Goal: Information Seeking & Learning: Learn about a topic

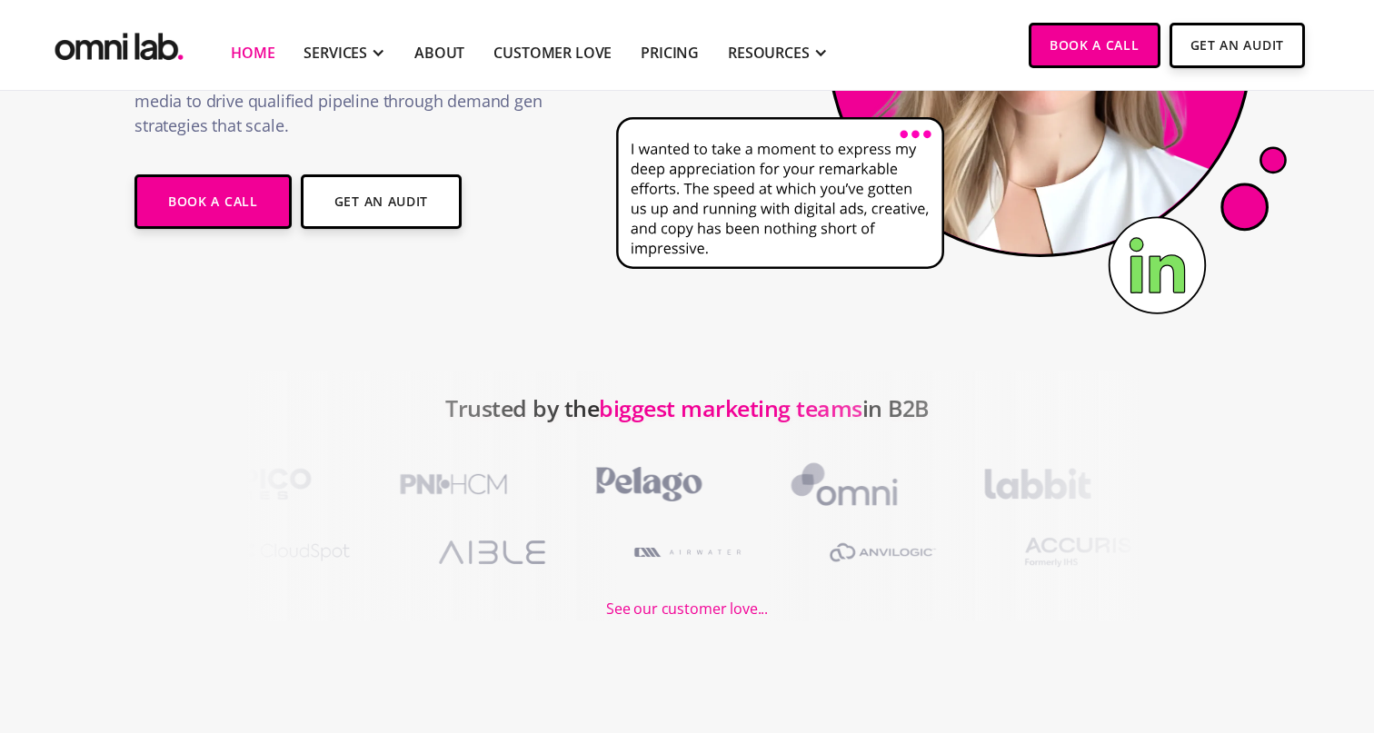
scroll to position [432, 0]
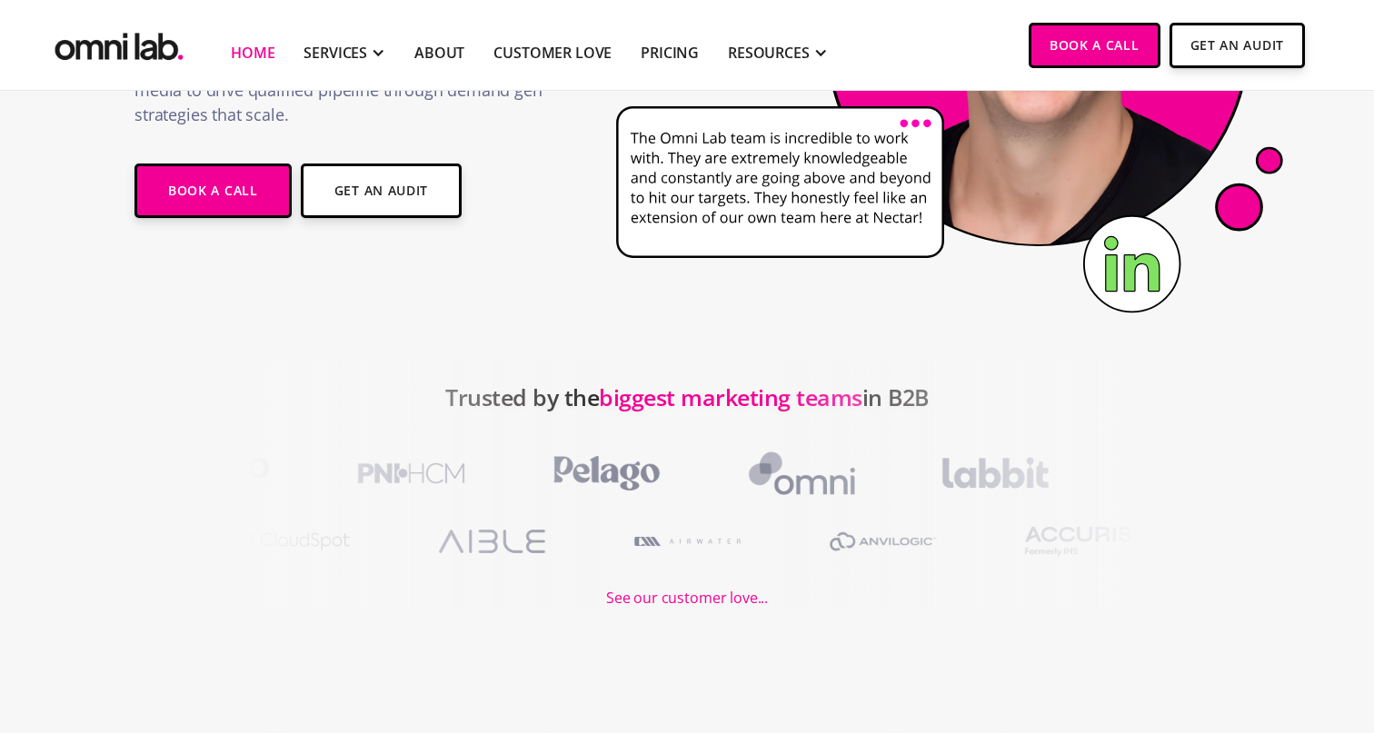
click at [493, 478] on div at bounding box center [309, 485] width 618 height 251
click at [475, 481] on div at bounding box center [309, 485] width 618 height 251
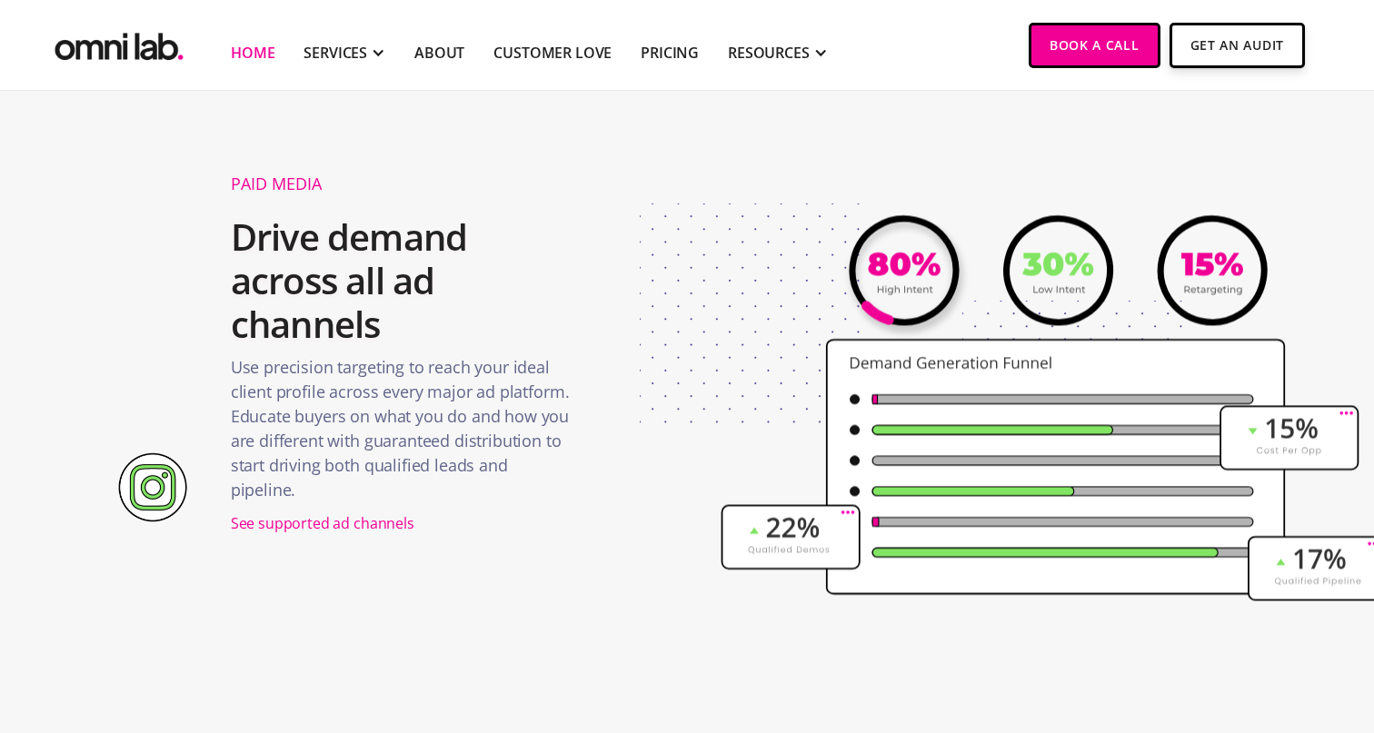
scroll to position [0, 0]
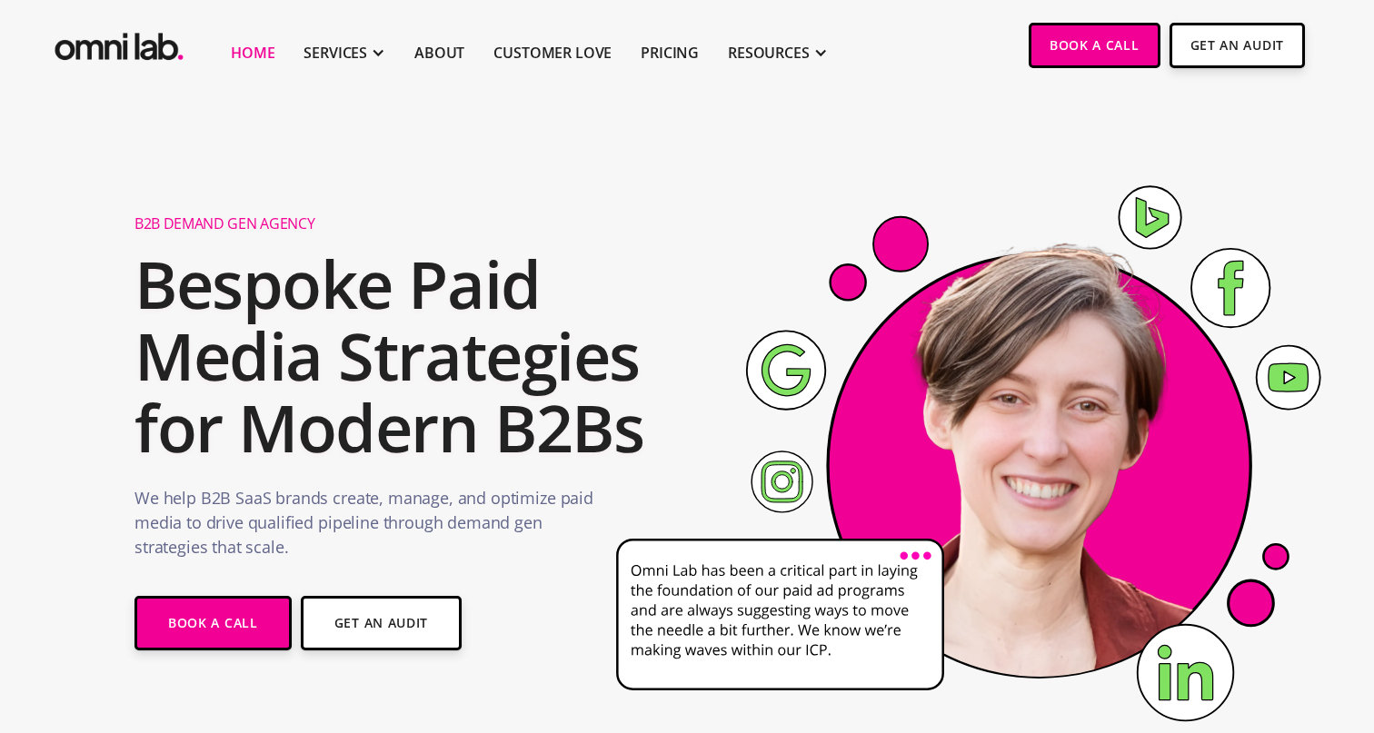
click at [134, 45] on img "home" at bounding box center [119, 42] width 136 height 45
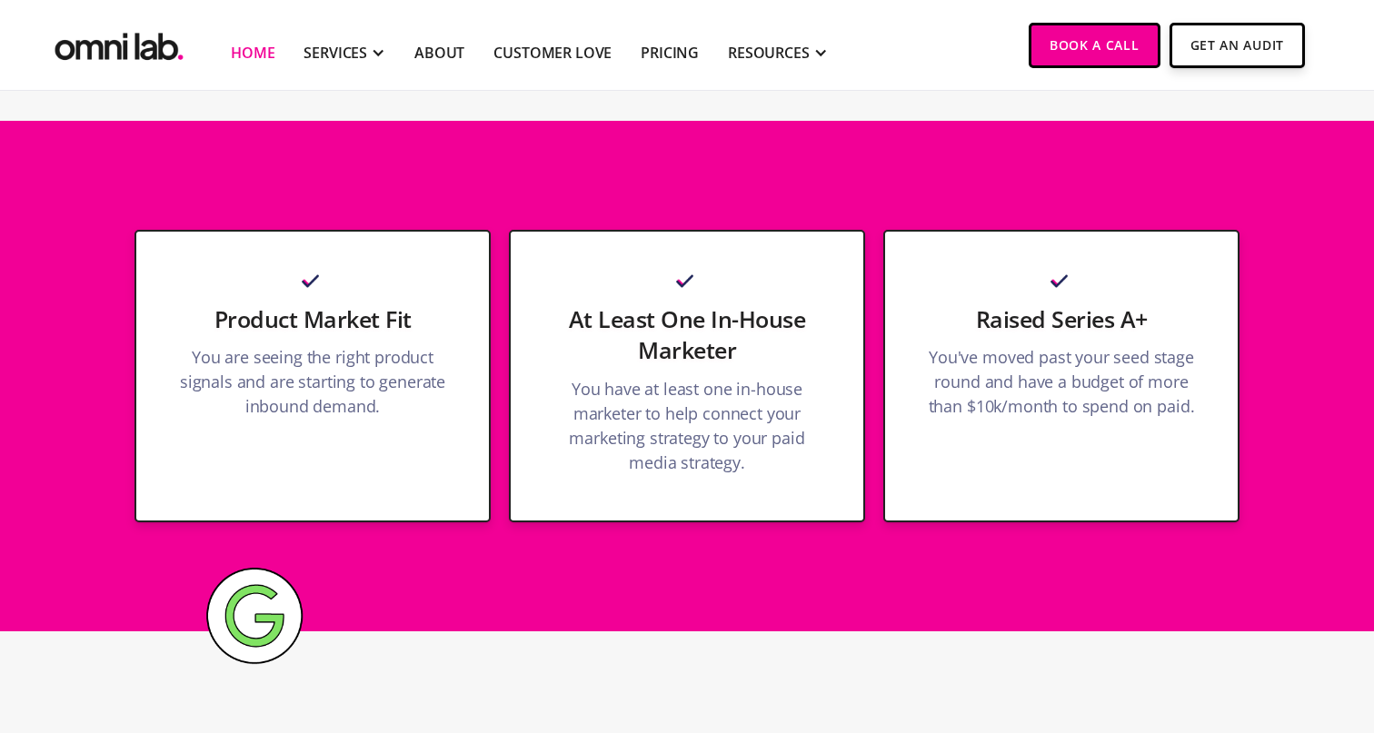
scroll to position [6591, 0]
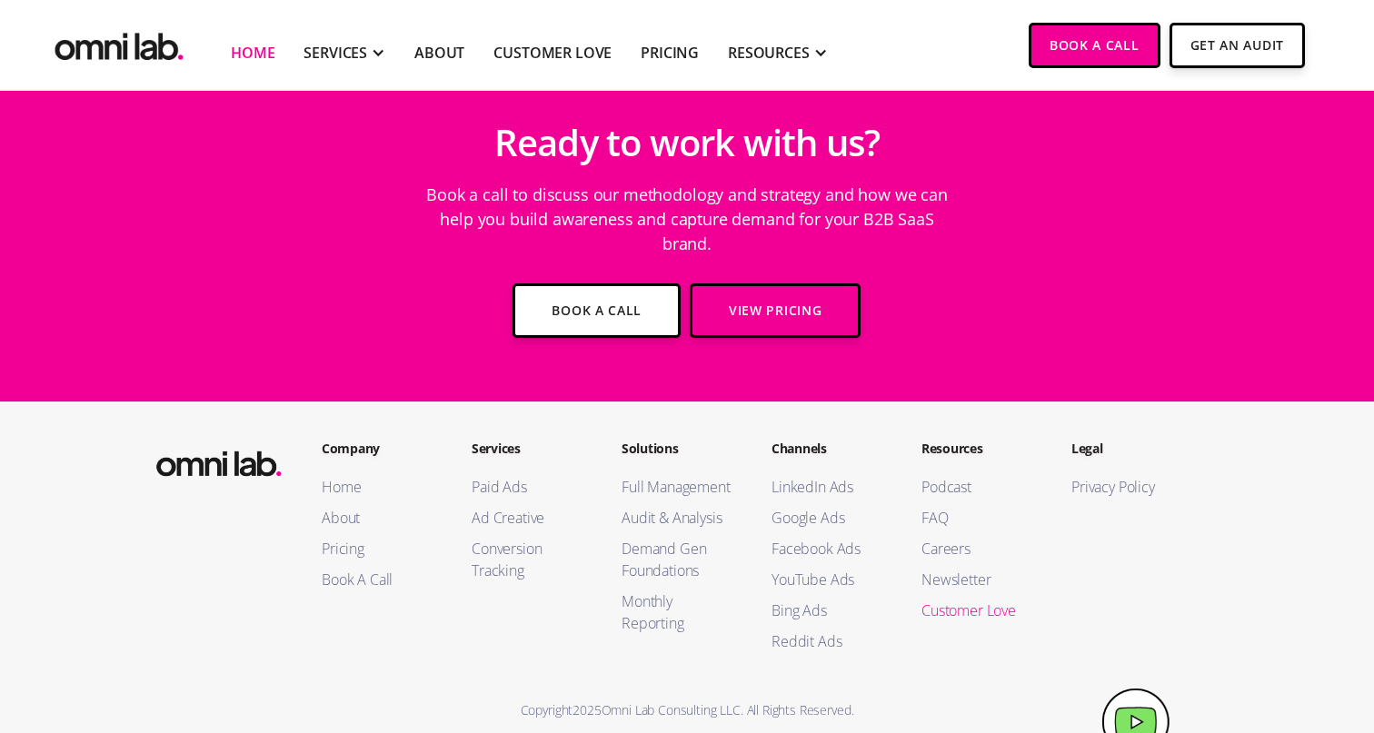
click at [951, 600] on link "Customer Love" at bounding box center [978, 611] width 114 height 22
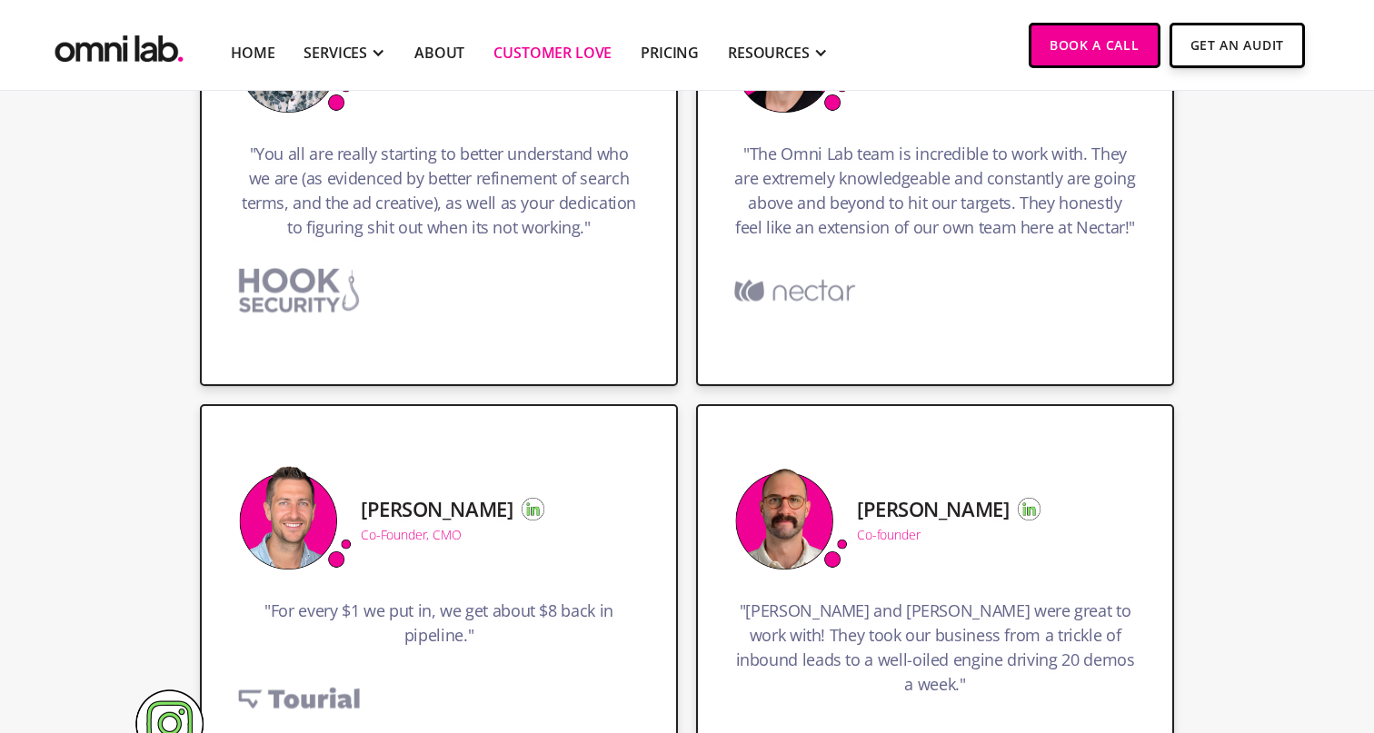
scroll to position [925, 0]
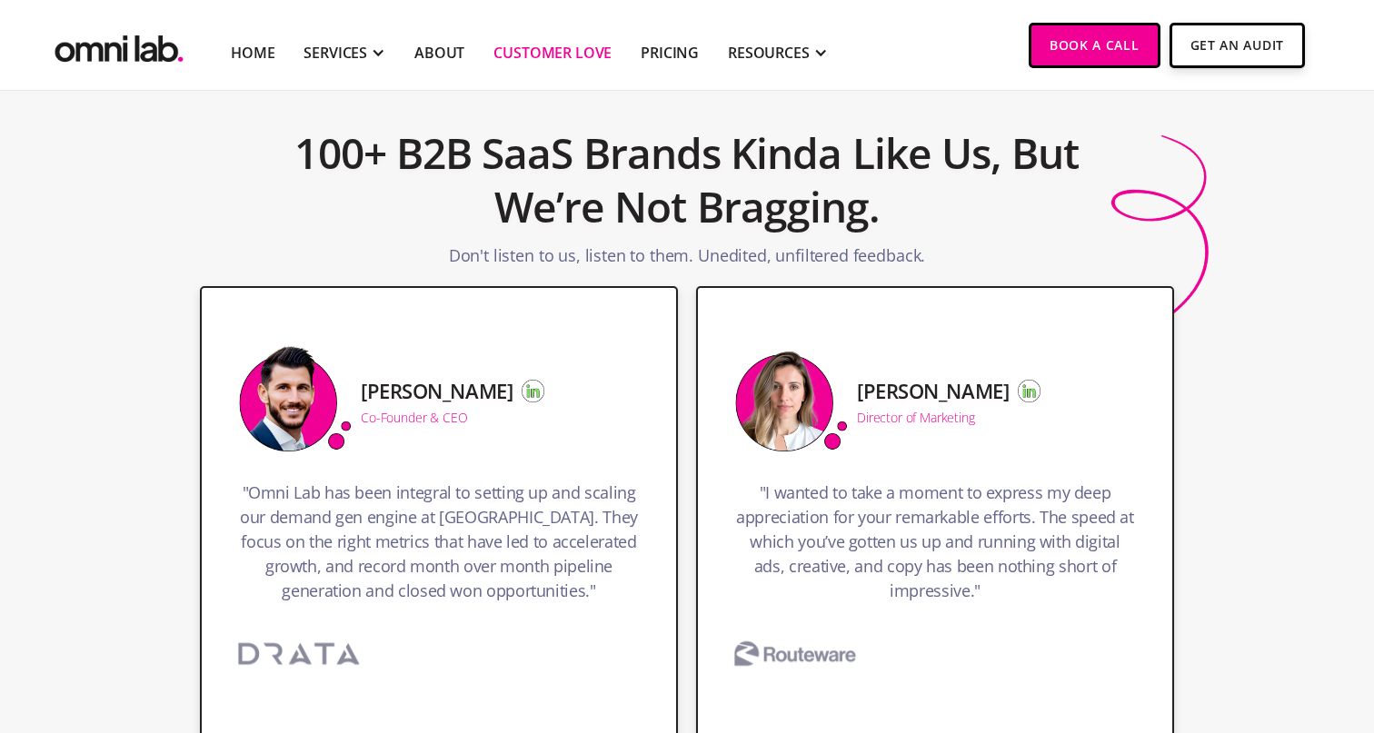
scroll to position [0, 0]
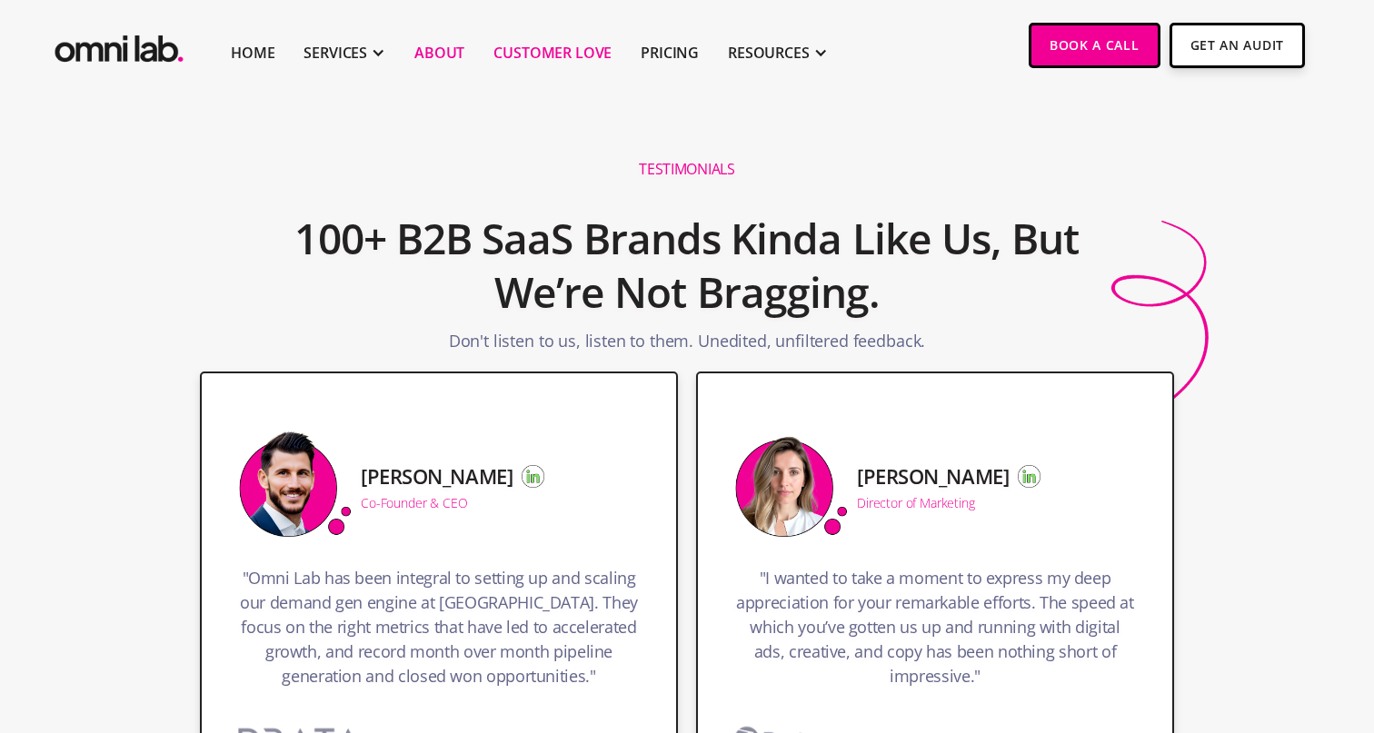
click at [429, 56] on link "About" at bounding box center [439, 53] width 50 height 22
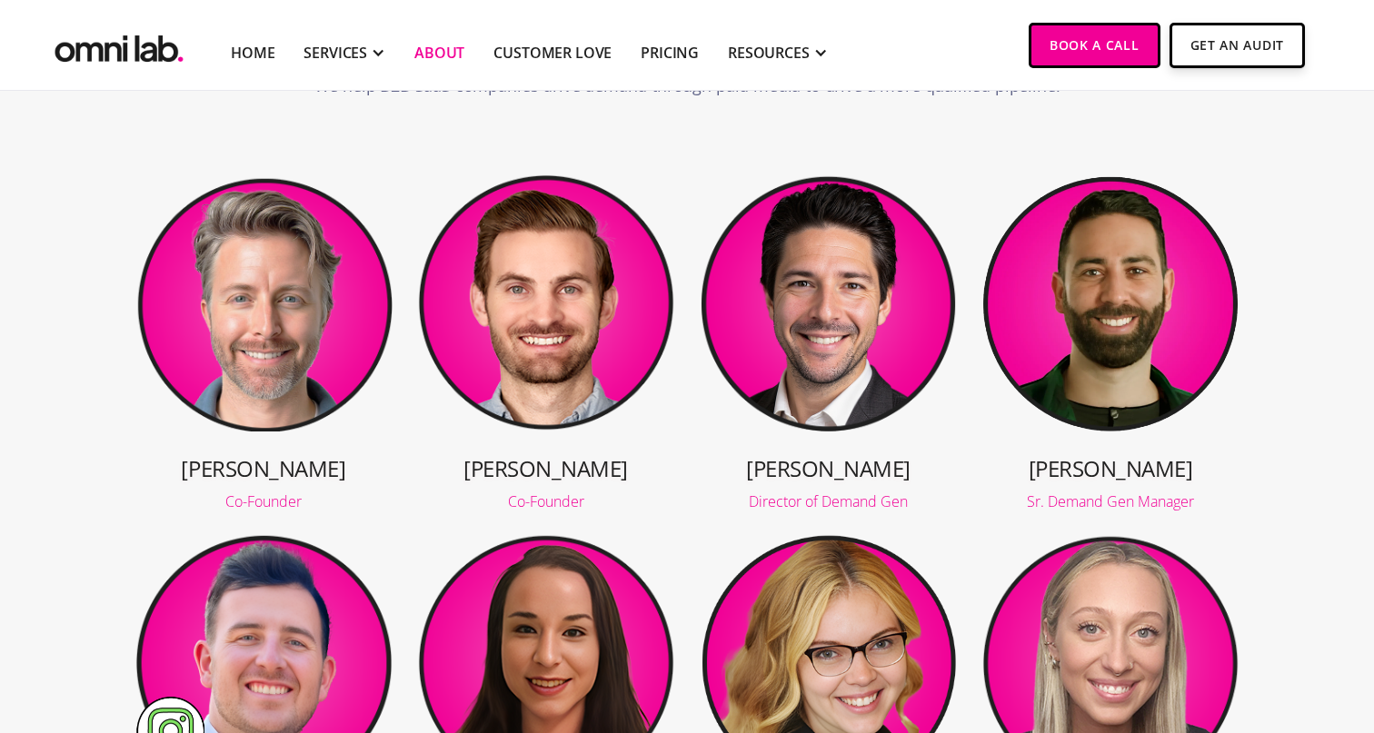
click at [302, 342] on img at bounding box center [263, 303] width 258 height 258
click at [273, 500] on div "Co-Founder" at bounding box center [263, 501] width 258 height 15
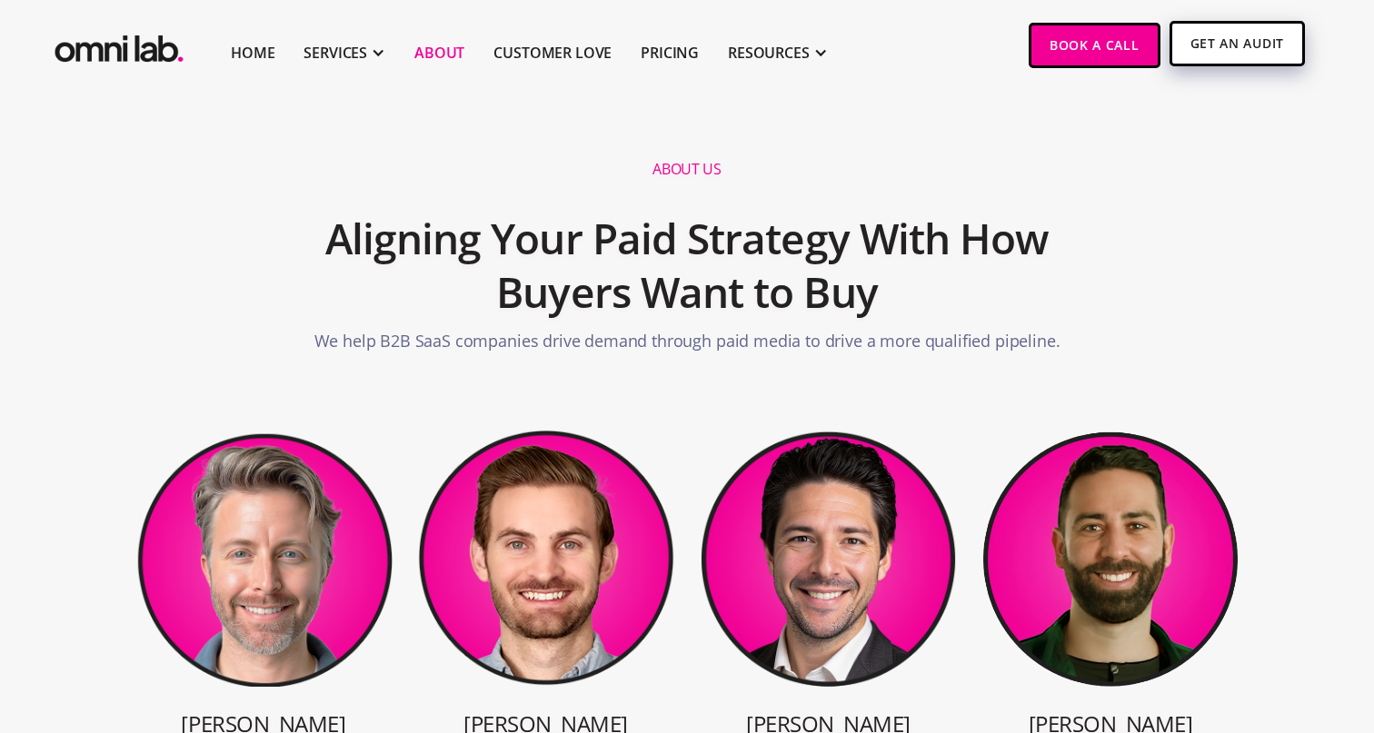
click at [1202, 46] on link "Get An Audit" at bounding box center [1236, 43] width 135 height 45
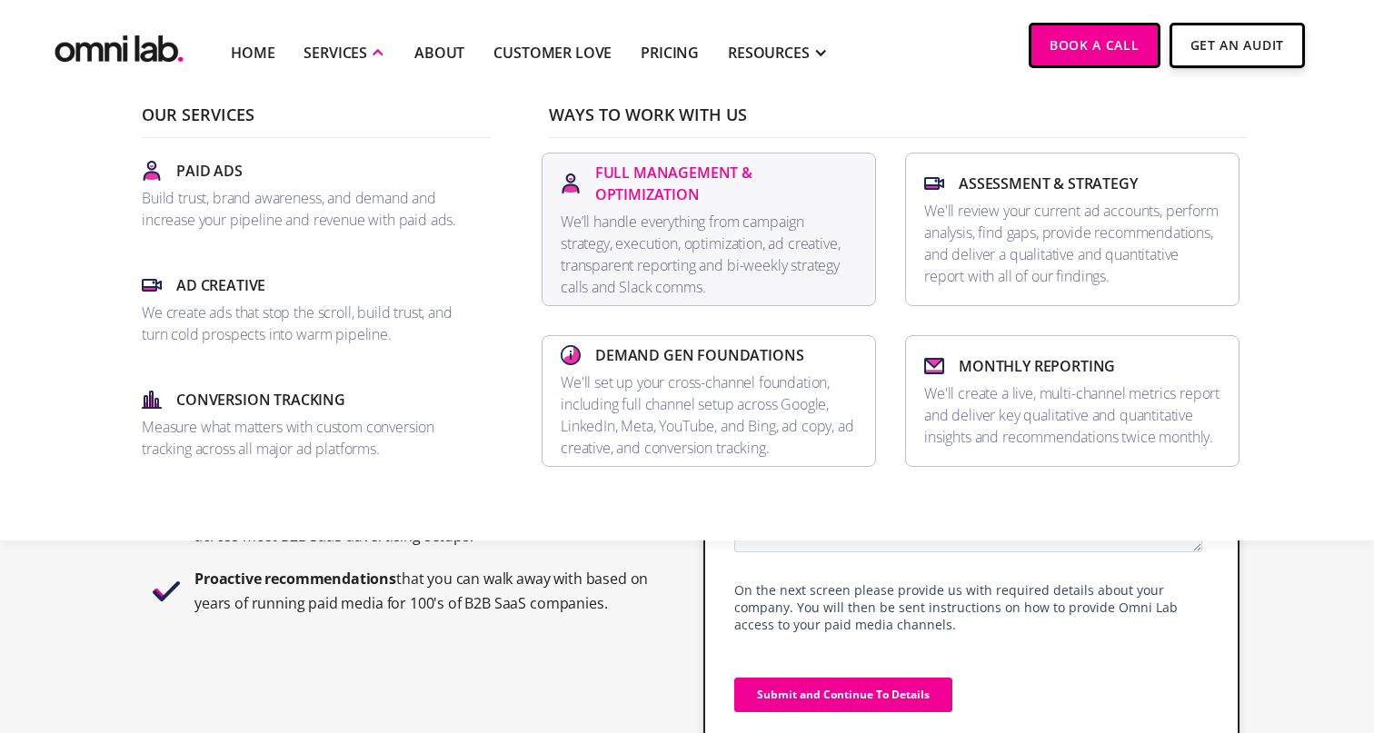
click at [787, 174] on p "Full Management & Optimization" at bounding box center [726, 184] width 262 height 44
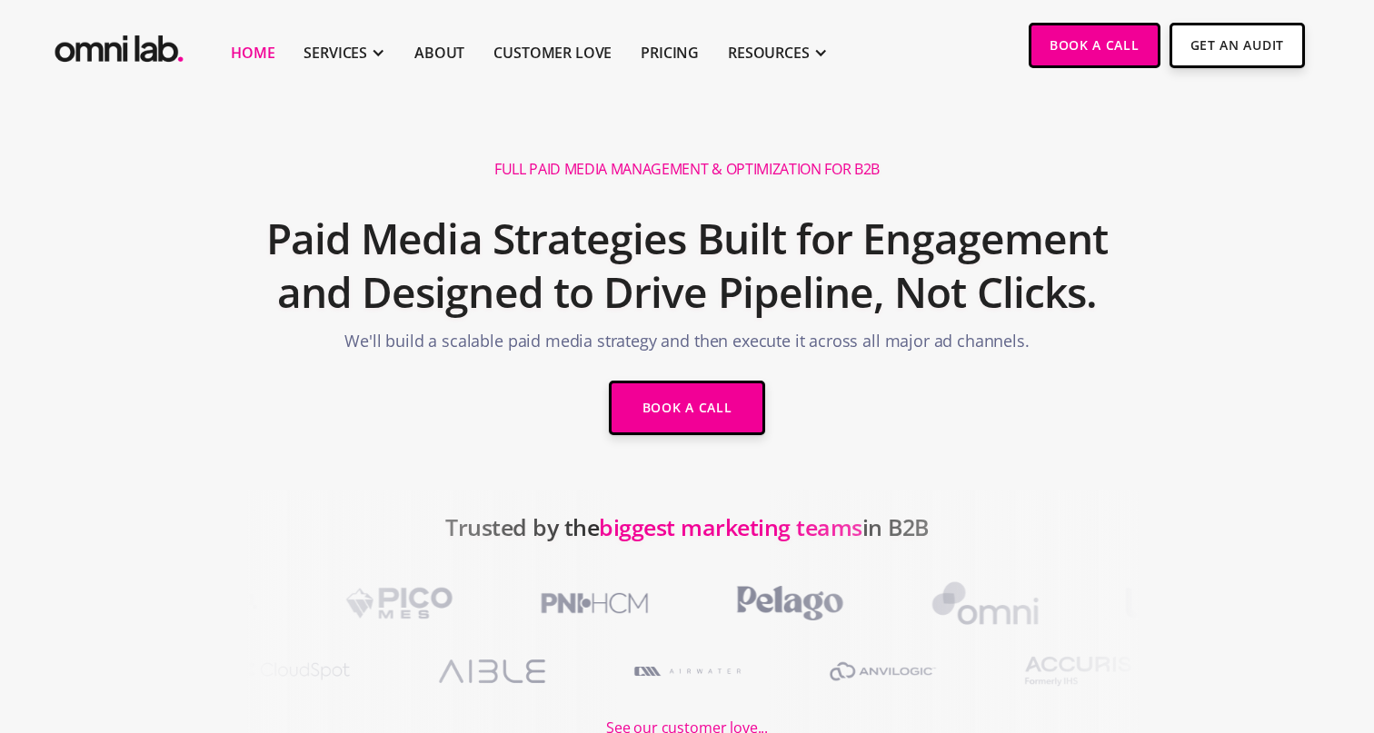
click at [261, 59] on link "Home" at bounding box center [253, 53] width 44 height 22
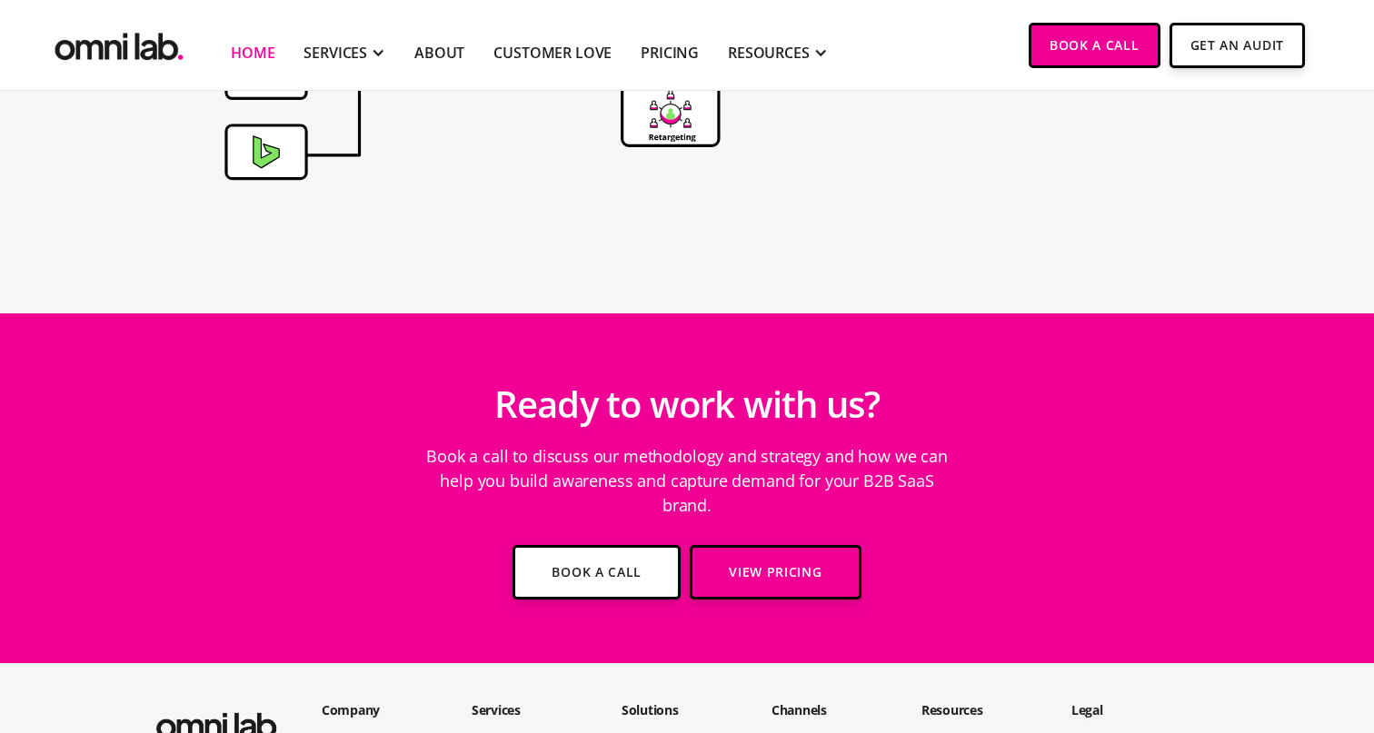
scroll to position [6591, 0]
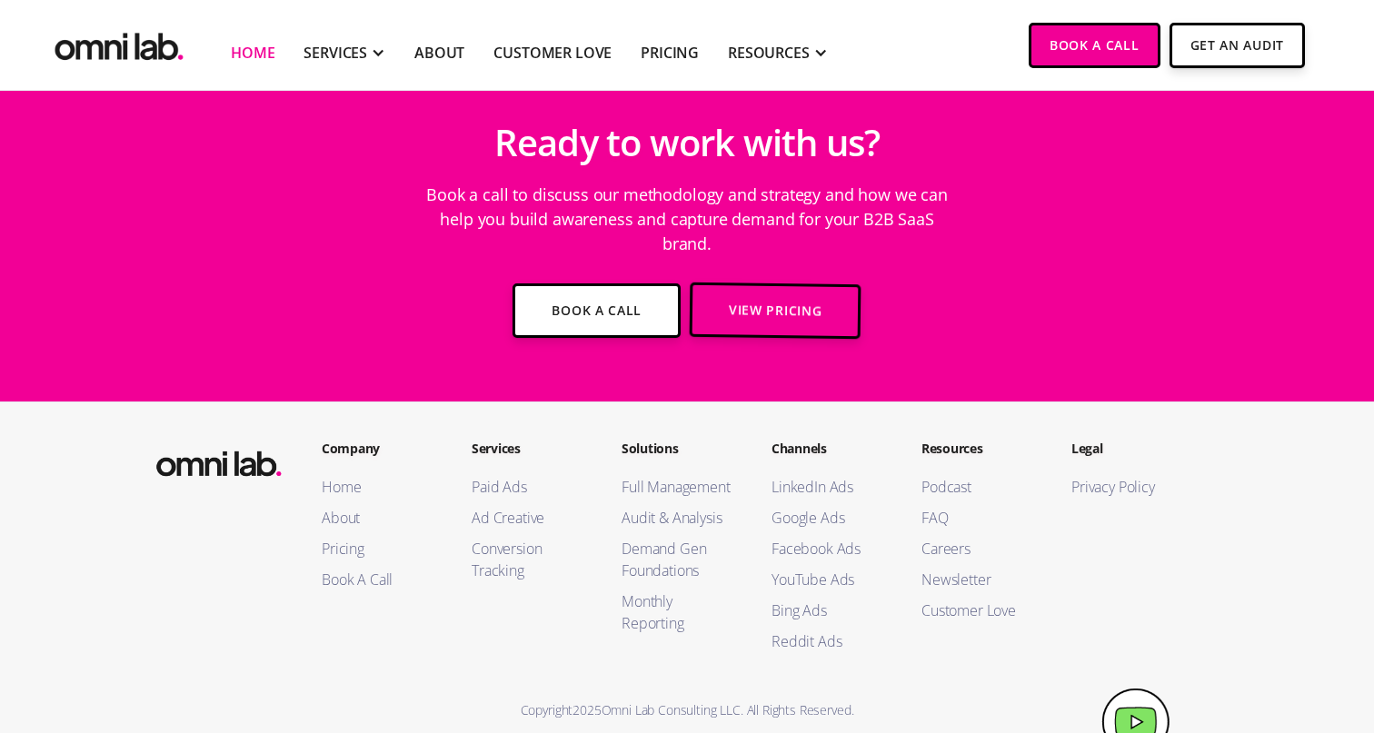
click at [349, 534] on ul "Home About Pricing Book A Call" at bounding box center [379, 533] width 114 height 114
click at [344, 538] on link "Pricing" at bounding box center [379, 549] width 114 height 22
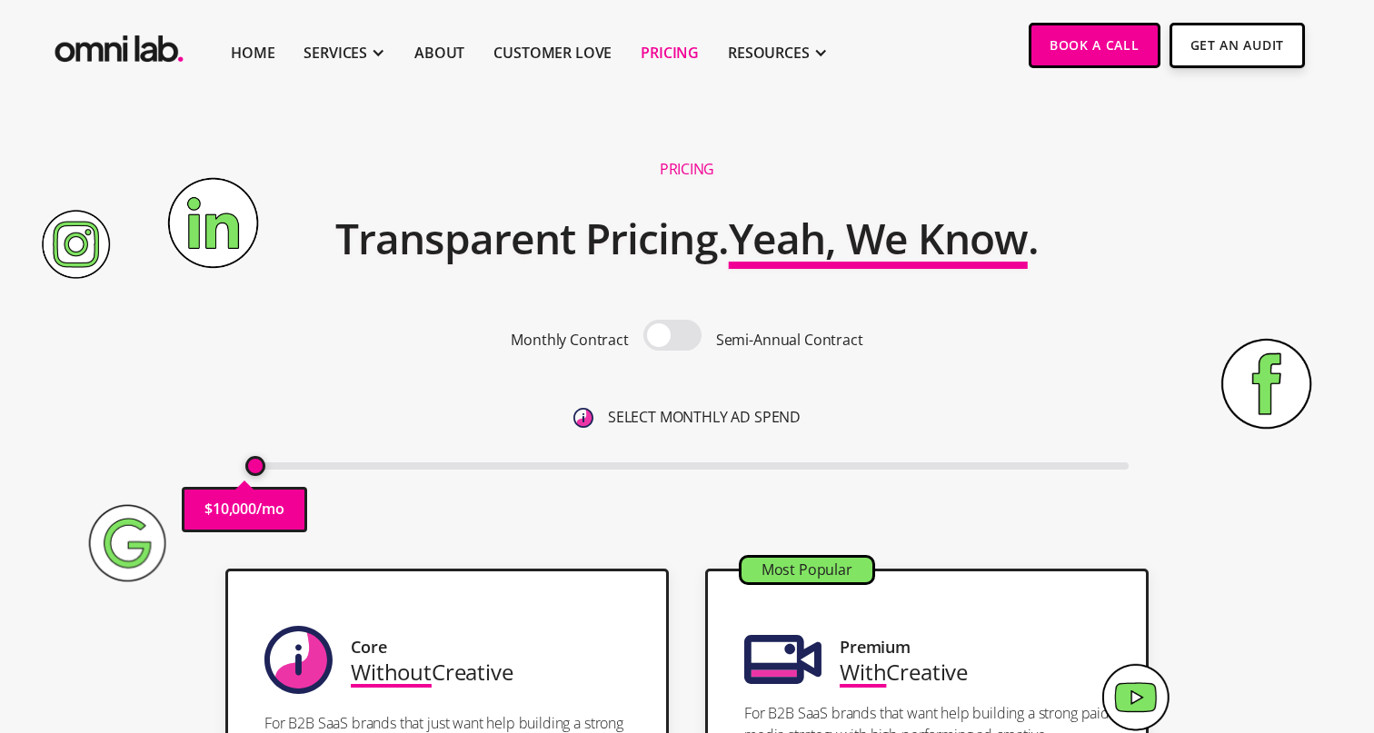
click at [667, 342] on span at bounding box center [672, 335] width 58 height 31
click at [672, 337] on input "checkbox" at bounding box center [672, 337] width 0 height 0
click at [667, 342] on span at bounding box center [672, 335] width 58 height 31
click at [672, 337] on input "checkbox" at bounding box center [672, 337] width 0 height 0
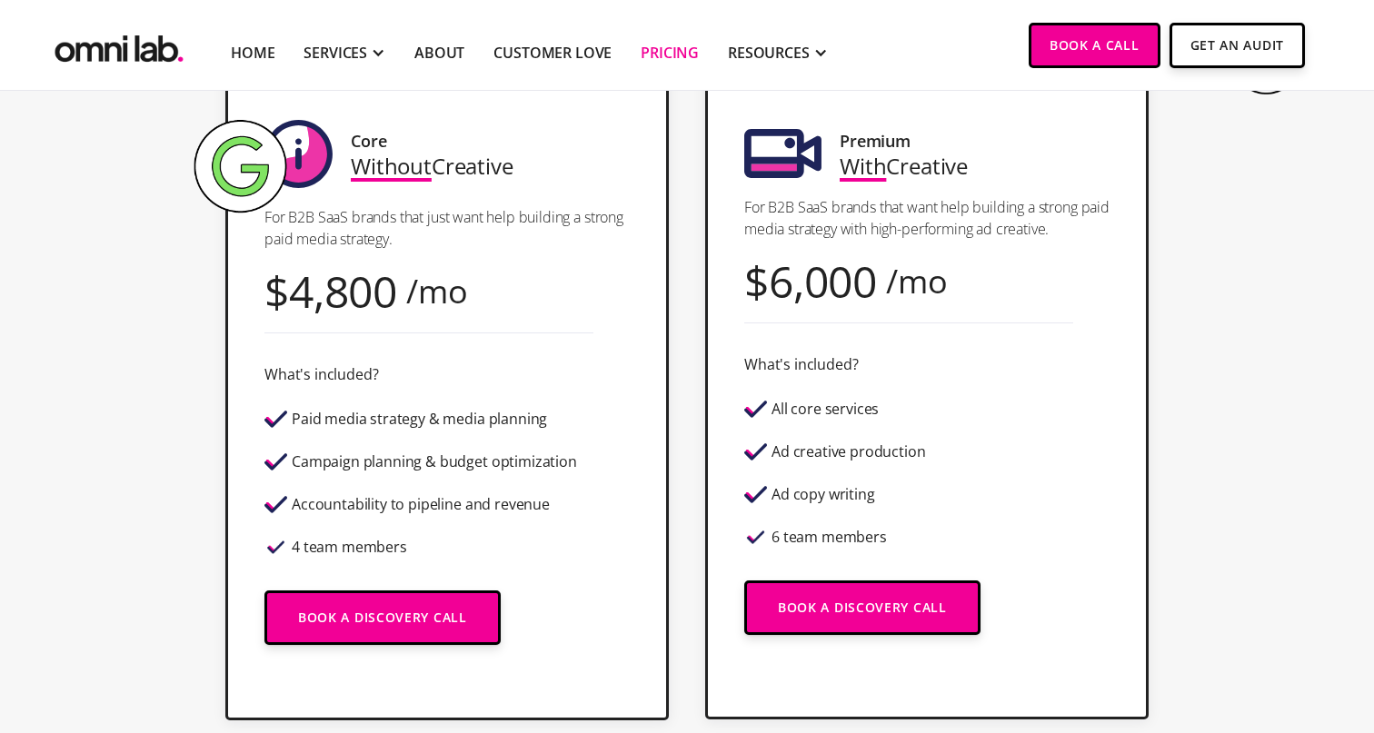
scroll to position [507, 0]
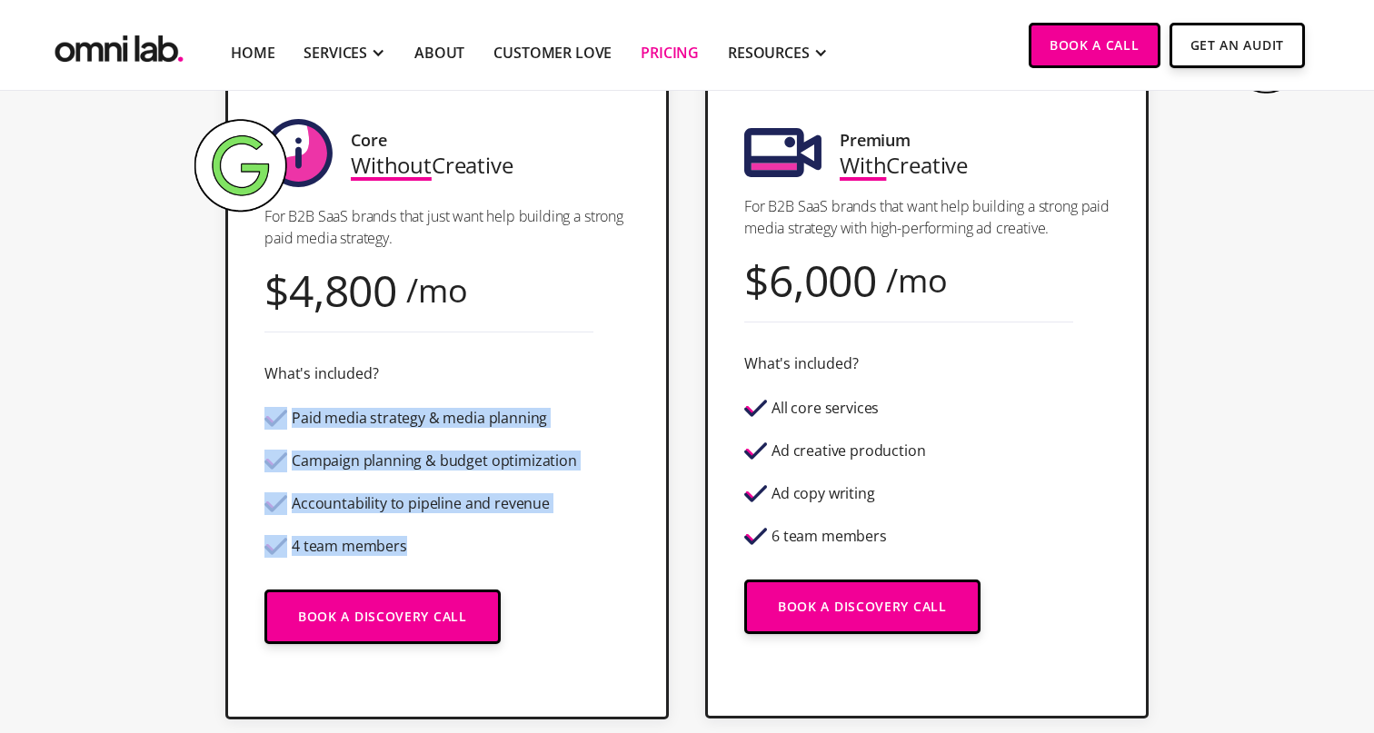
drag, startPoint x: 421, startPoint y: 547, endPoint x: 261, endPoint y: 404, distance: 214.2
click at [261, 404] on div "Core Without Creative For B2B SaaS brands that just want help building a strong…" at bounding box center [446, 391] width 443 height 658
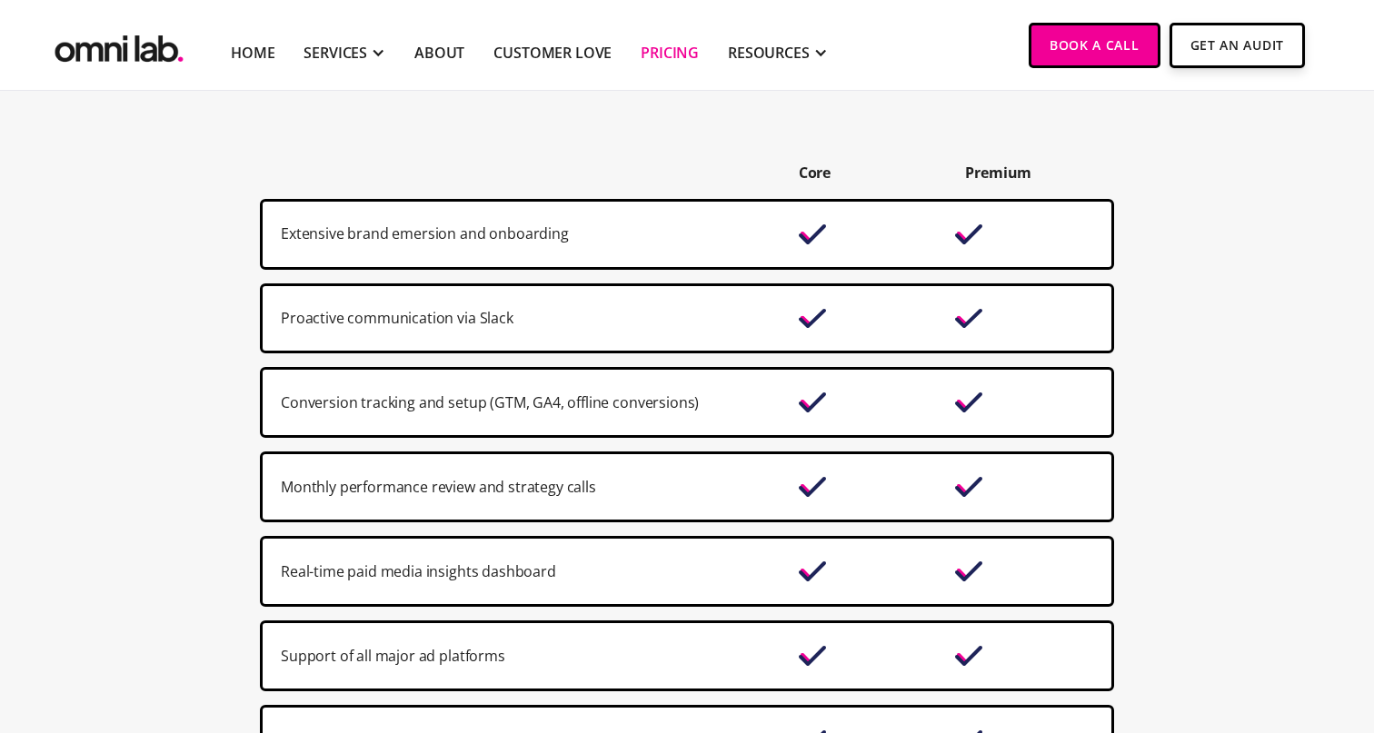
scroll to position [1145, 0]
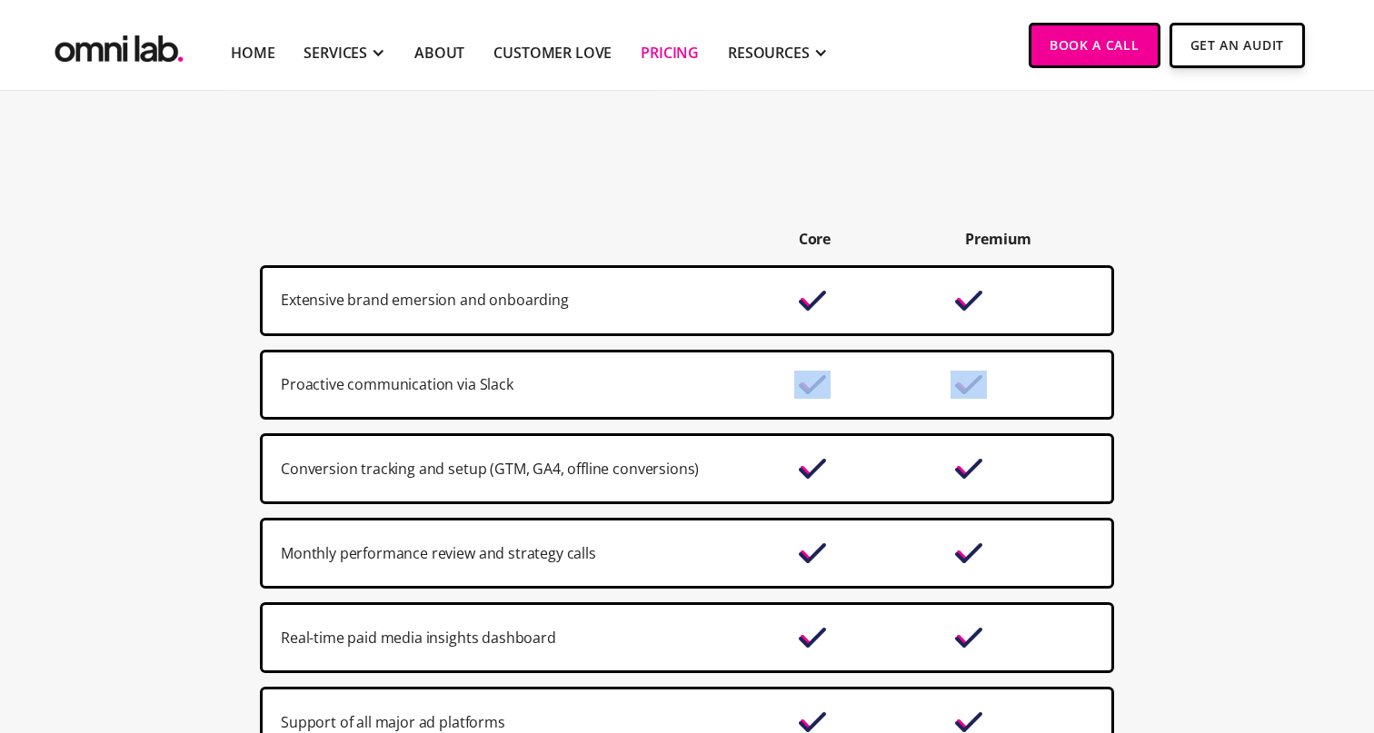
drag, startPoint x: 778, startPoint y: 388, endPoint x: 988, endPoint y: 371, distance: 211.5
click at [988, 371] on div "Proactive communication via Slack" at bounding box center [687, 385] width 854 height 71
click at [1007, 454] on div "Conversion tracking and setup (GTM, GA4, offline conversions)" at bounding box center [687, 468] width 854 height 71
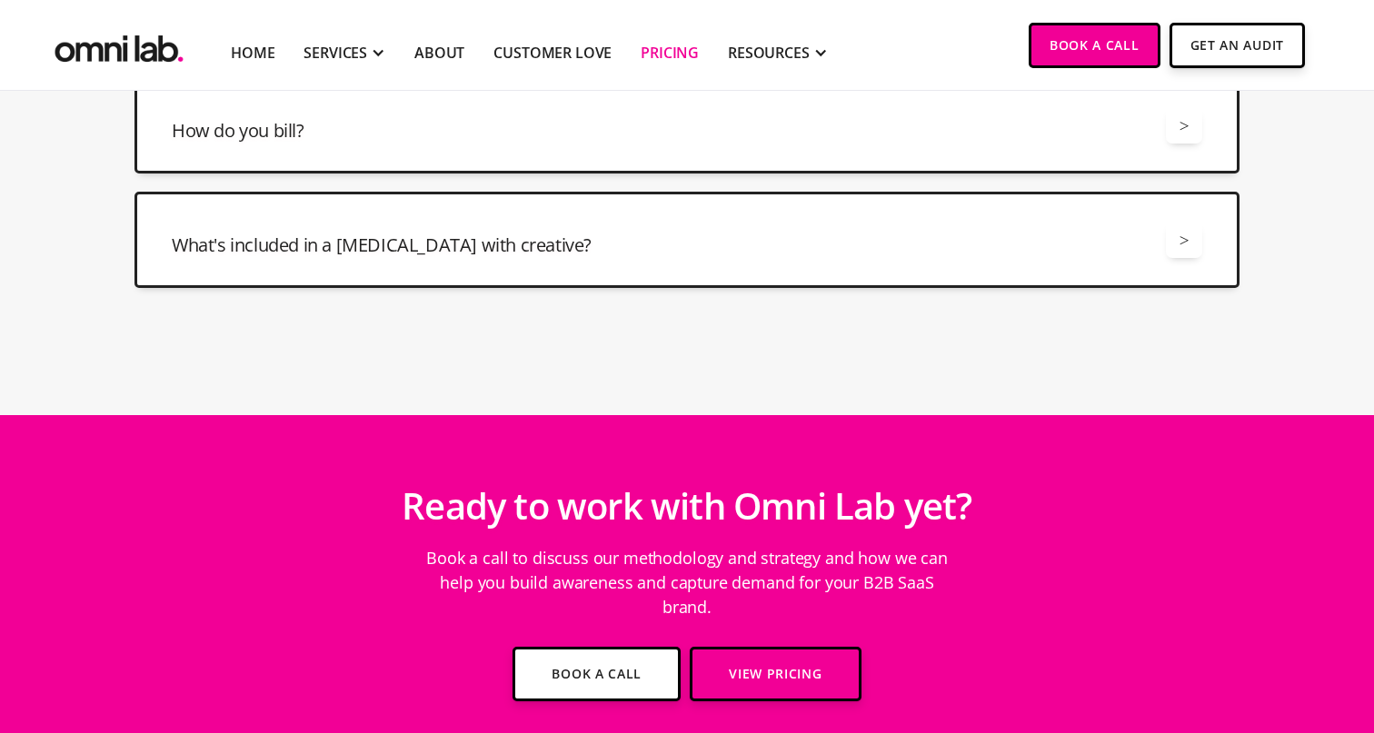
scroll to position [5065, 0]
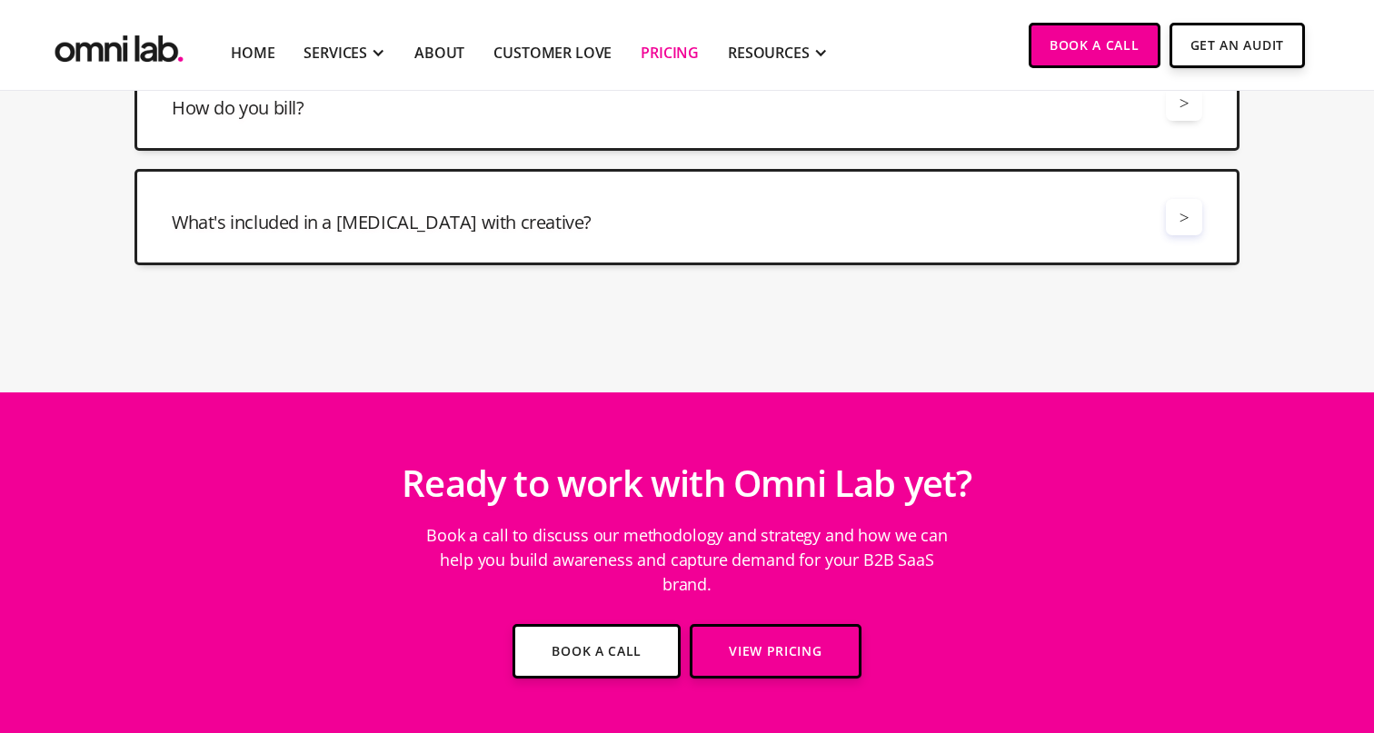
click at [1186, 218] on div ">" at bounding box center [1184, 217] width 10 height 25
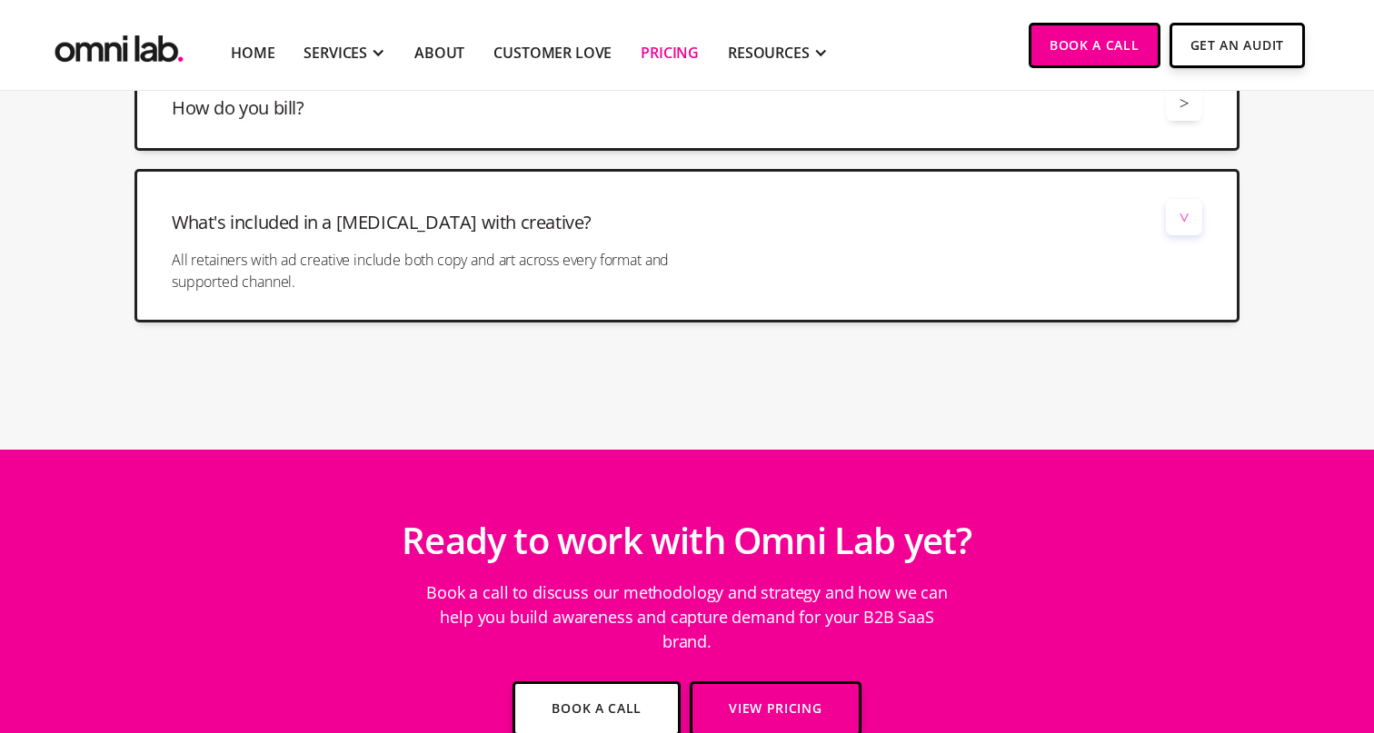
click at [1186, 218] on div ">" at bounding box center [1183, 218] width 25 height 10
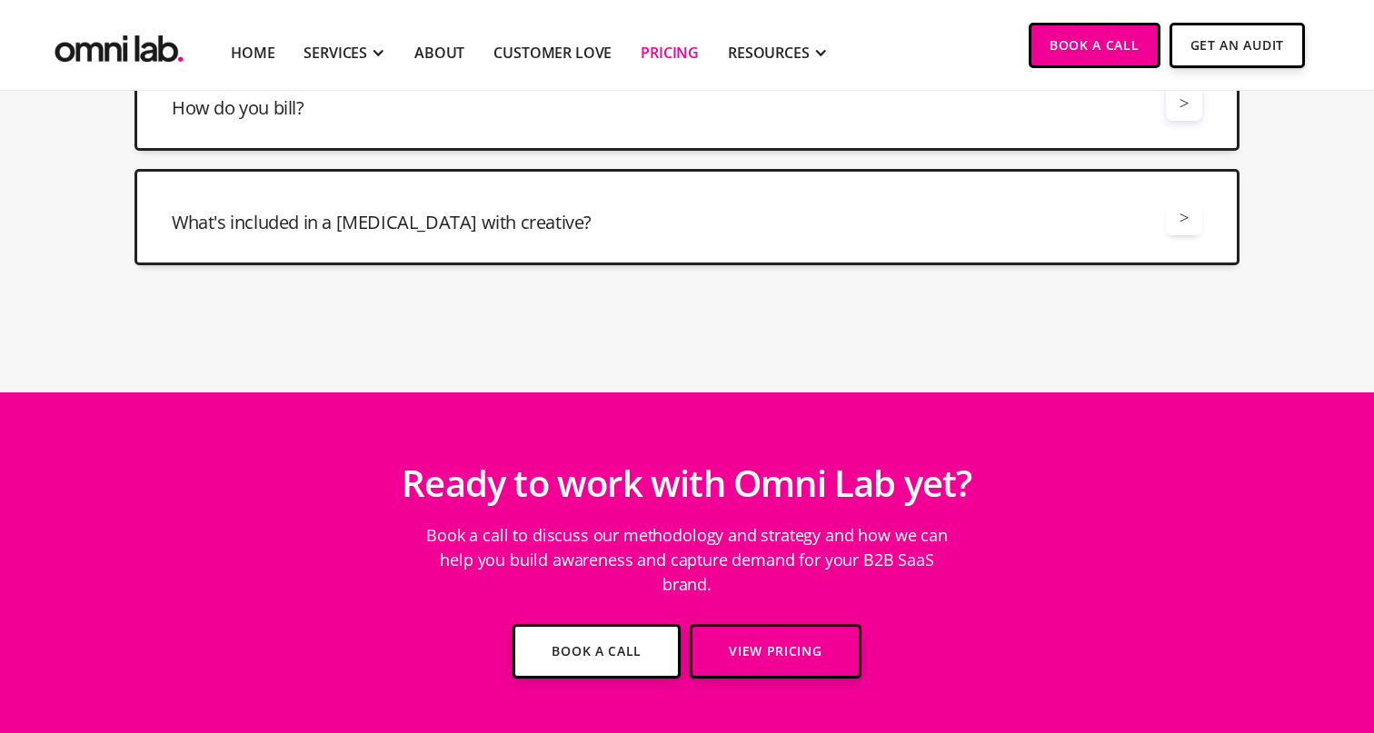
click at [1186, 115] on div ">" at bounding box center [1183, 102] width 36 height 36
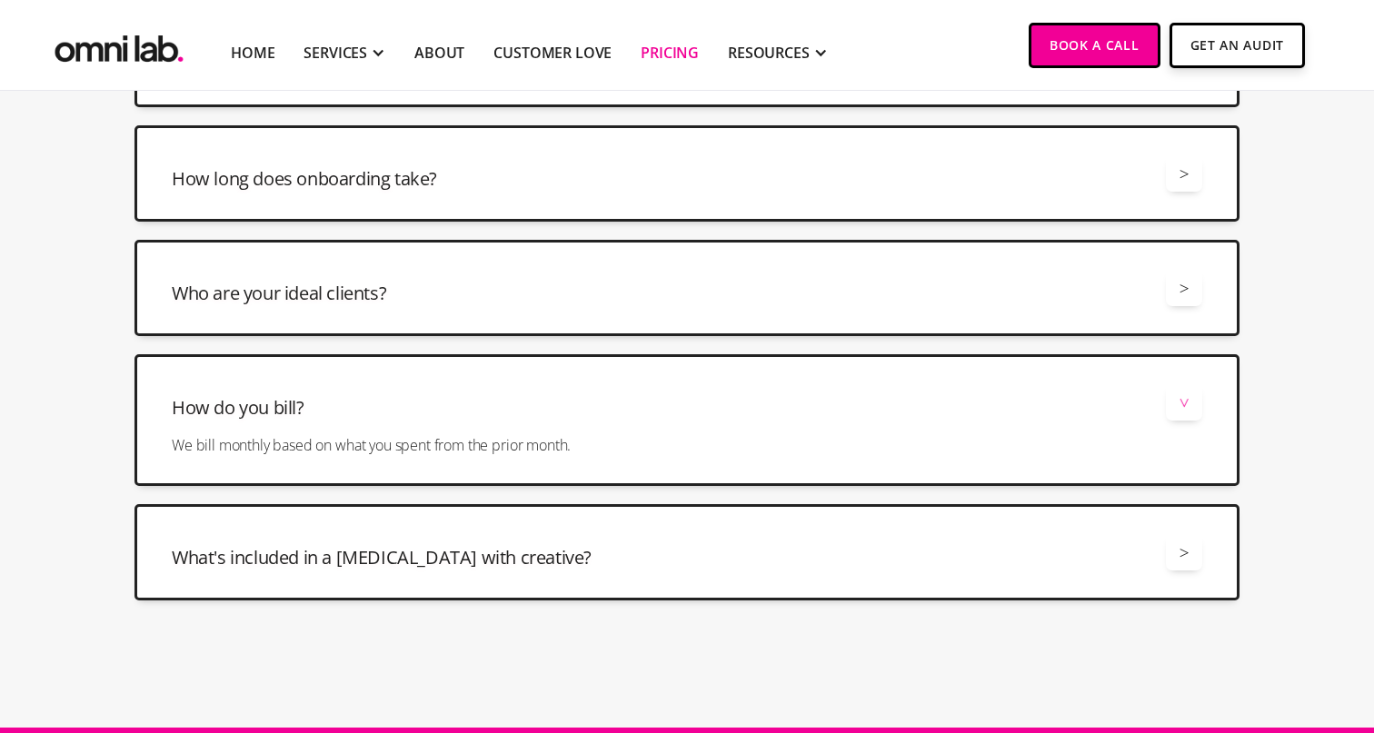
scroll to position [4716, 0]
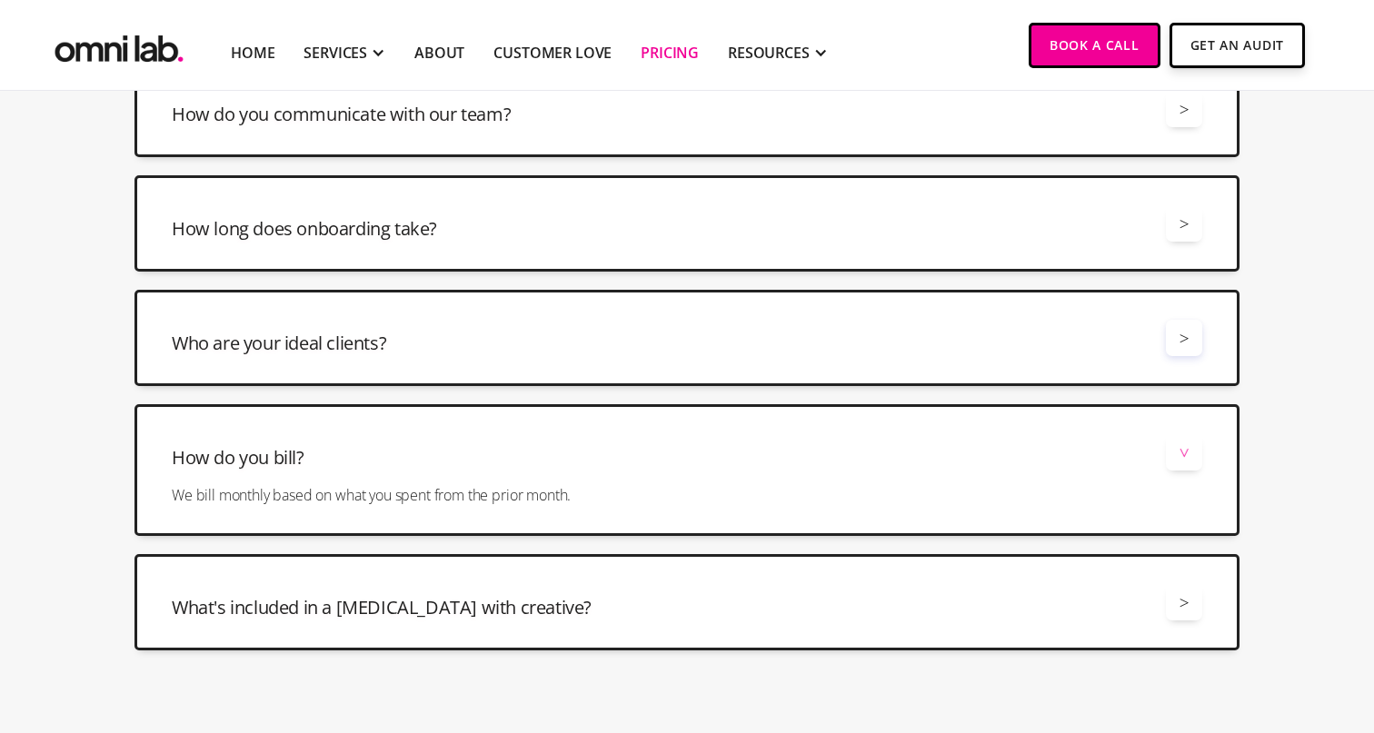
click at [1192, 335] on div ">" at bounding box center [1183, 338] width 36 height 36
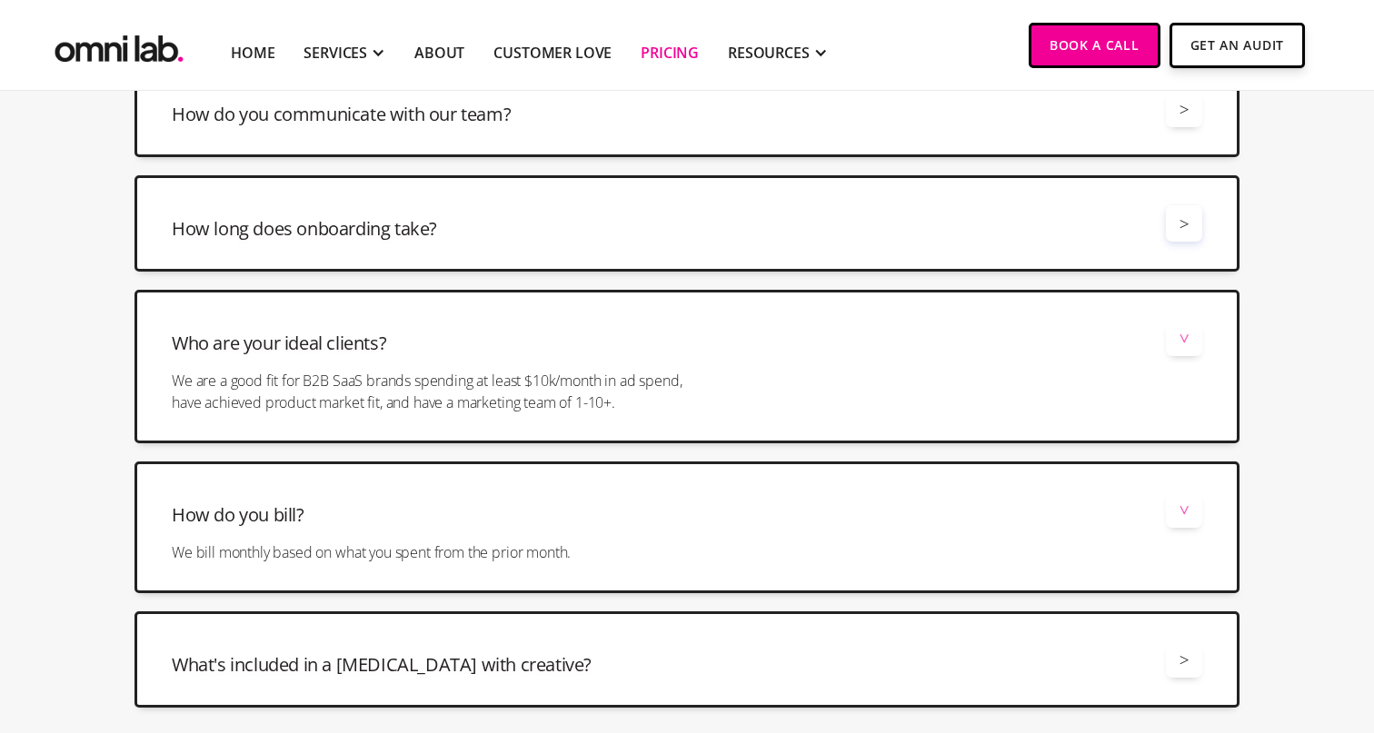
click at [1181, 233] on div ">" at bounding box center [1184, 224] width 10 height 25
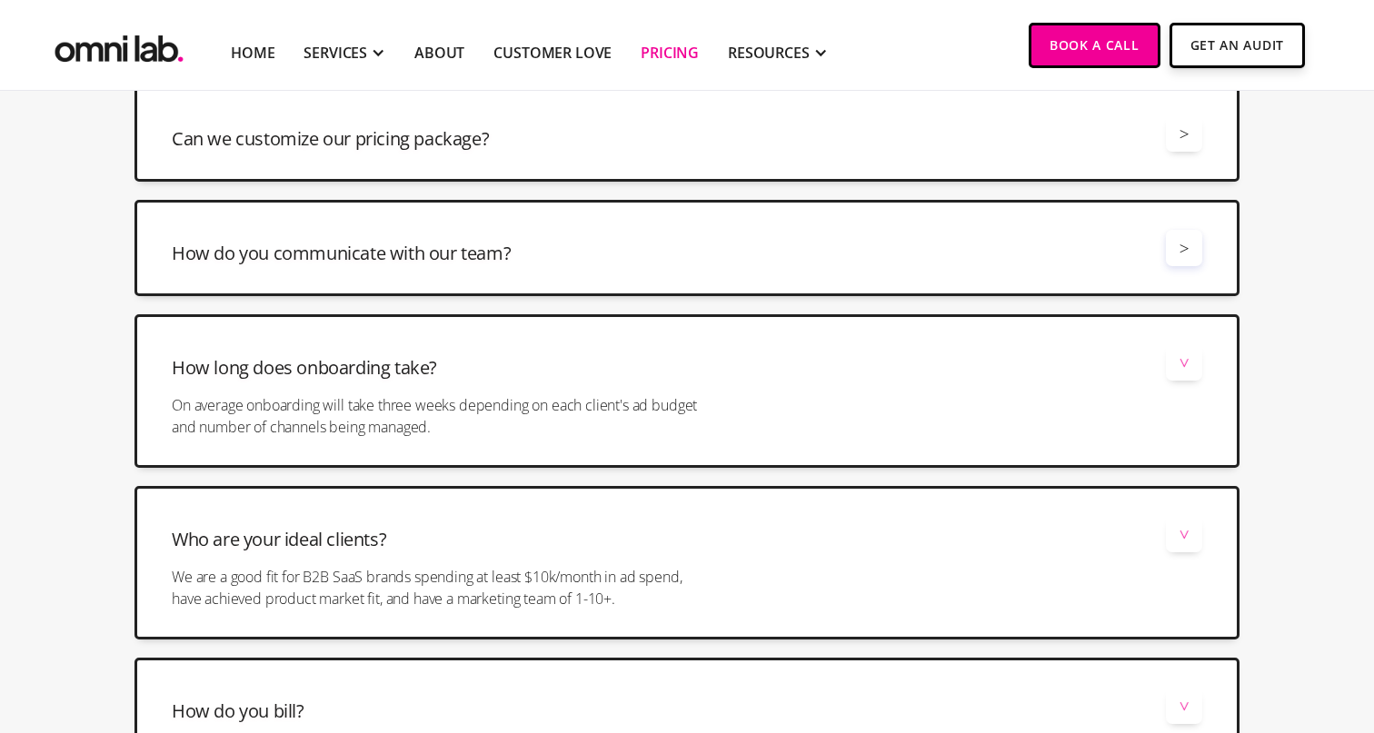
click at [1182, 252] on div ">" at bounding box center [1184, 248] width 10 height 25
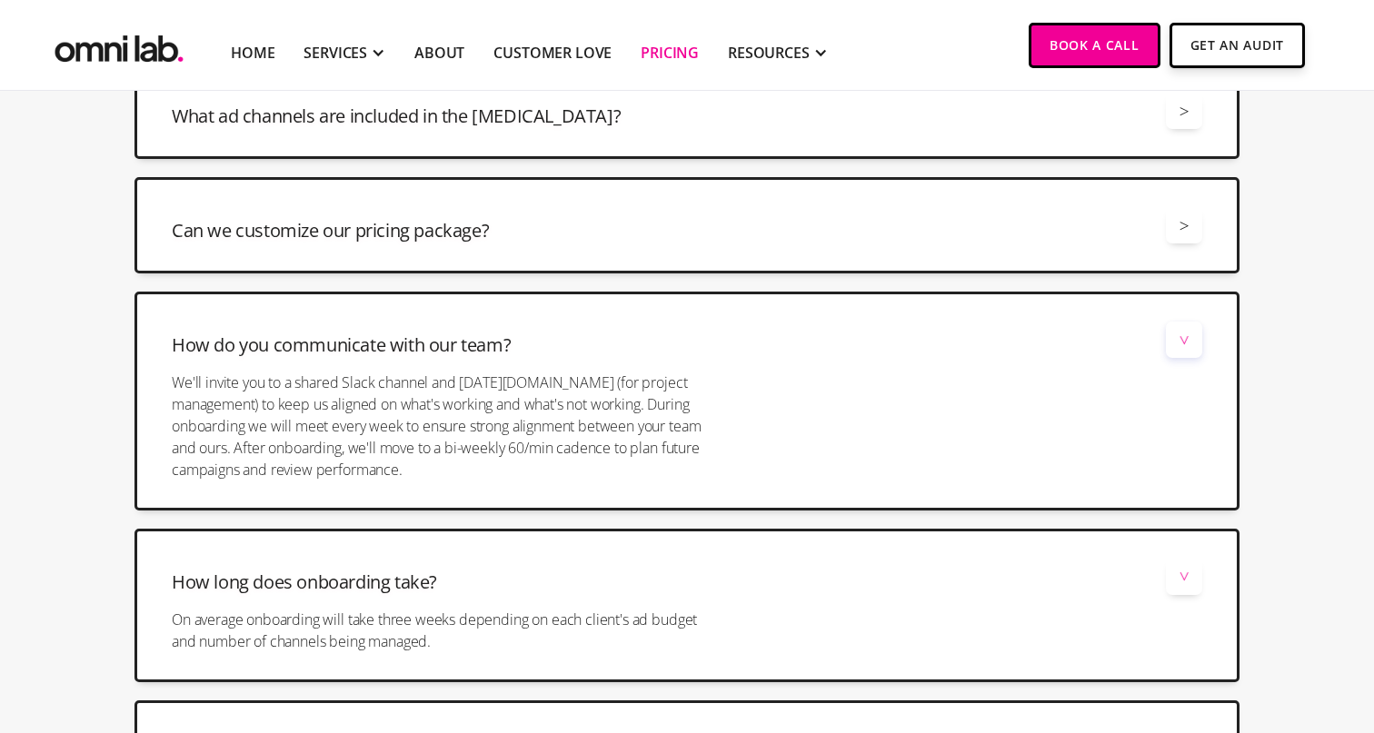
scroll to position [4438, 0]
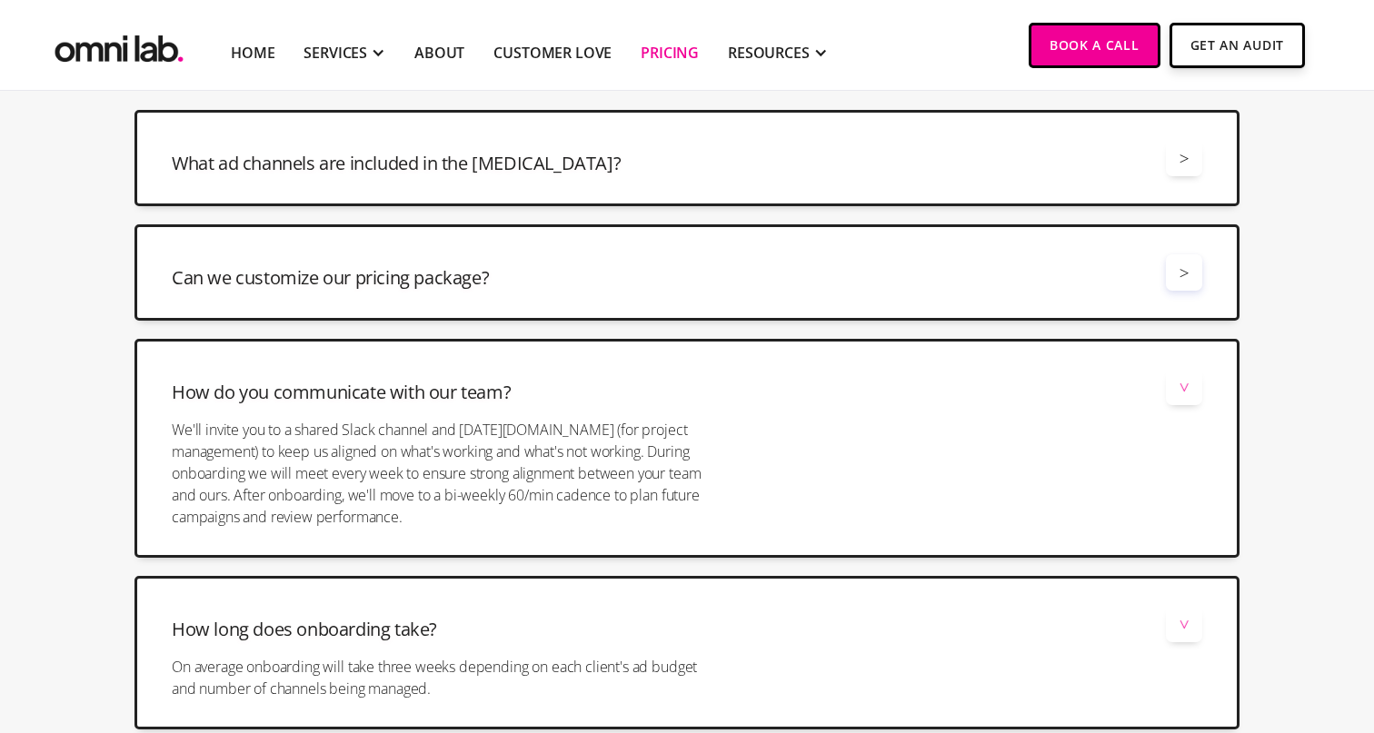
click at [1187, 288] on div ">" at bounding box center [1183, 272] width 36 height 36
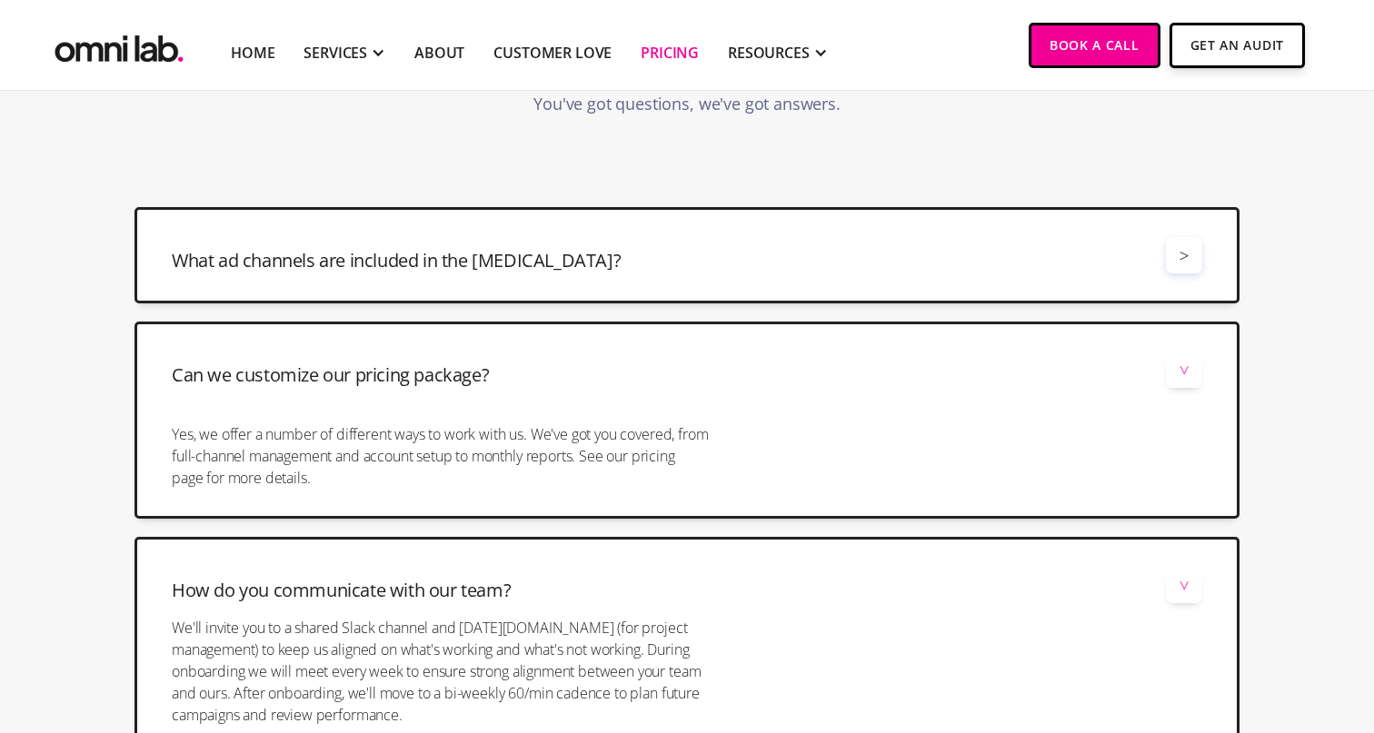
click at [1186, 268] on div ">" at bounding box center [1184, 255] width 10 height 25
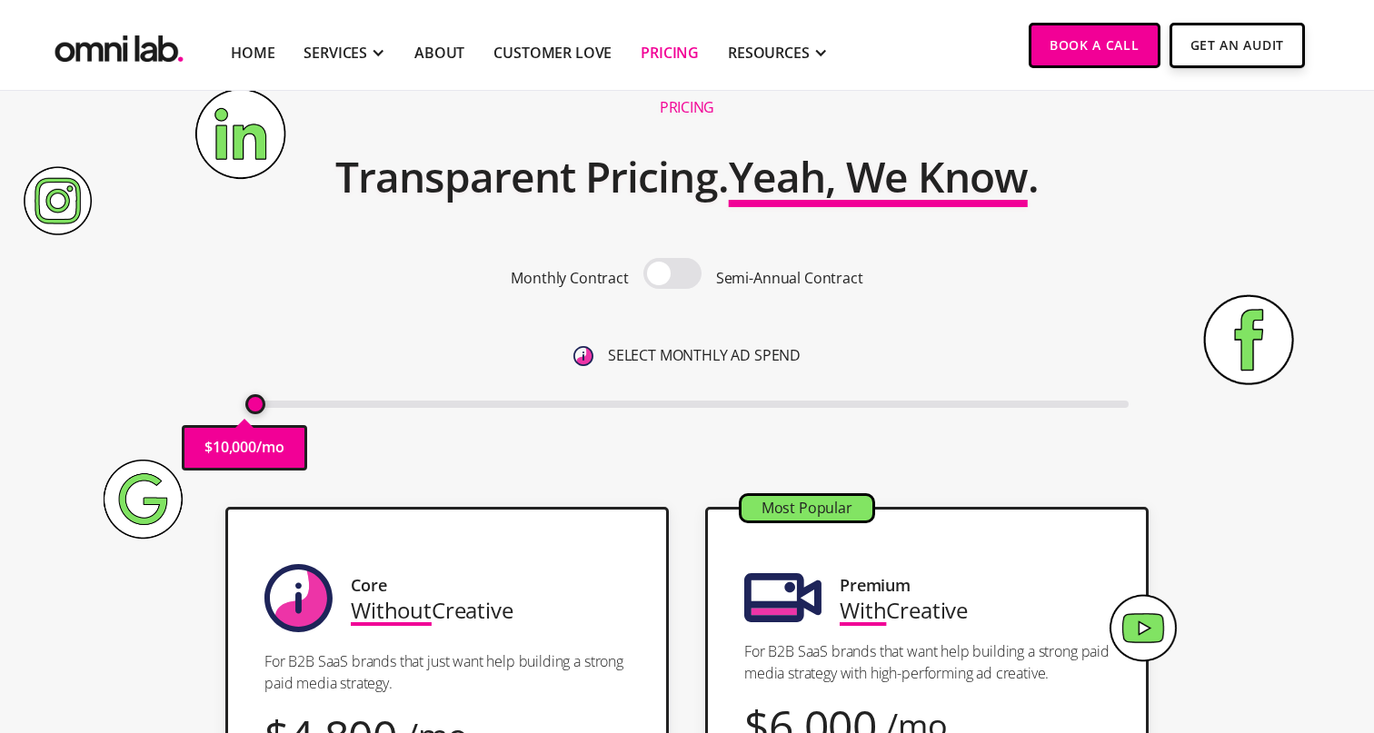
scroll to position [45, 0]
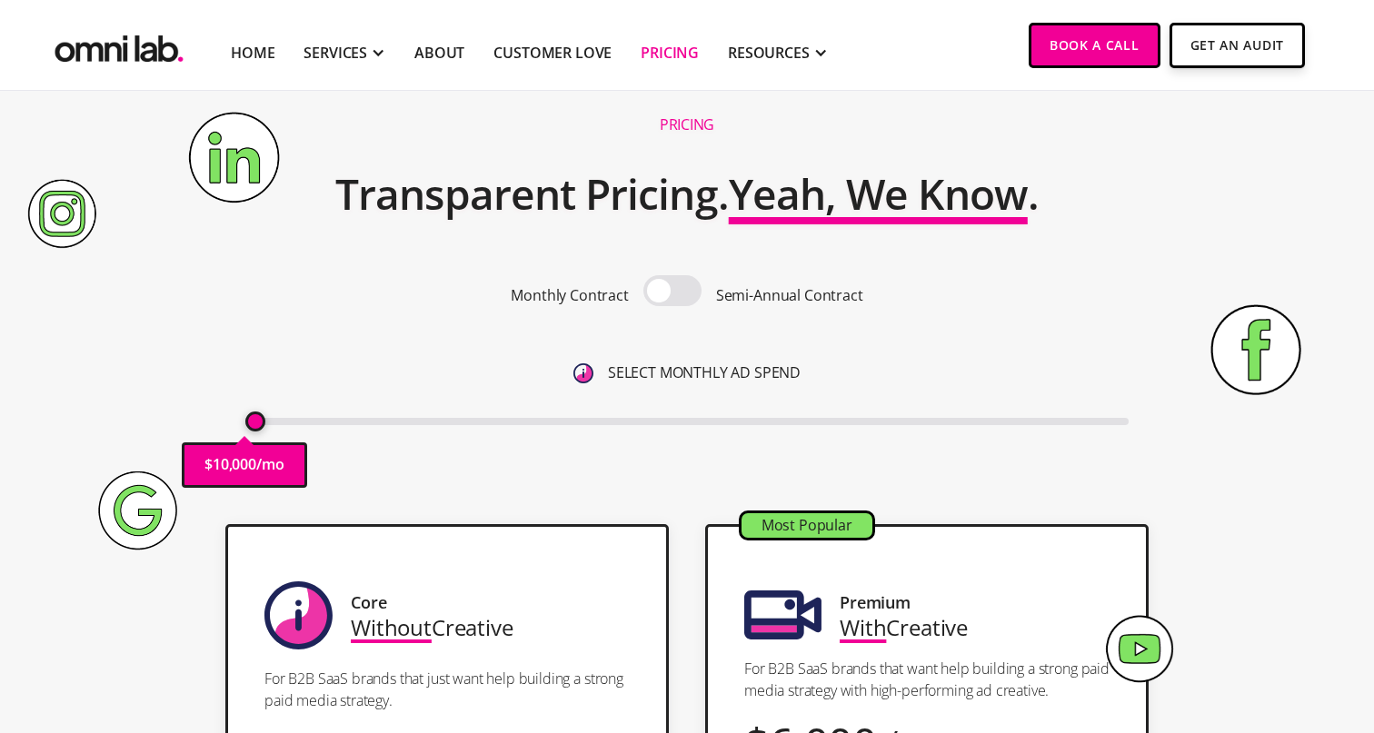
click at [669, 289] on span at bounding box center [672, 290] width 58 height 31
click at [672, 293] on input "checkbox" at bounding box center [672, 293] width 0 height 0
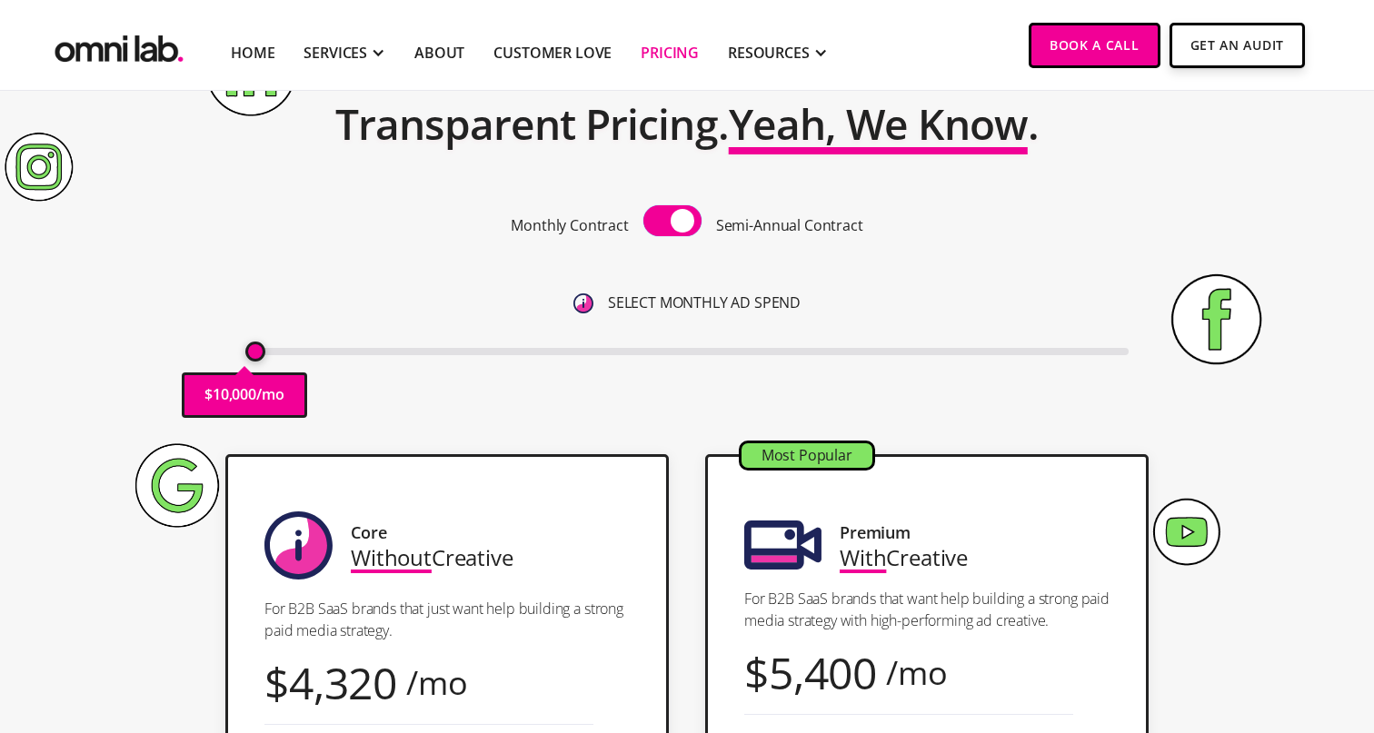
scroll to position [105, 0]
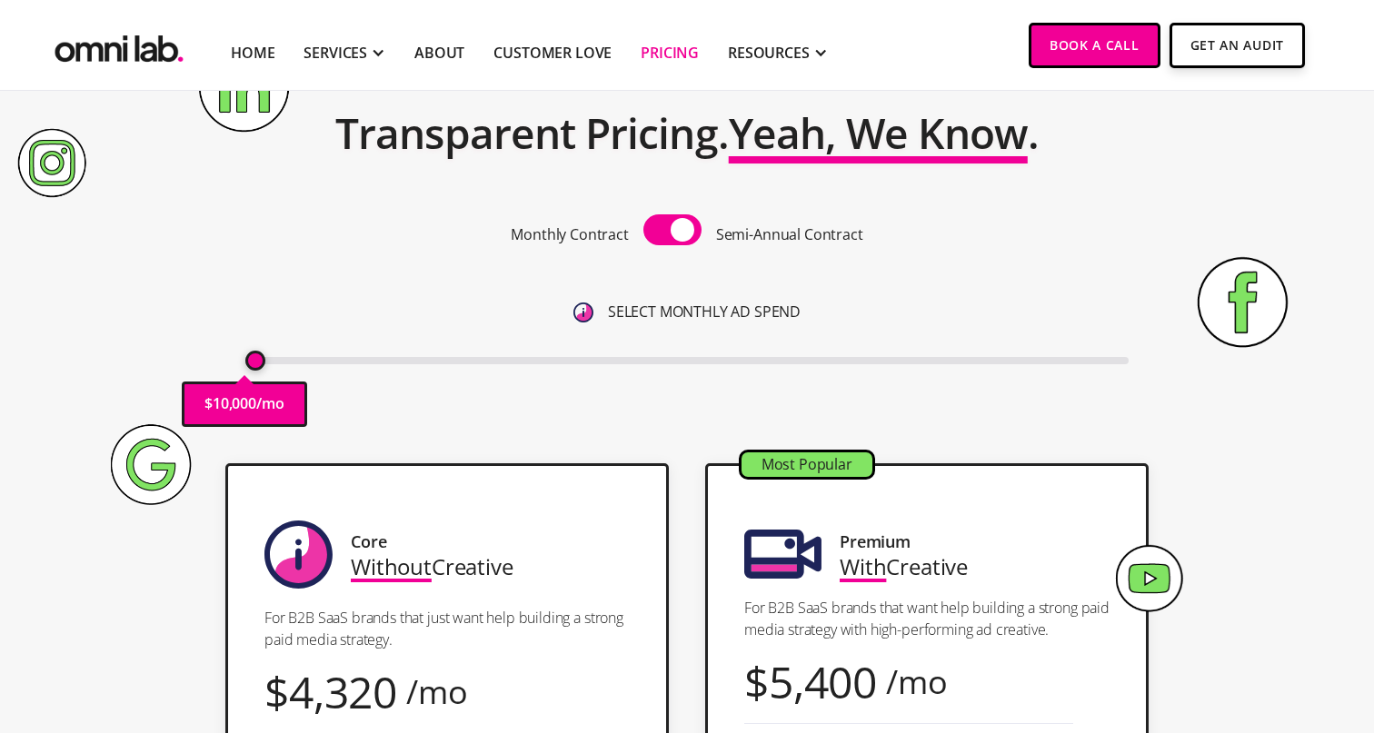
click at [671, 239] on span at bounding box center [672, 229] width 58 height 31
click at [672, 232] on input "checkbox" at bounding box center [672, 232] width 0 height 0
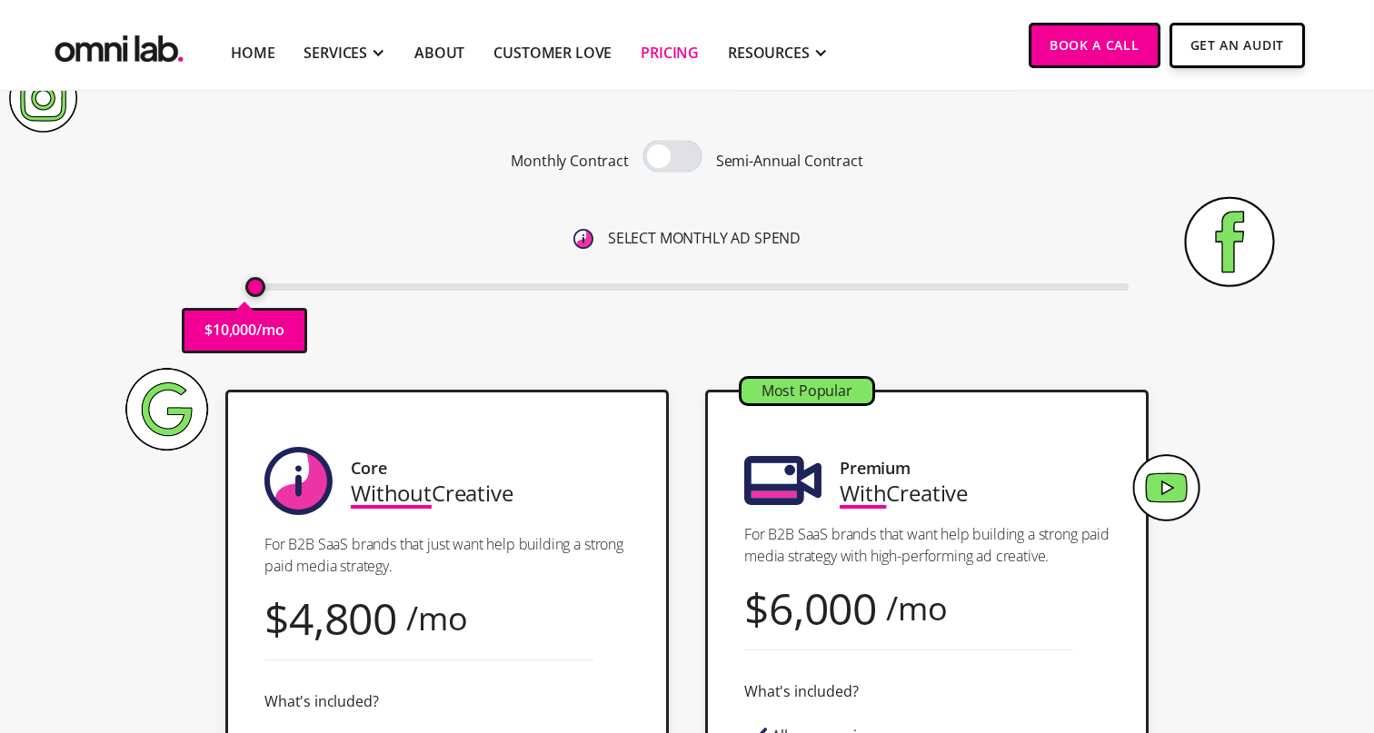
scroll to position [211, 0]
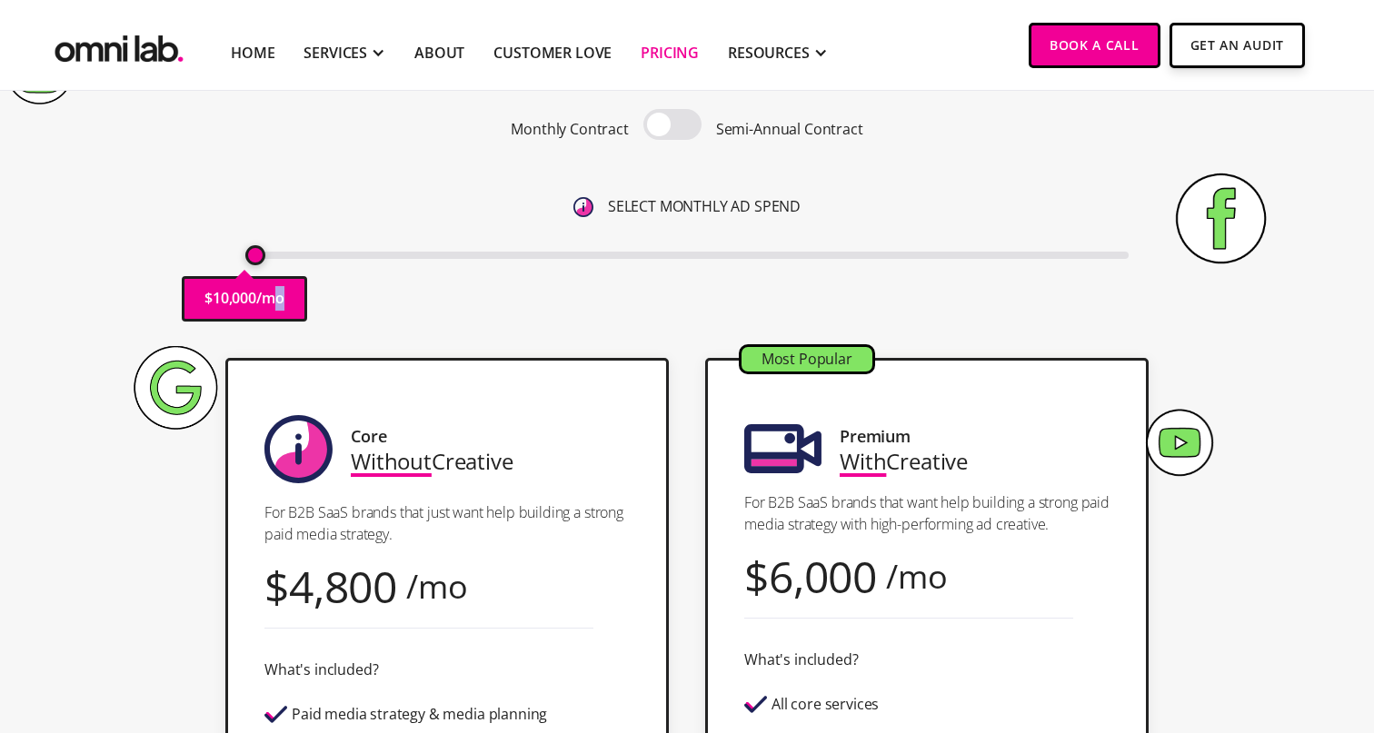
drag, startPoint x: 274, startPoint y: 294, endPoint x: 425, endPoint y: 311, distance: 151.7
click at [425, 311] on div "Pricing Transparent Pricing. Yeah, We Know . Monthly Contract Semi-Annual Contr…" at bounding box center [686, 137] width 1105 height 405
click at [198, 233] on div "Pricing Transparent Pricing. Yeah, We Know . Monthly Contract Semi-Annual Contr…" at bounding box center [686, 137] width 1105 height 405
type input "10000"
drag, startPoint x: 260, startPoint y: 255, endPoint x: 251, endPoint y: 337, distance: 82.3
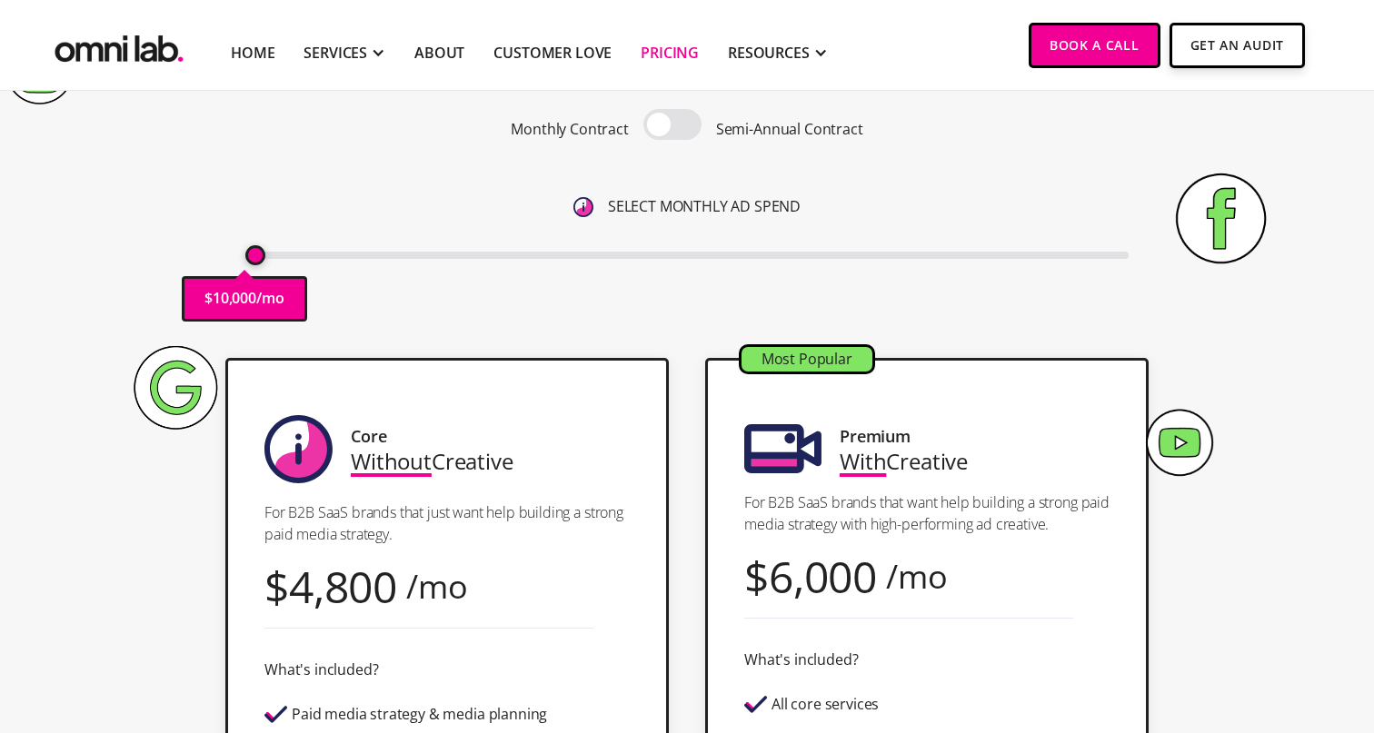
click at [251, 259] on input "range" at bounding box center [687, 255] width 884 height 7
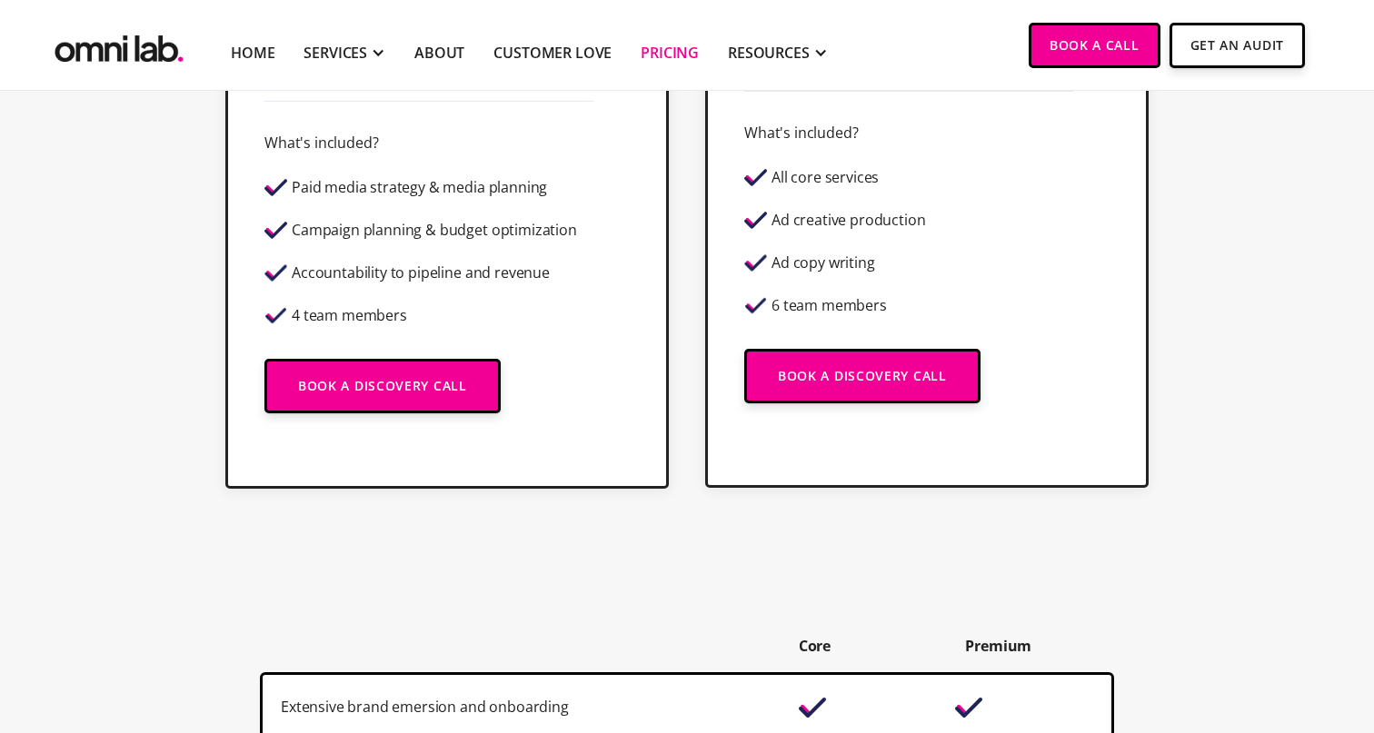
scroll to position [601, 0]
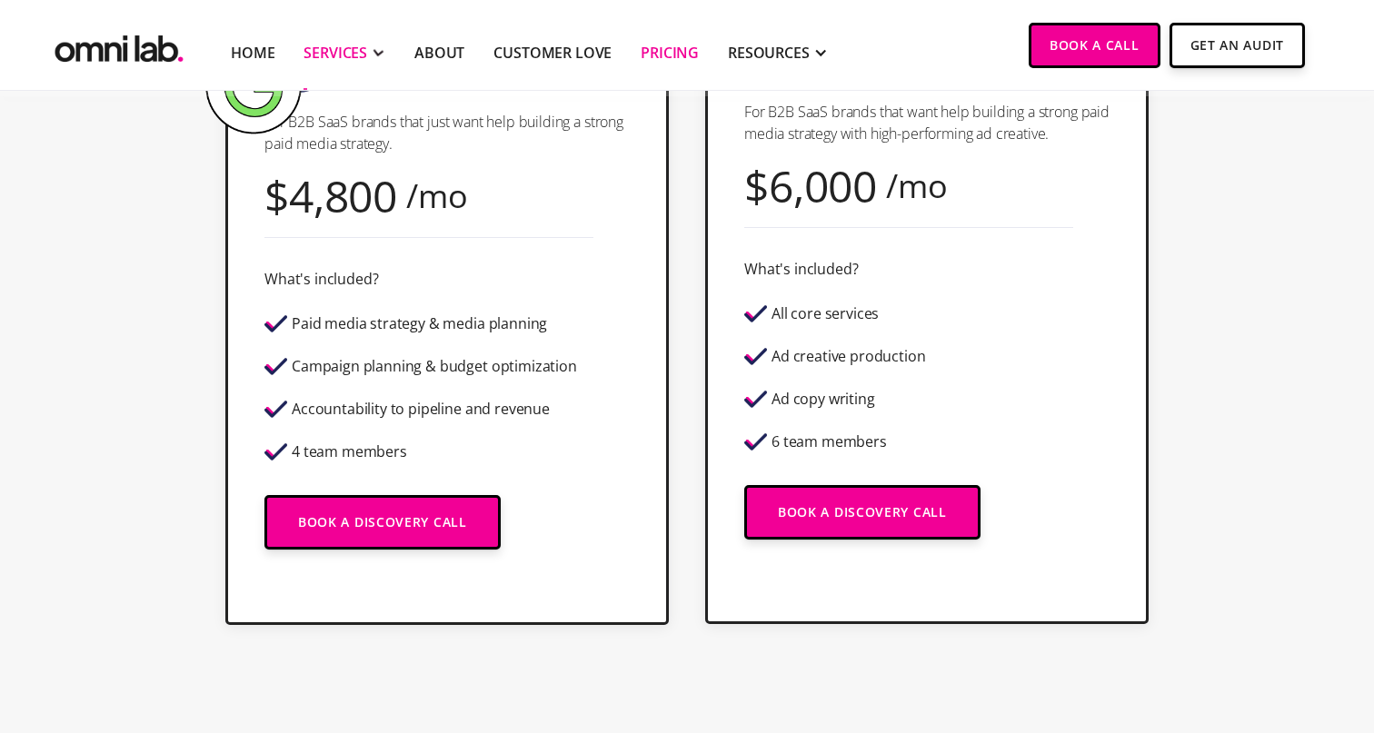
click at [365, 49] on div "SERVICES" at bounding box center [335, 53] width 64 height 22
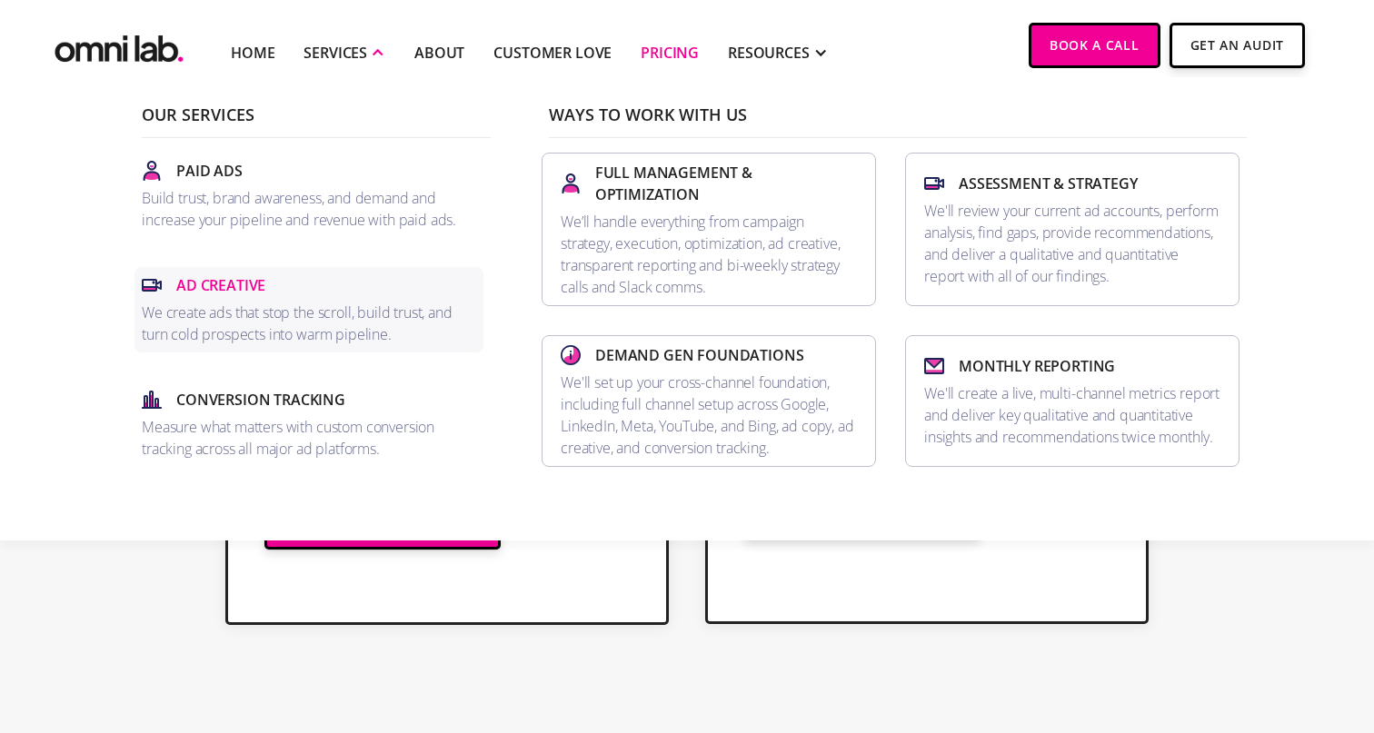
click at [249, 290] on p "Ad Creative" at bounding box center [220, 285] width 89 height 22
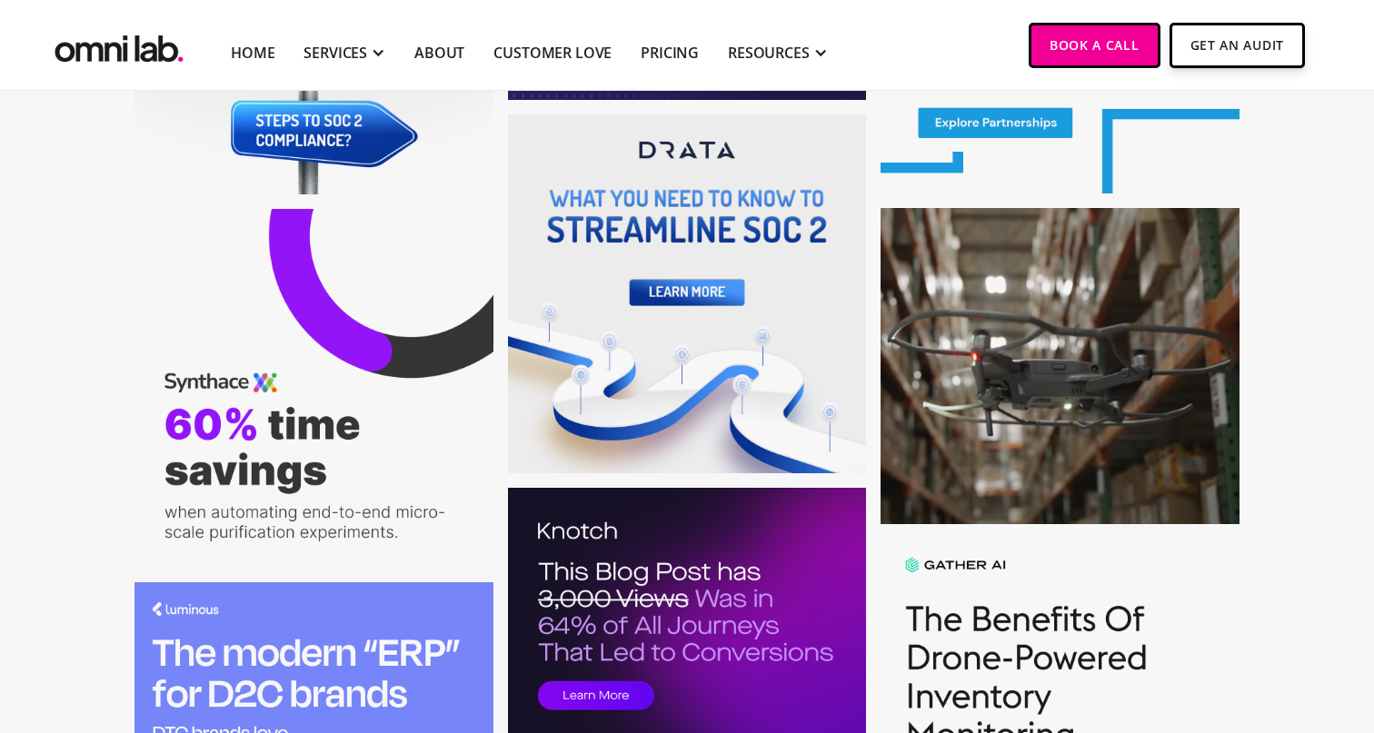
scroll to position [2879, 0]
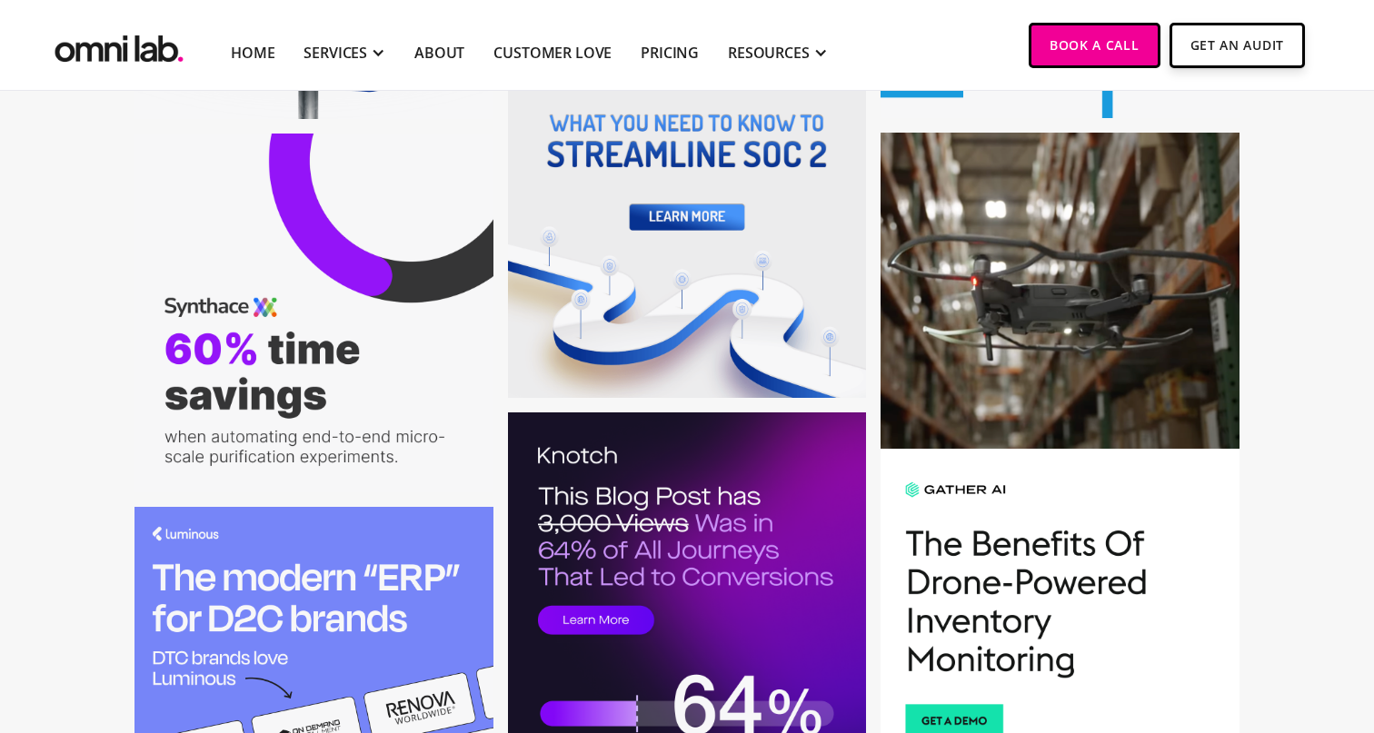
click at [954, 373] on div "open lightbox" at bounding box center [1059, 452] width 359 height 638
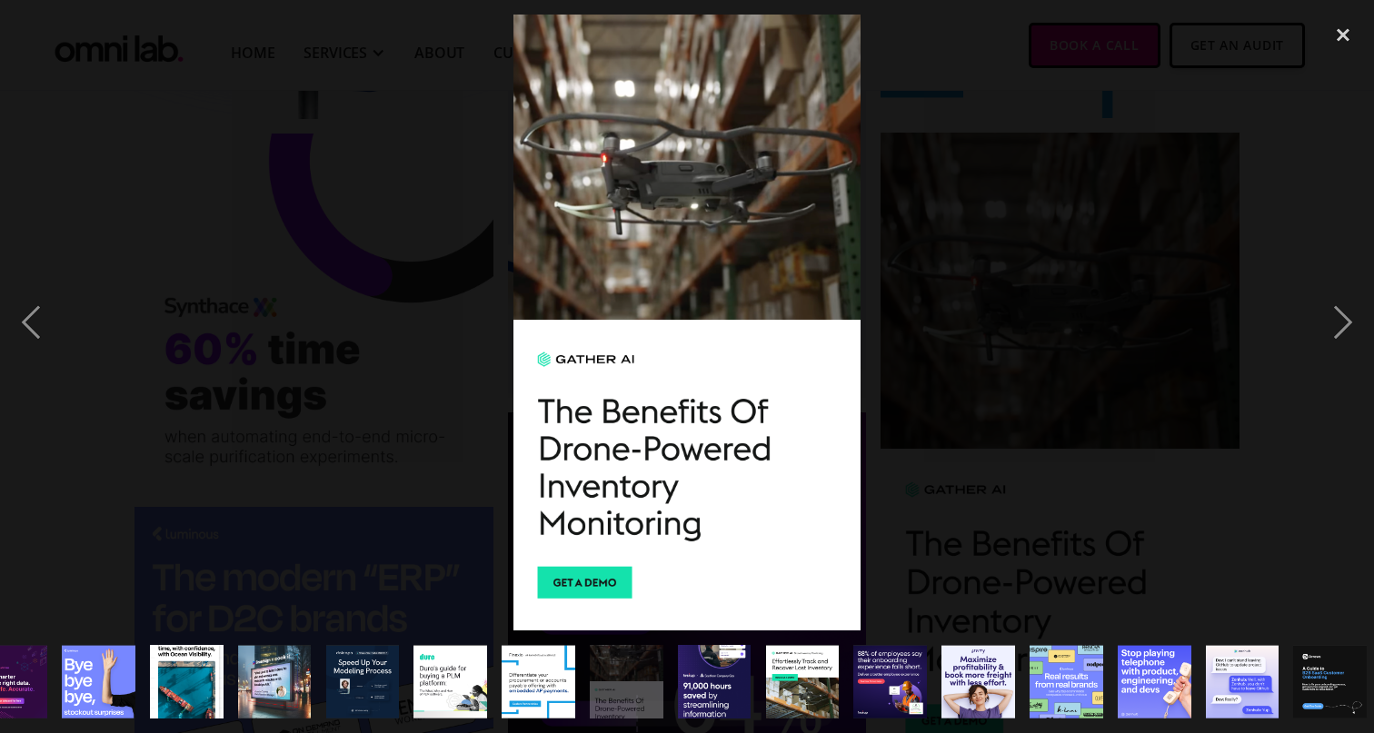
scroll to position [0, 2335]
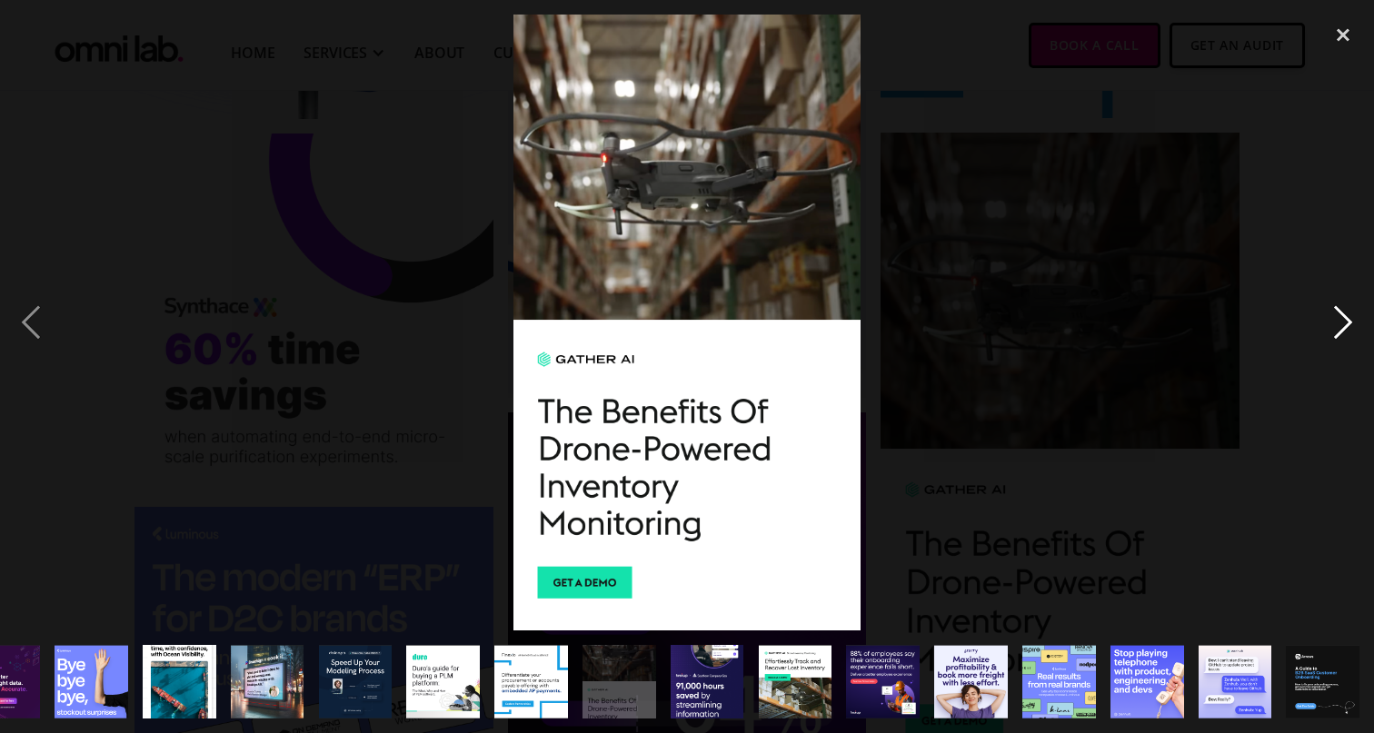
click at [1339, 323] on div "next image" at bounding box center [1343, 323] width 62 height 616
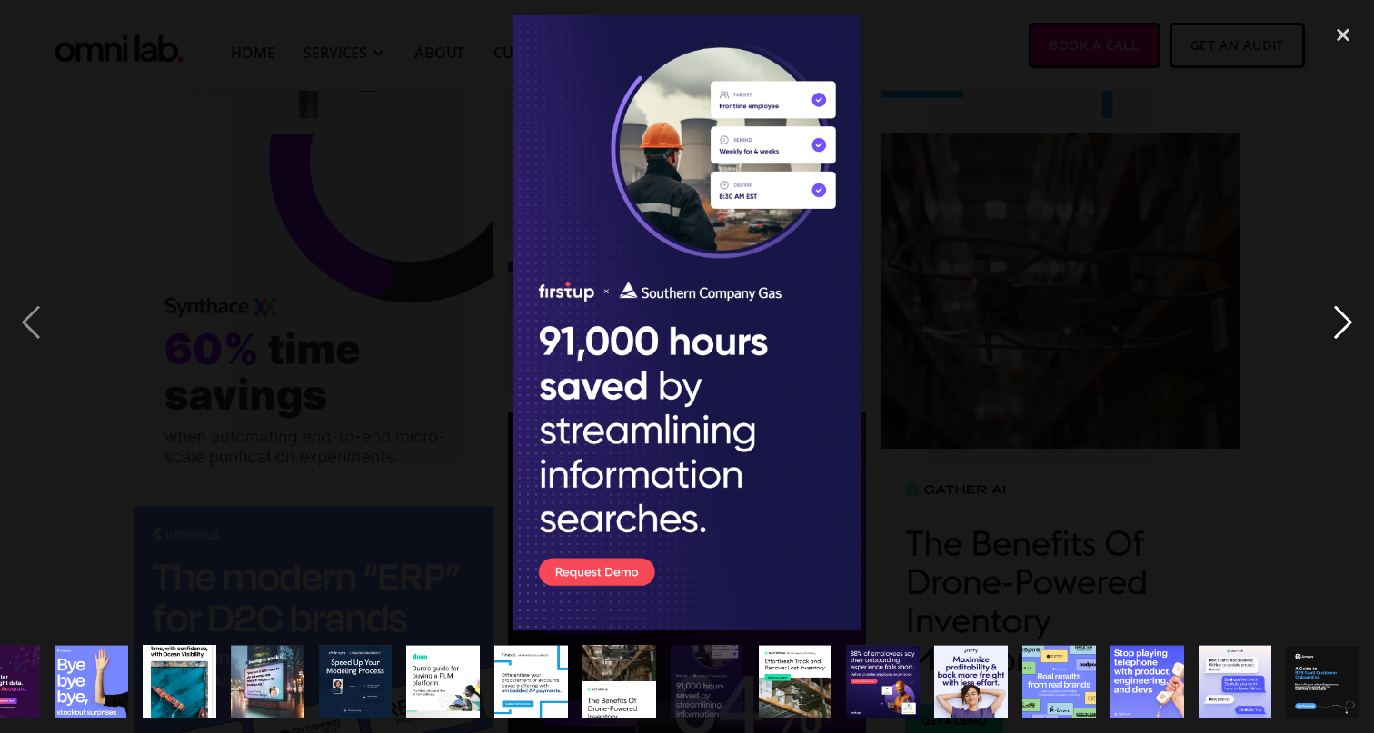
click at [1338, 323] on div "next image" at bounding box center [1343, 323] width 62 height 616
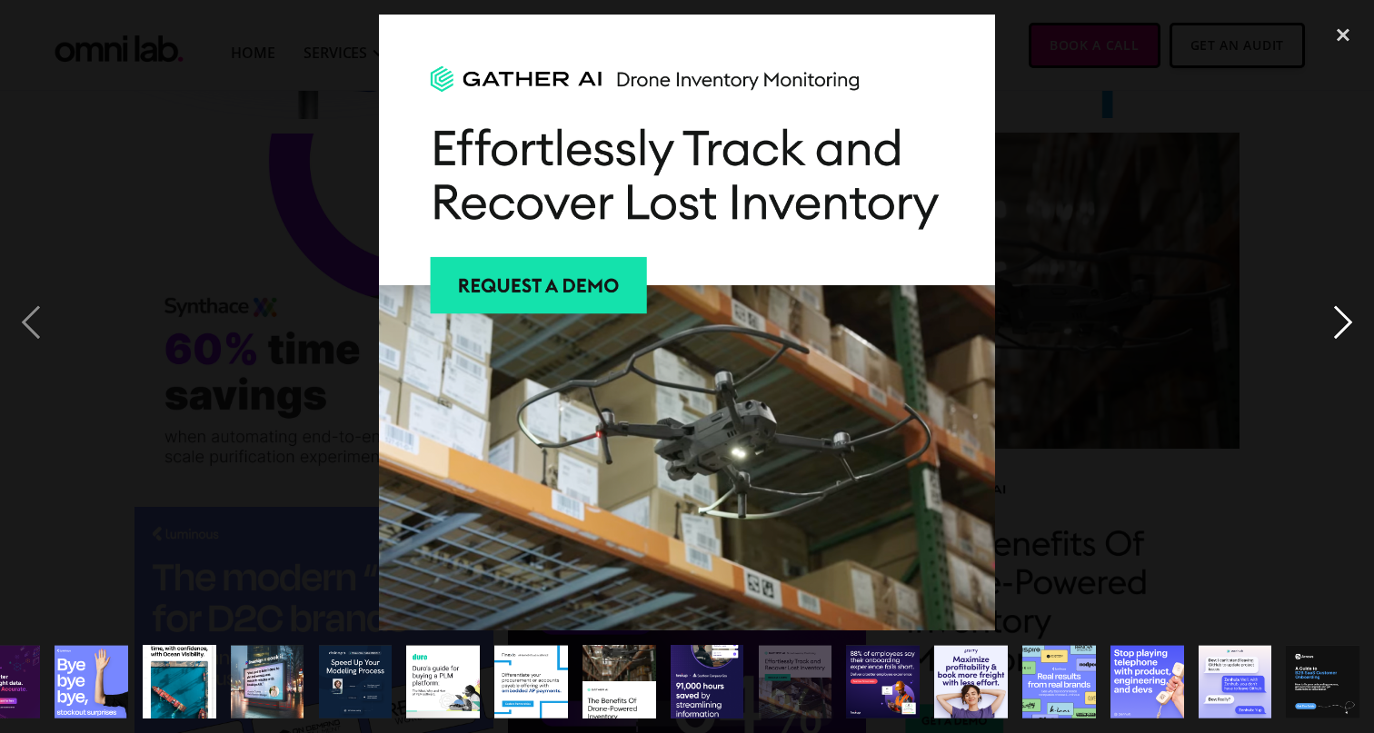
click at [1338, 323] on div "next image" at bounding box center [1343, 323] width 62 height 616
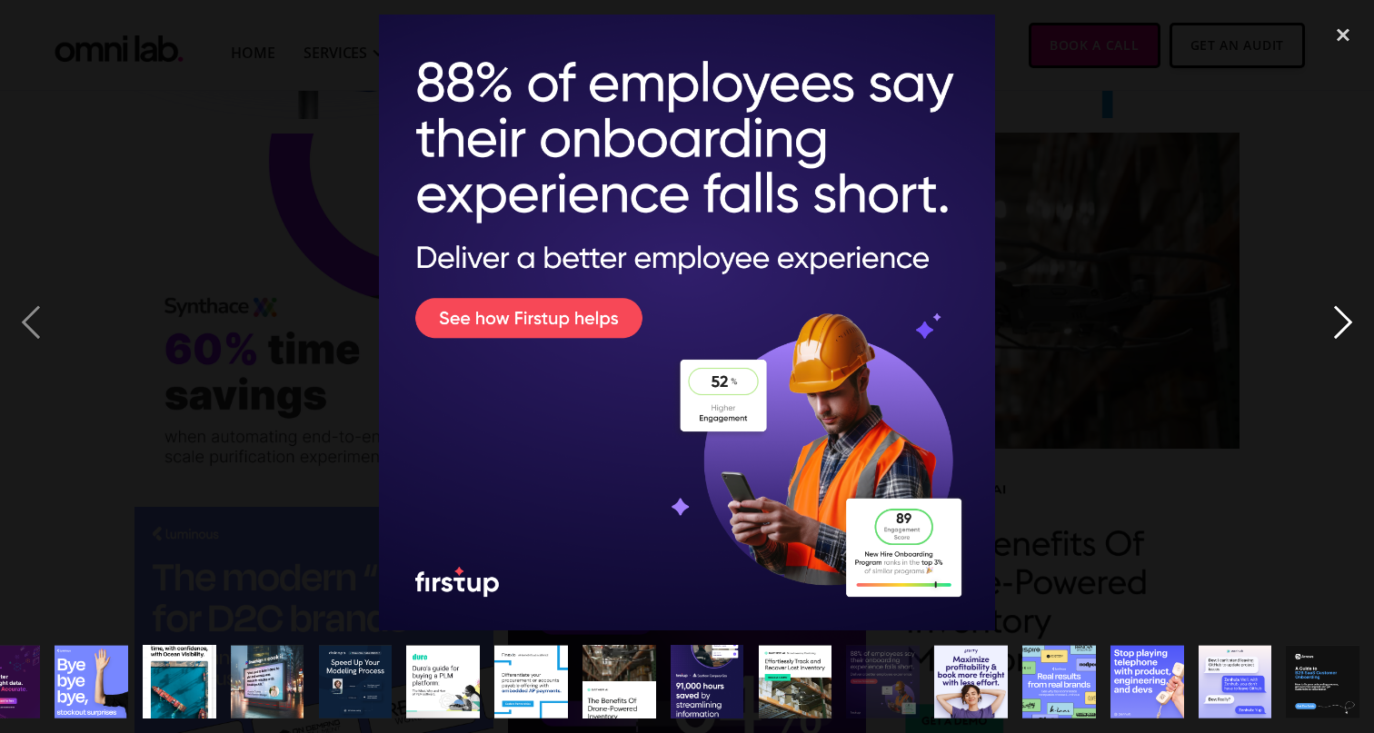
click at [1338, 323] on div "next image" at bounding box center [1343, 323] width 62 height 616
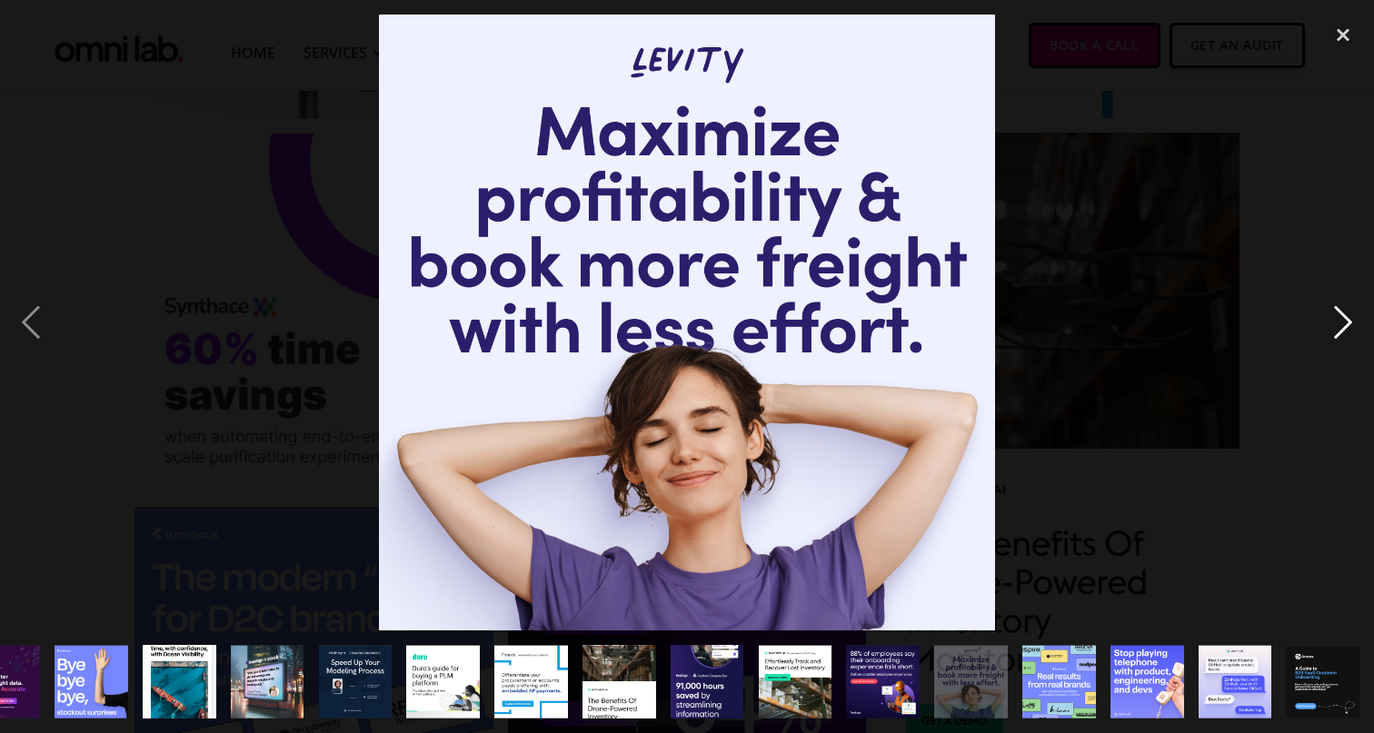
click at [1338, 323] on div "next image" at bounding box center [1343, 323] width 62 height 616
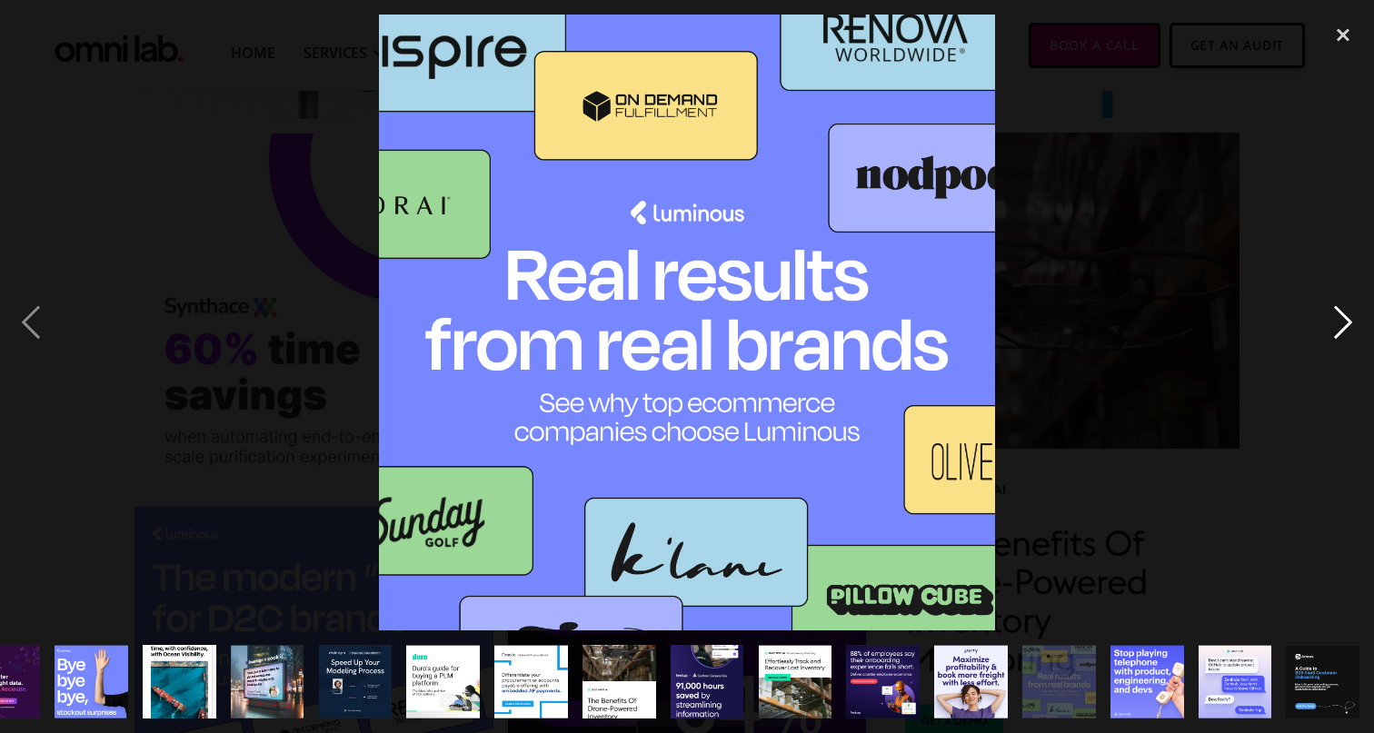
click at [1338, 323] on div "next image" at bounding box center [1343, 323] width 62 height 616
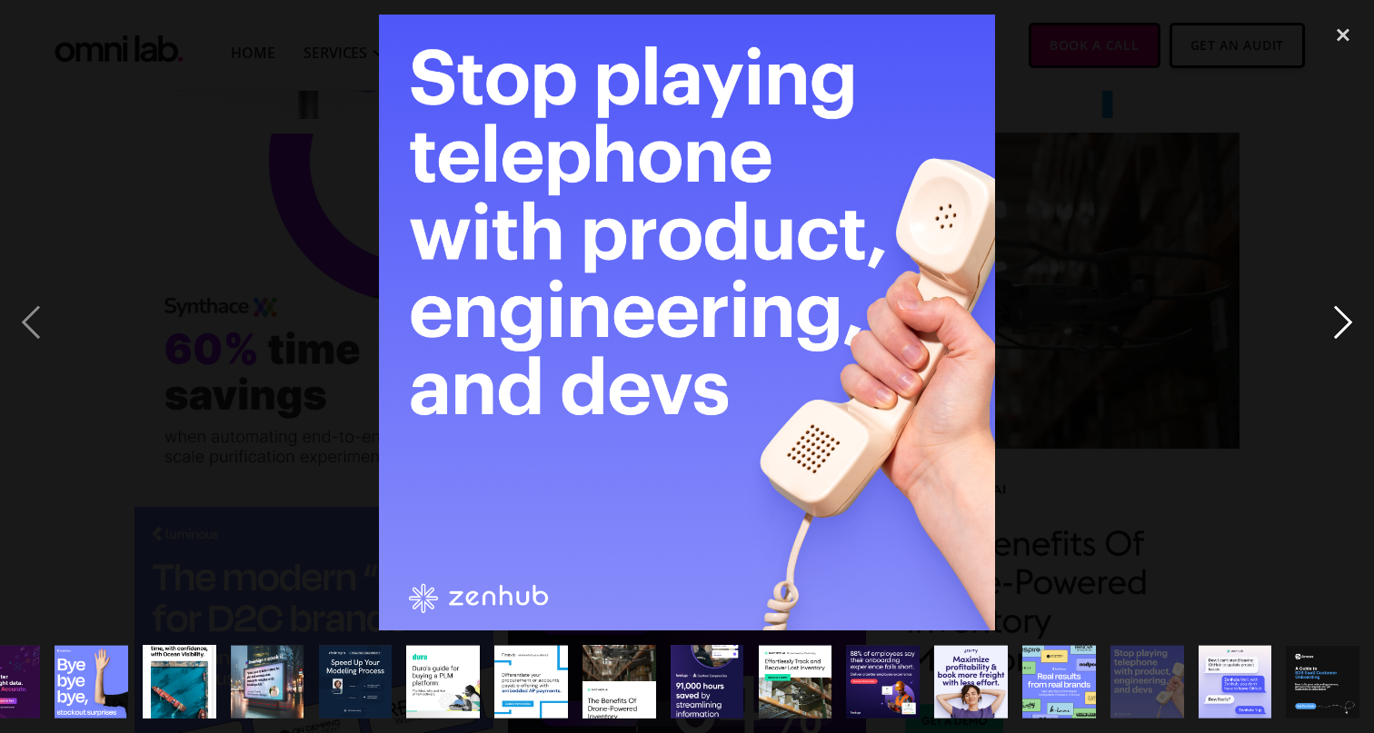
click at [1338, 323] on div "next image" at bounding box center [1343, 323] width 62 height 616
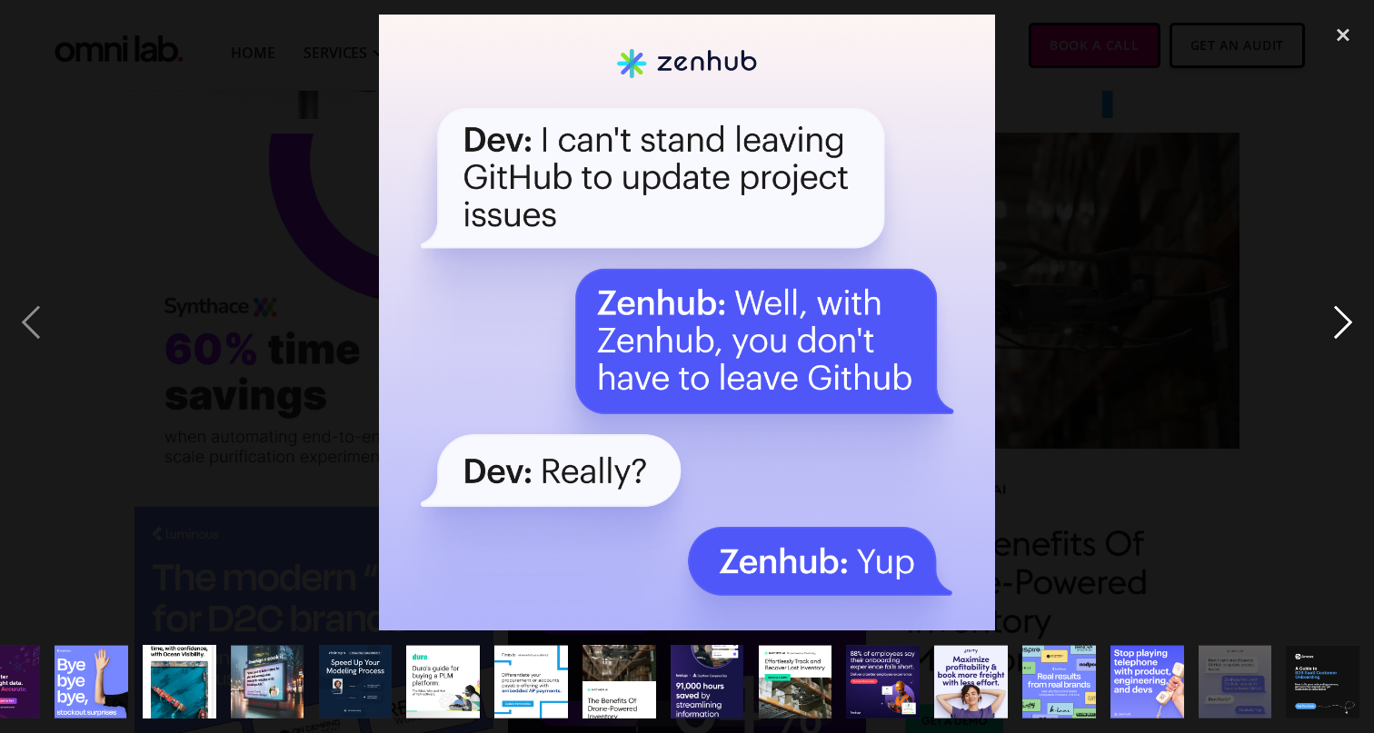
click at [1338, 323] on div "next image" at bounding box center [1343, 323] width 62 height 616
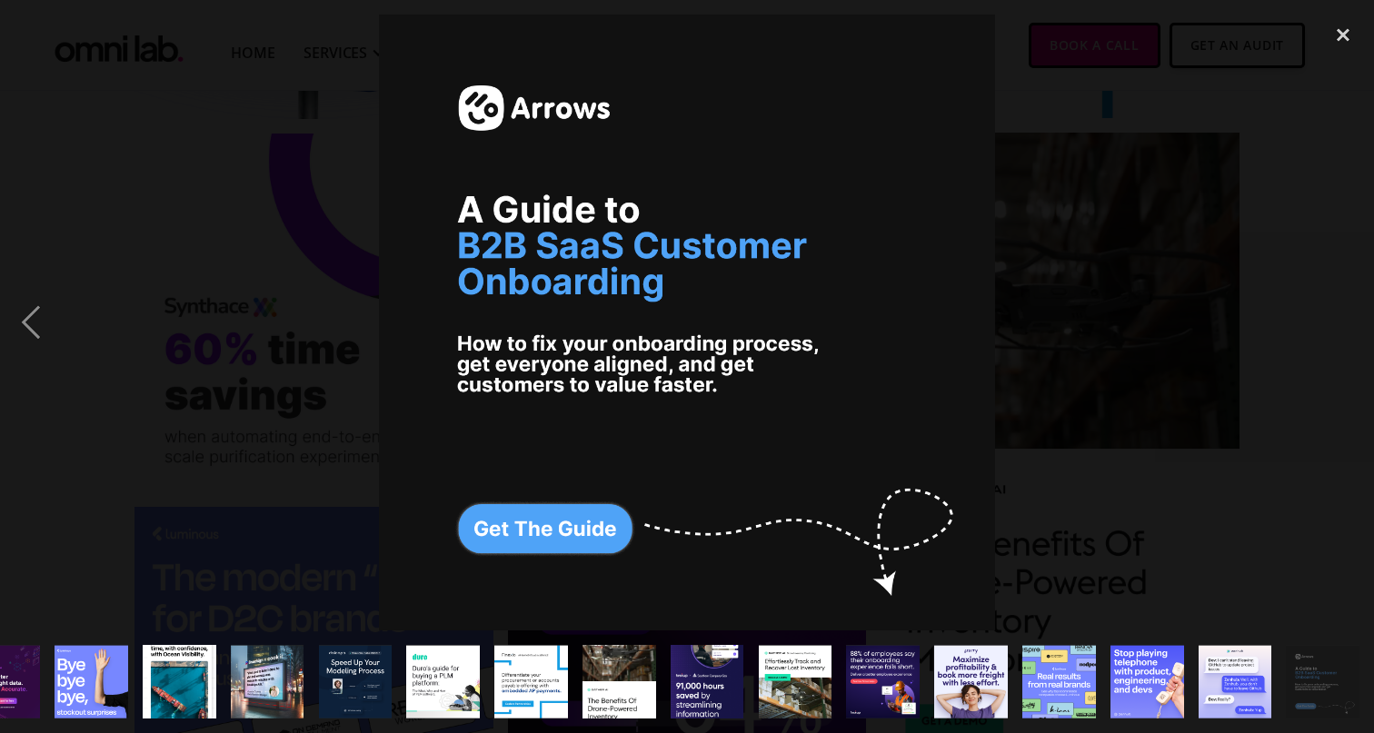
click at [1338, 323] on div "next image" at bounding box center [1343, 323] width 62 height 616
click at [1341, 36] on div "close lightbox" at bounding box center [1343, 35] width 62 height 40
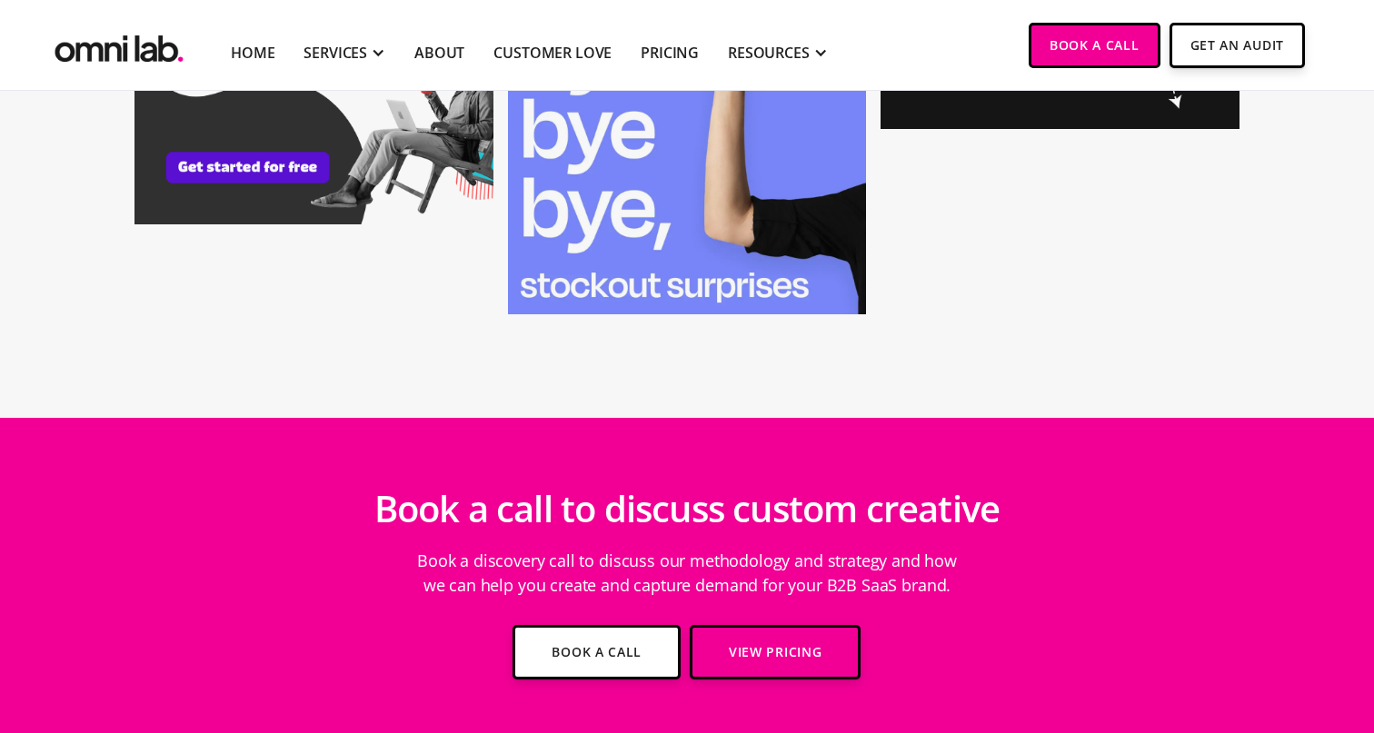
scroll to position [7150, 0]
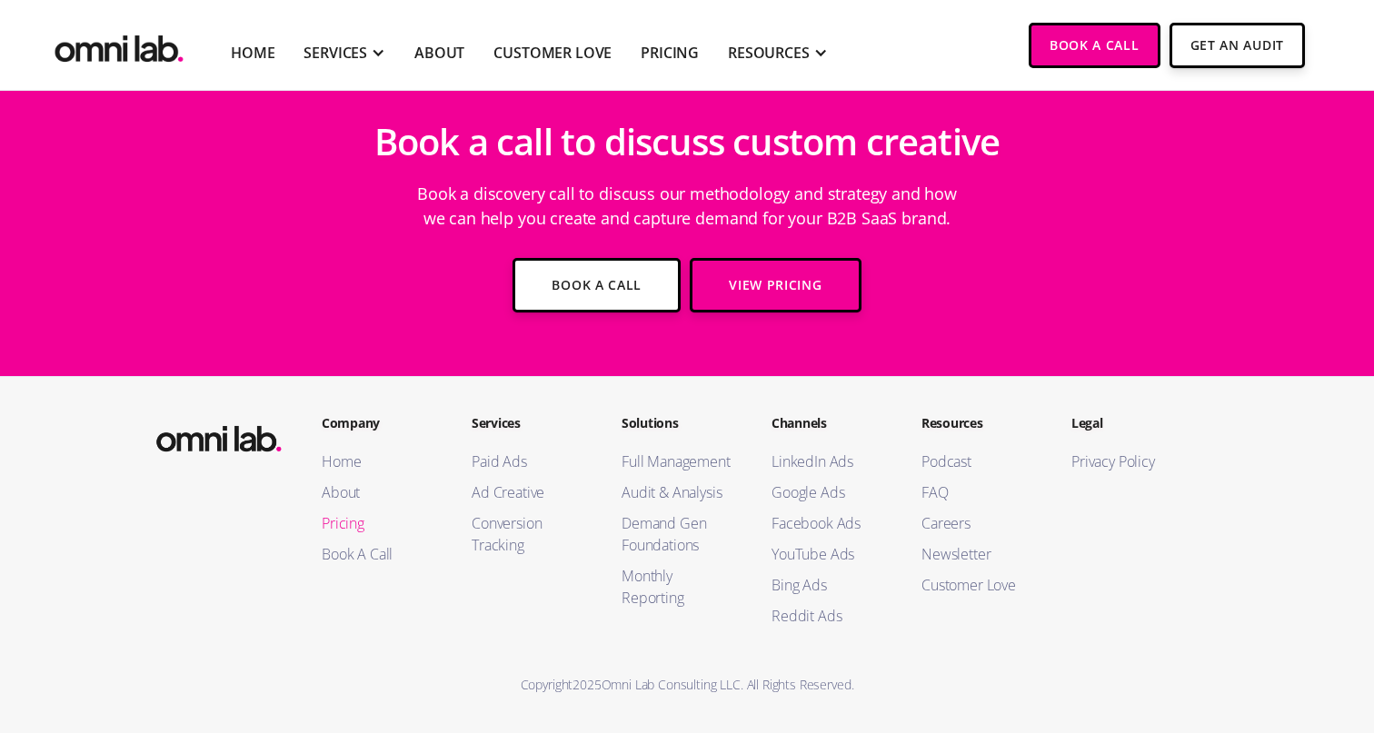
click at [356, 522] on link "Pricing" at bounding box center [379, 523] width 114 height 22
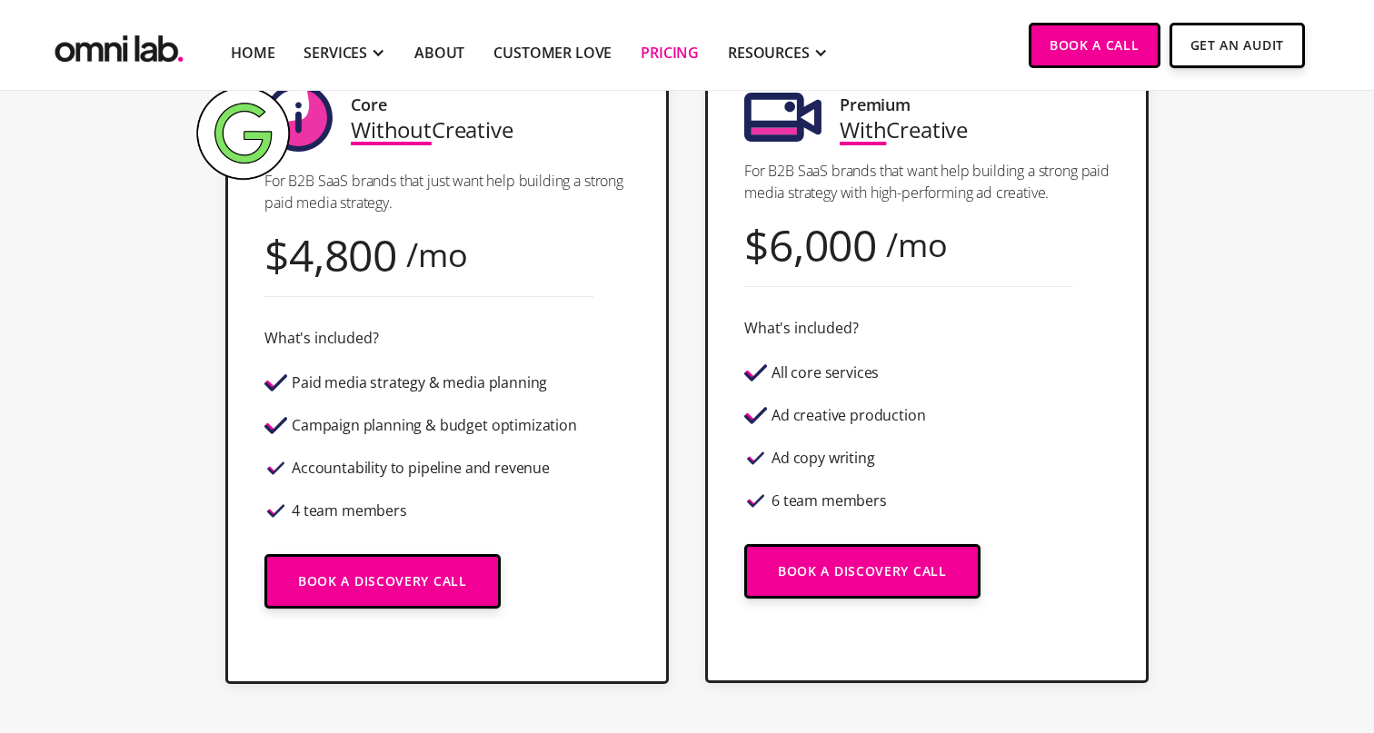
scroll to position [557, 0]
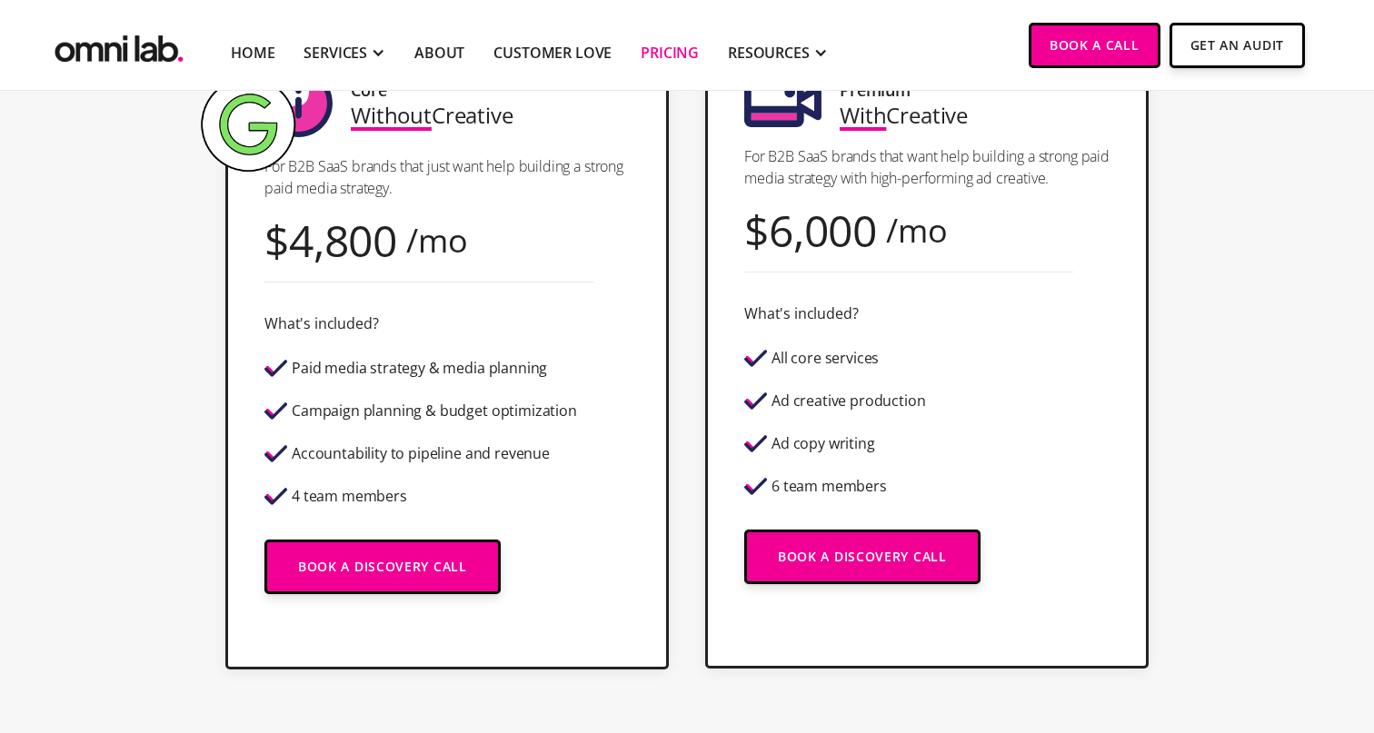
click at [418, 373] on div "Paid media strategy & media planning" at bounding box center [419, 368] width 255 height 15
click at [439, 418] on div "Campaign planning & budget optimization" at bounding box center [434, 410] width 285 height 15
click at [438, 458] on div "Accountability to pipeline and revenue" at bounding box center [421, 453] width 258 height 15
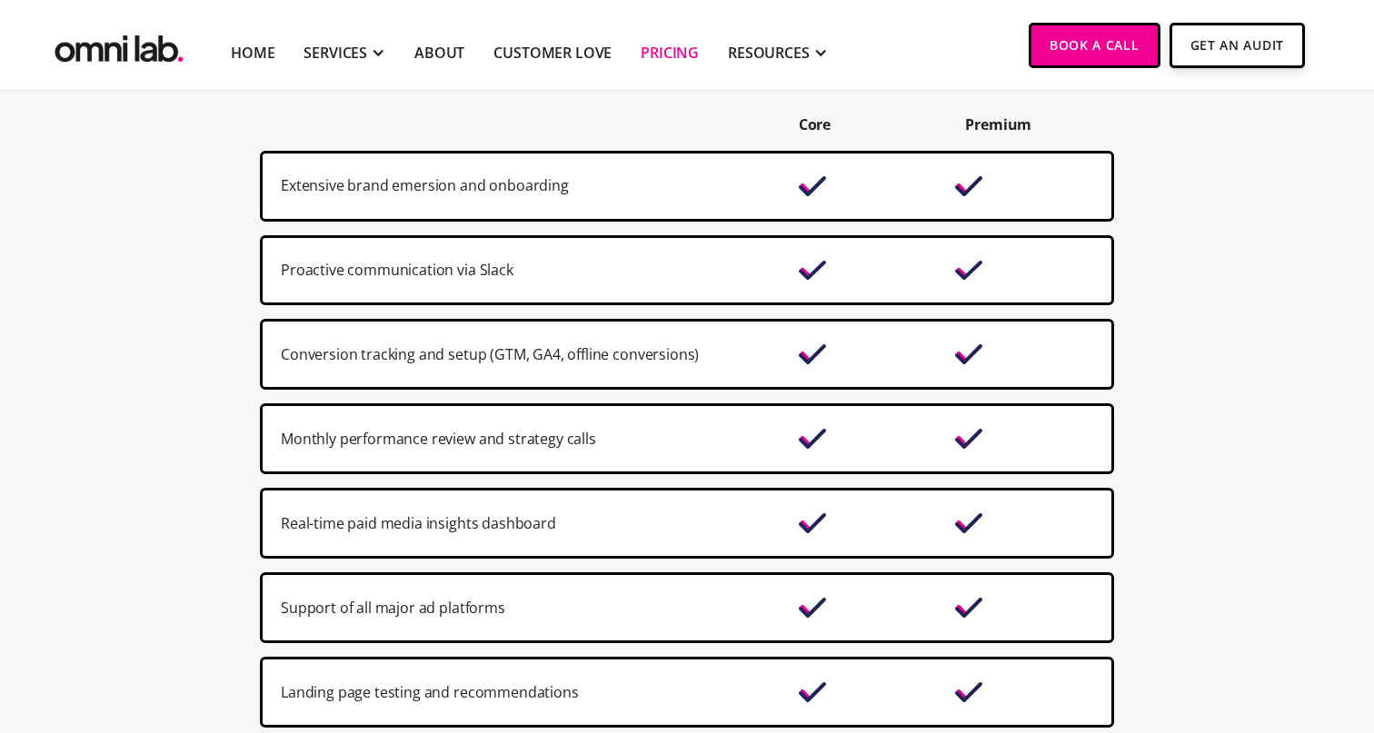
scroll to position [1250, 0]
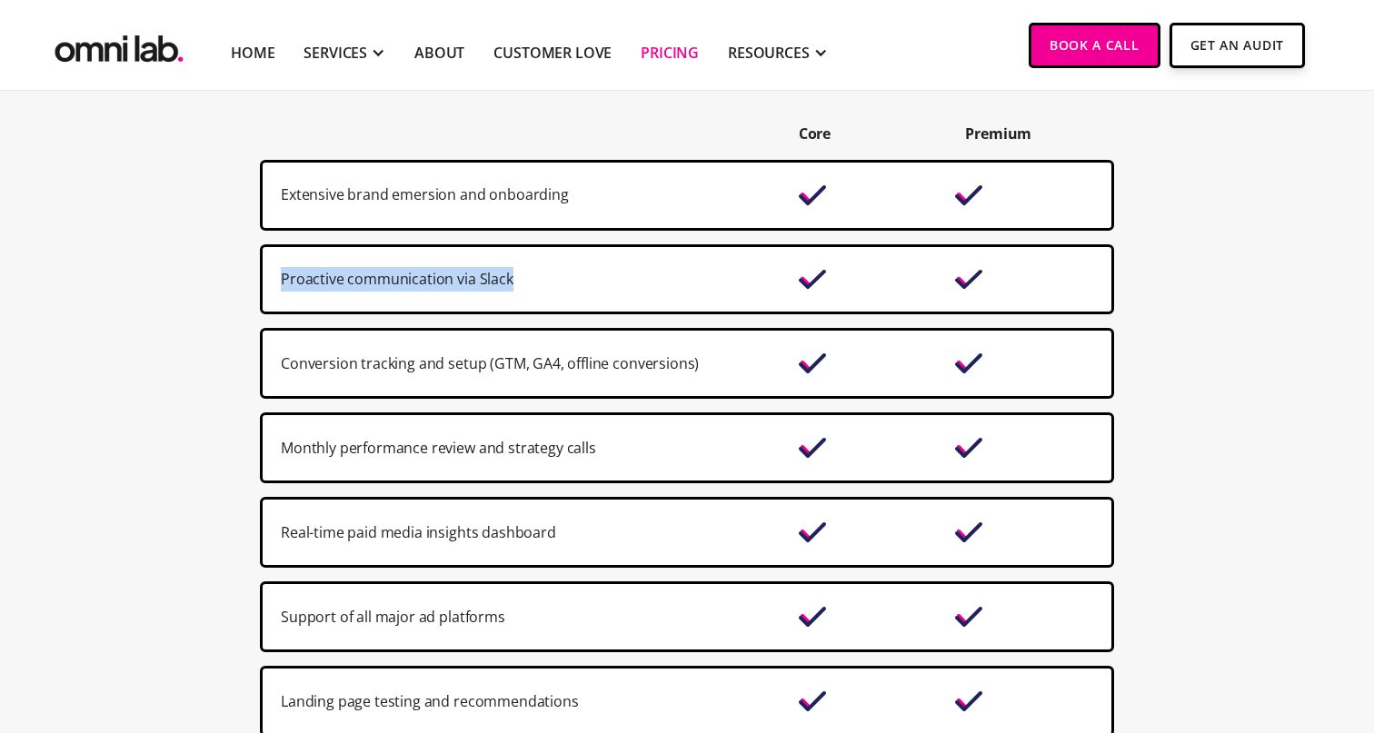
drag, startPoint x: 582, startPoint y: 287, endPoint x: 269, endPoint y: 286, distance: 313.4
click at [269, 286] on div "Proactive communication via Slack" at bounding box center [687, 279] width 854 height 71
drag, startPoint x: 1002, startPoint y: 279, endPoint x: 570, endPoint y: 260, distance: 431.9
click at [570, 260] on div "Proactive communication via Slack" at bounding box center [687, 279] width 854 height 71
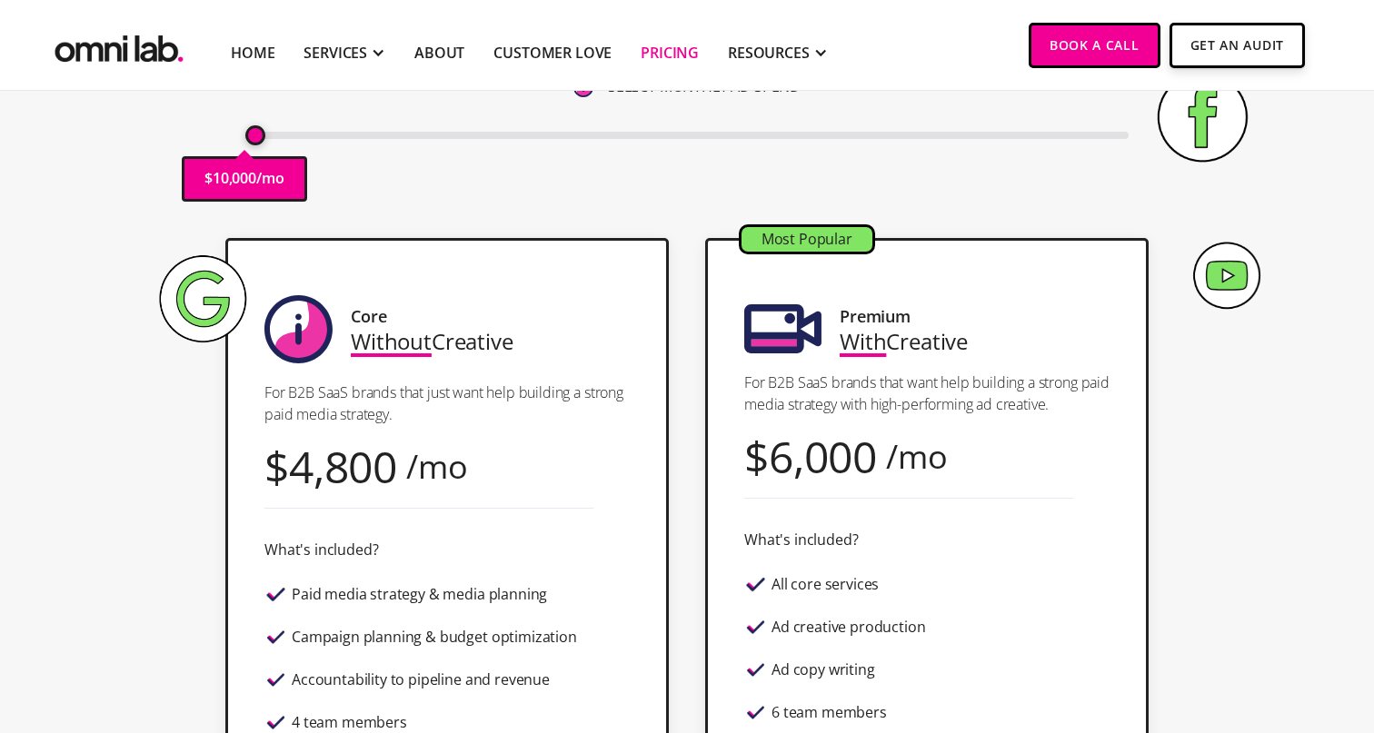
scroll to position [324, 0]
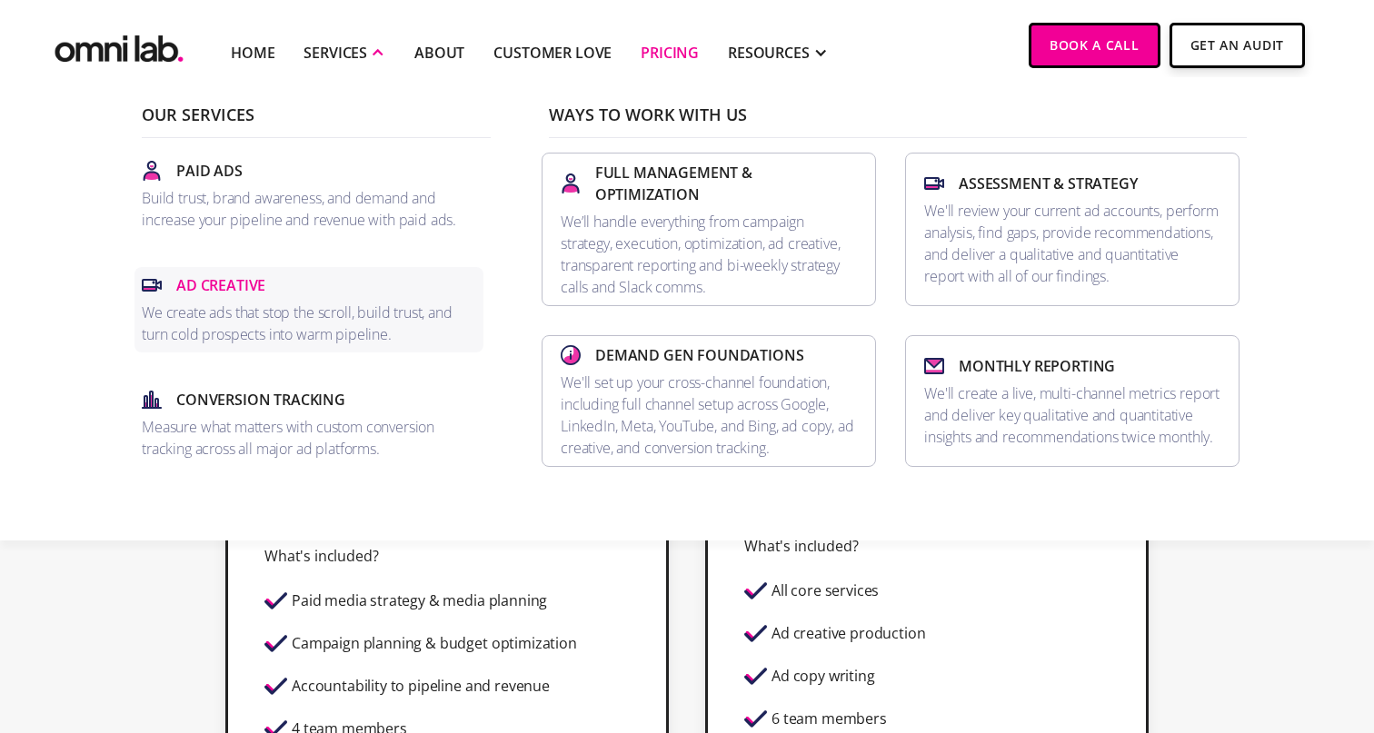
click at [203, 289] on p "Ad Creative" at bounding box center [220, 285] width 89 height 22
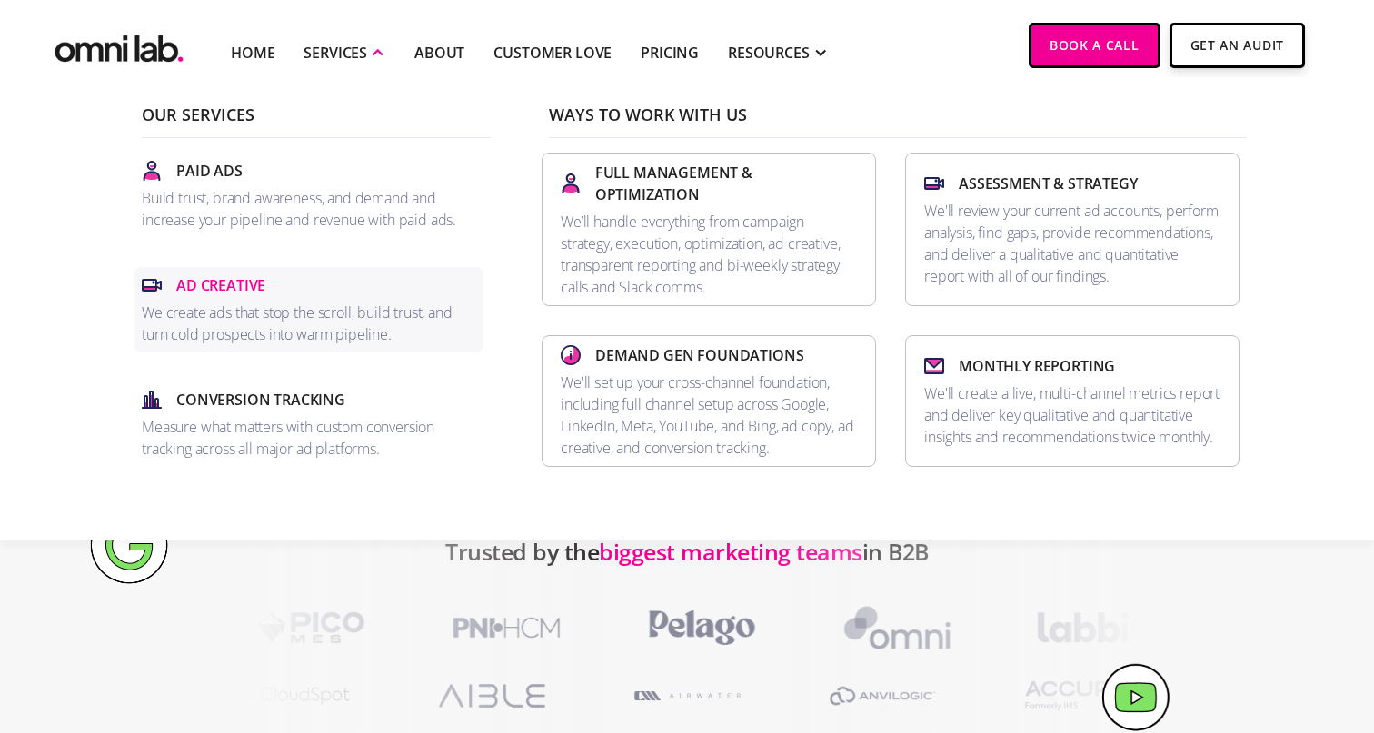
click at [262, 295] on p "Ad Creative" at bounding box center [220, 285] width 89 height 22
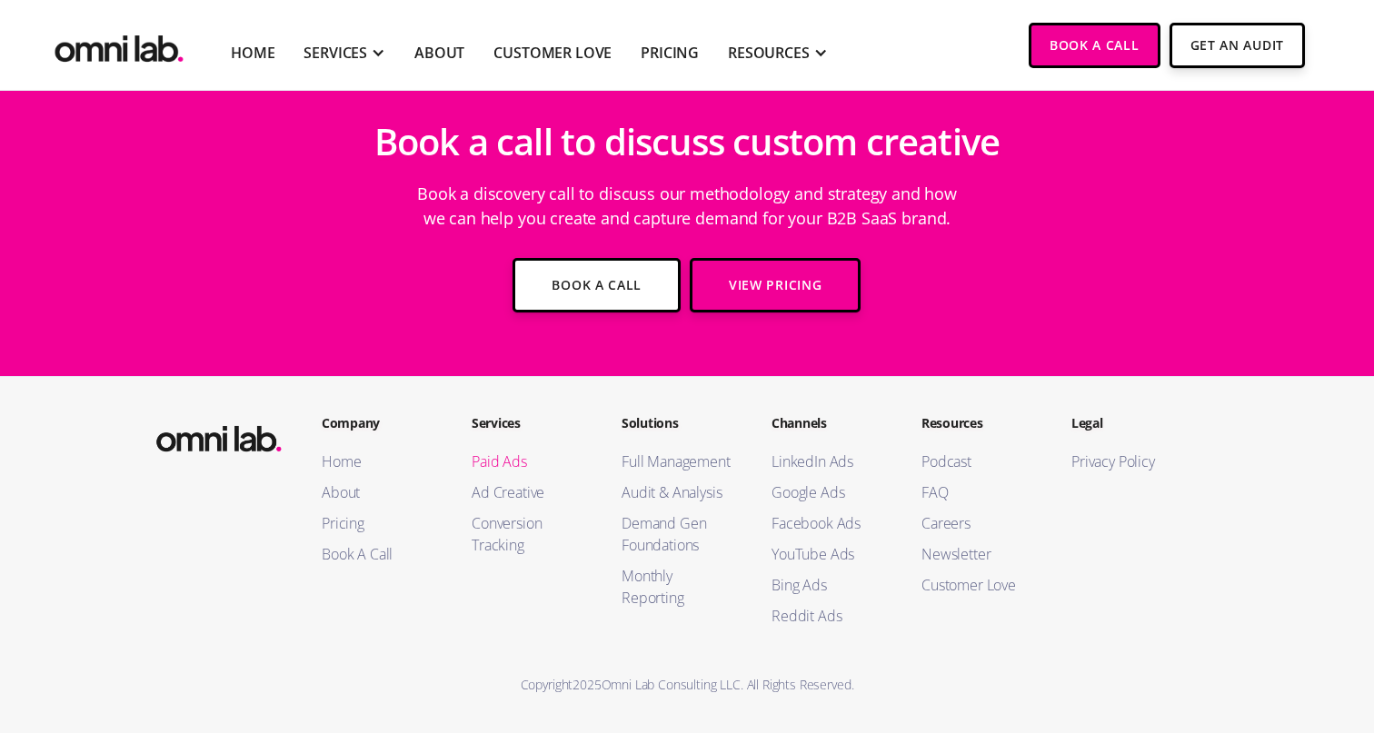
click at [508, 464] on link "Paid Ads" at bounding box center [528, 462] width 114 height 22
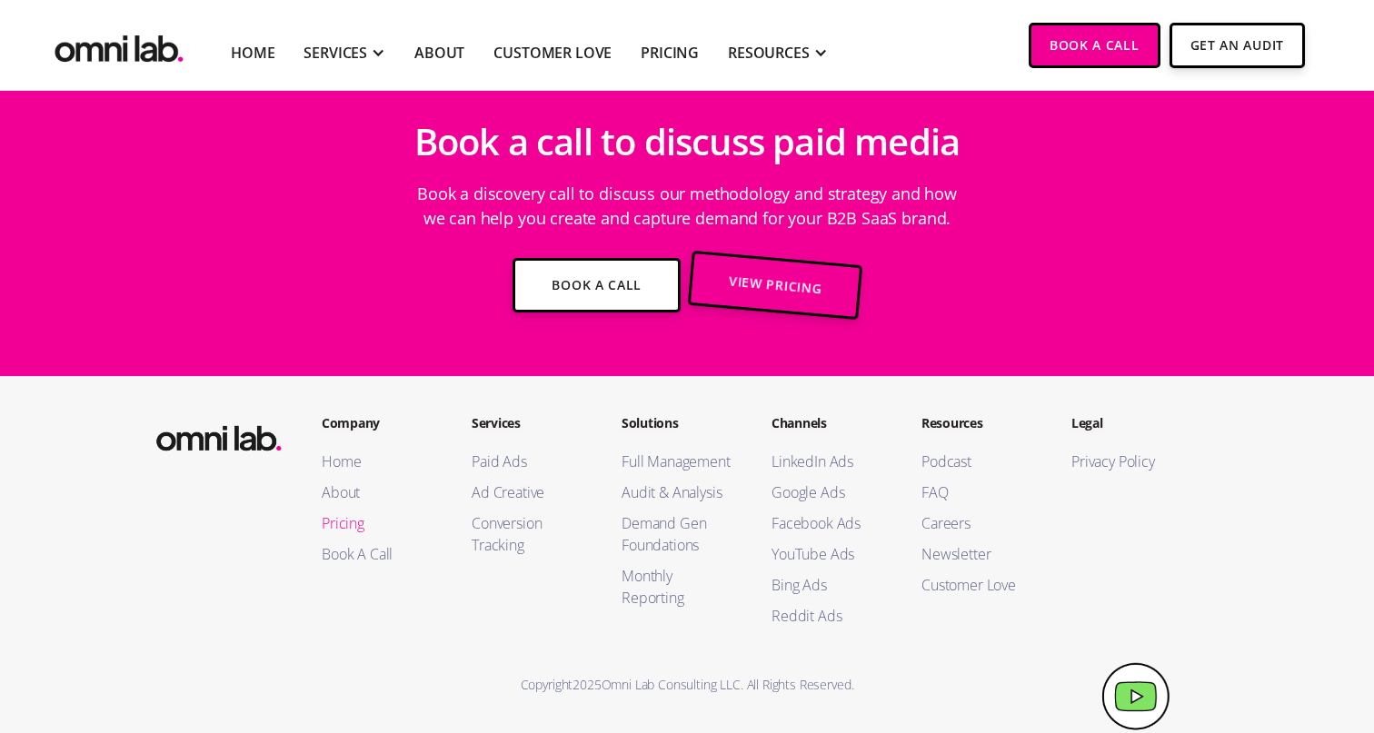
click at [343, 524] on link "Pricing" at bounding box center [379, 523] width 114 height 22
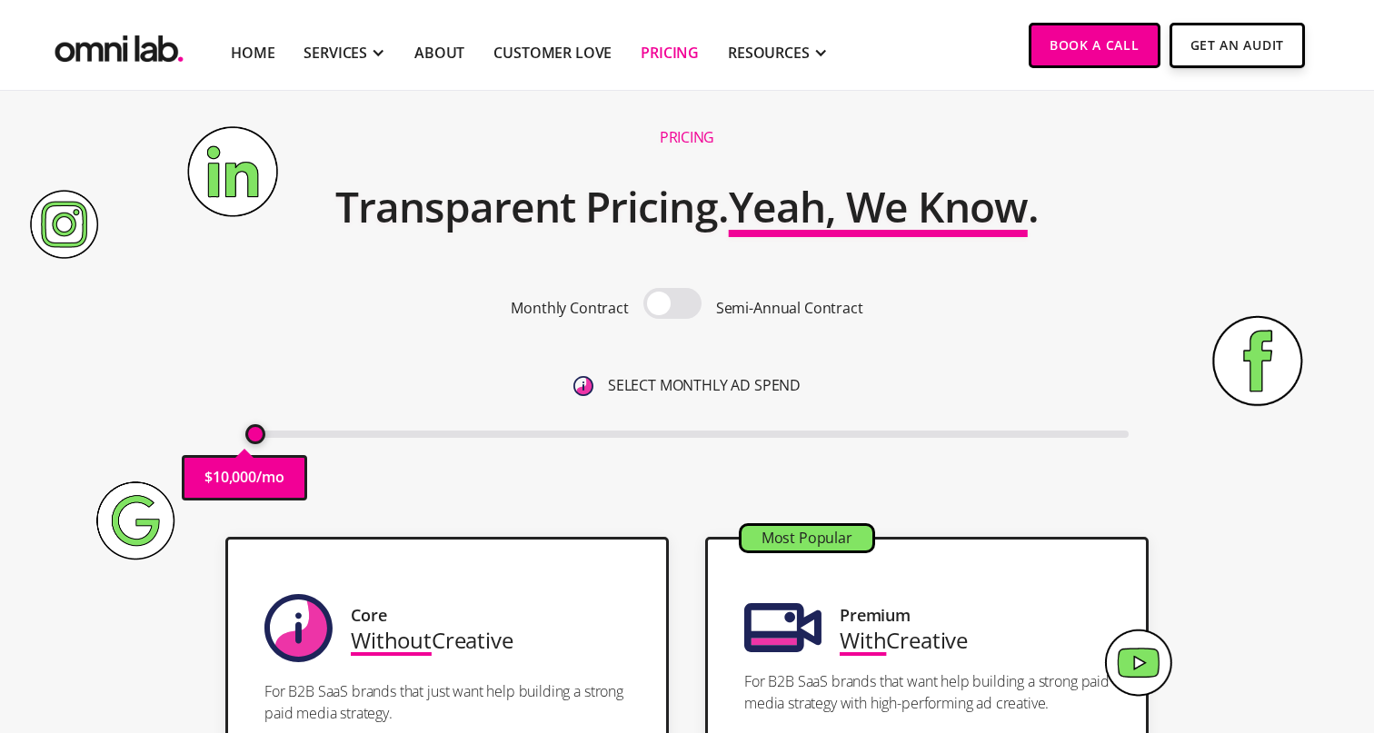
scroll to position [28, 0]
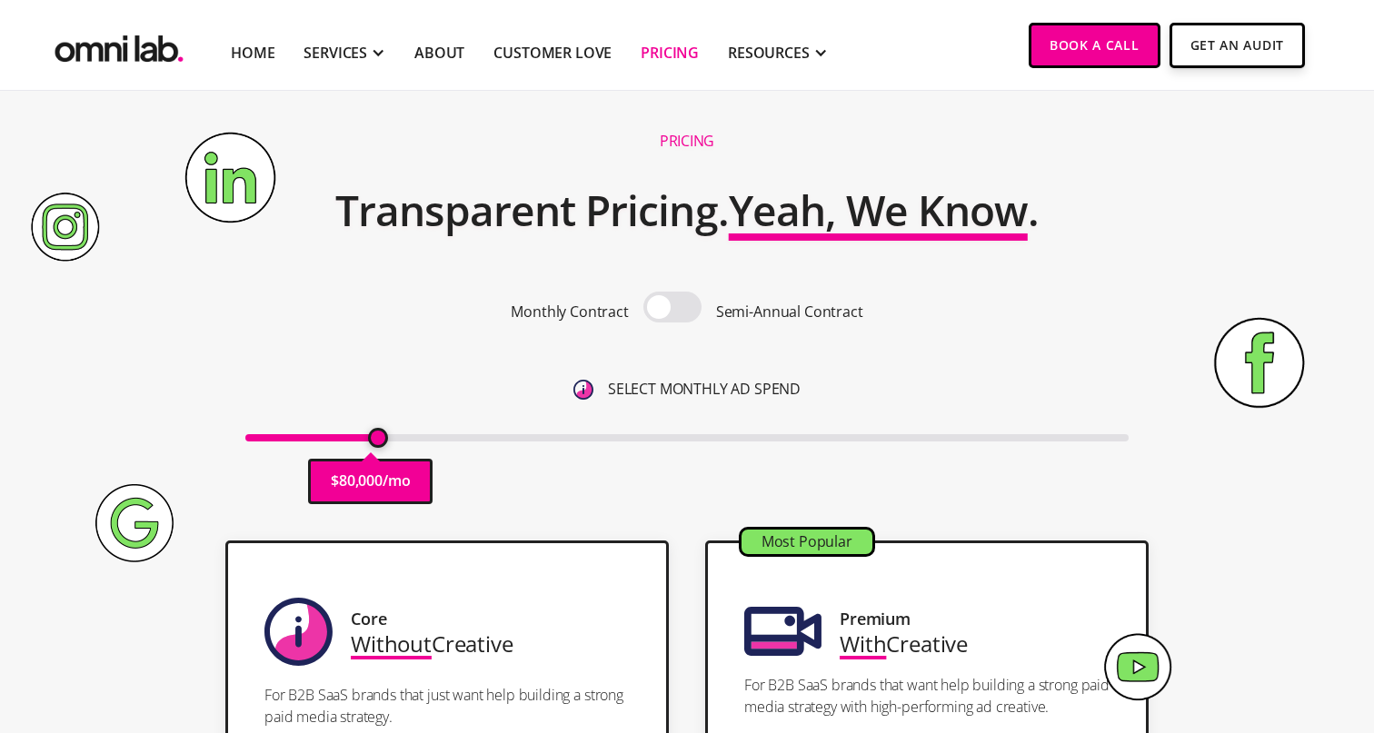
drag, startPoint x: 251, startPoint y: 436, endPoint x: 382, endPoint y: 435, distance: 130.8
click at [382, 435] on input "range" at bounding box center [687, 437] width 884 height 7
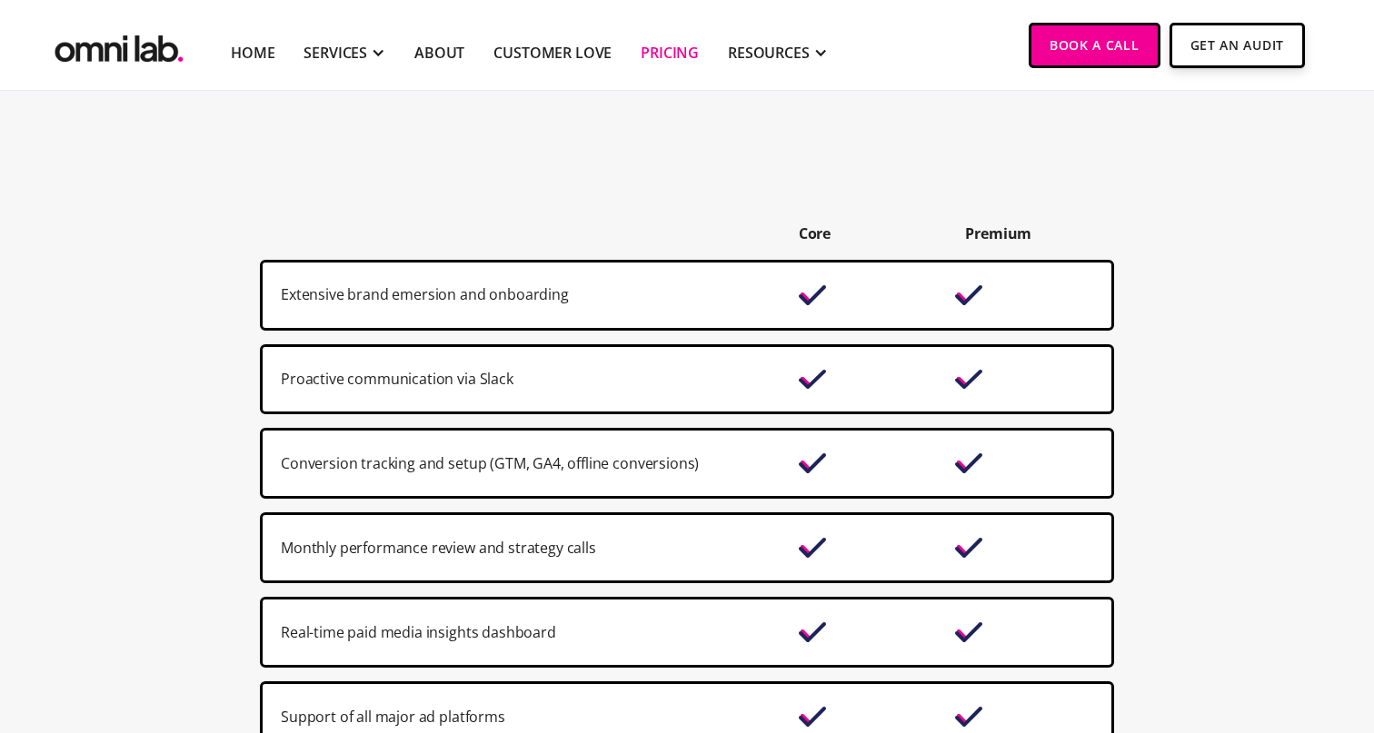
scroll to position [1152, 0]
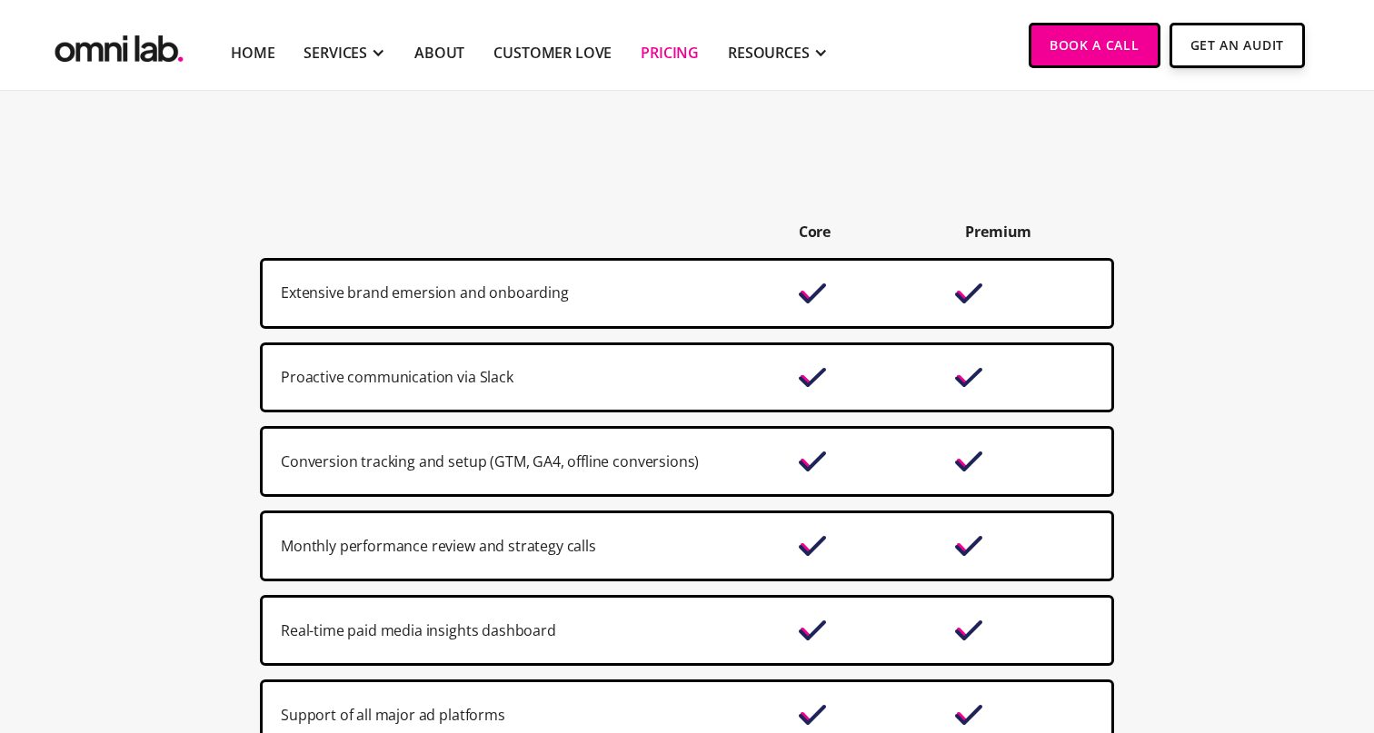
click at [832, 228] on div "Core" at bounding box center [872, 232] width 149 height 25
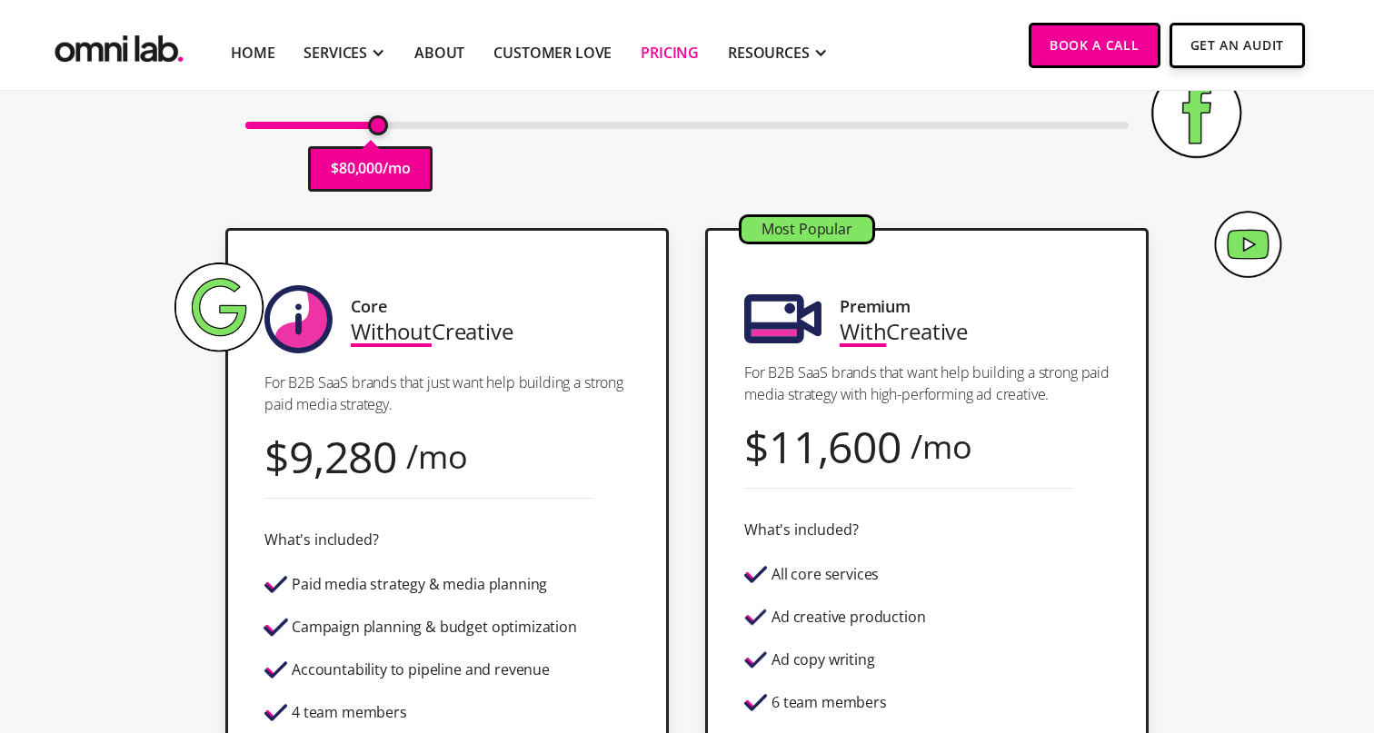
scroll to position [319, 0]
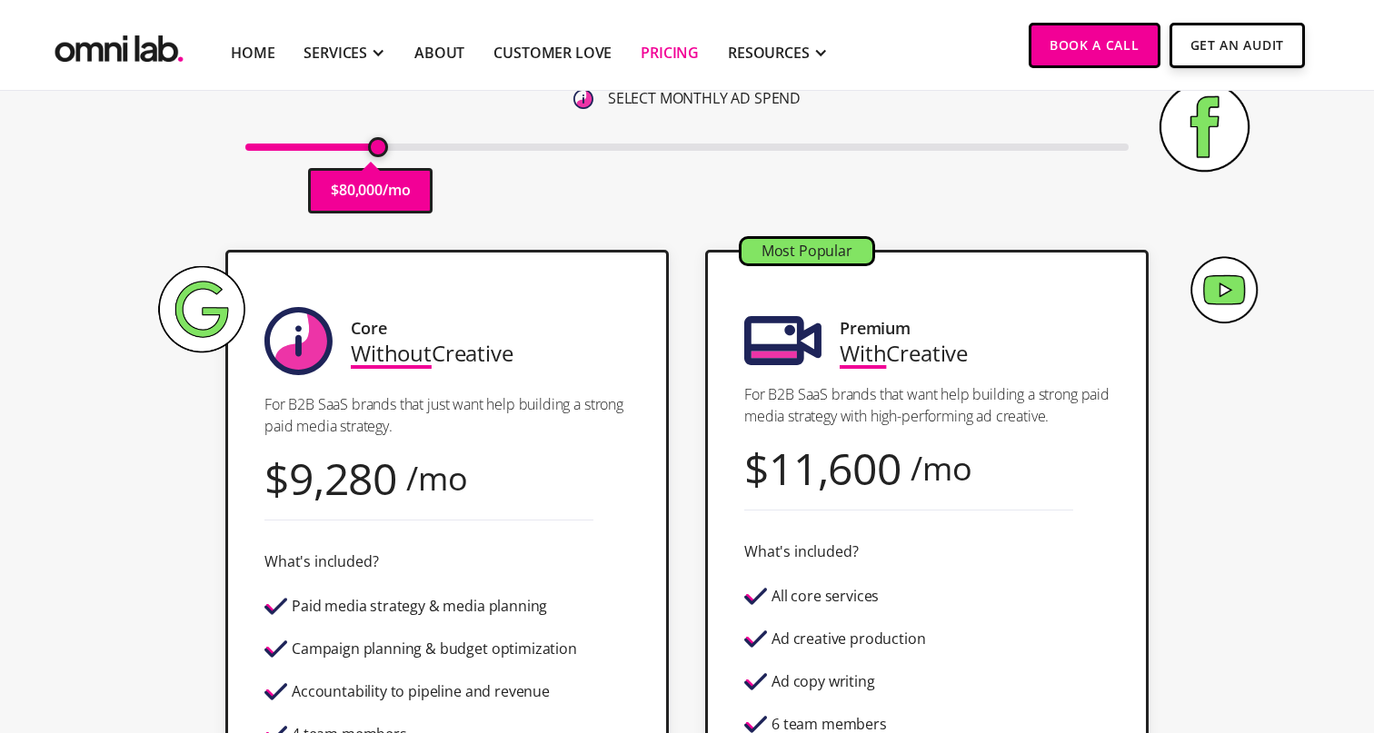
click at [841, 259] on div "Most Popular" at bounding box center [806, 251] width 131 height 25
drag, startPoint x: 849, startPoint y: 253, endPoint x: 725, endPoint y: 250, distance: 124.5
click at [725, 250] on div "Most Popular Premium With Creative For B2B SaaS brands that want help building …" at bounding box center [926, 578] width 443 height 657
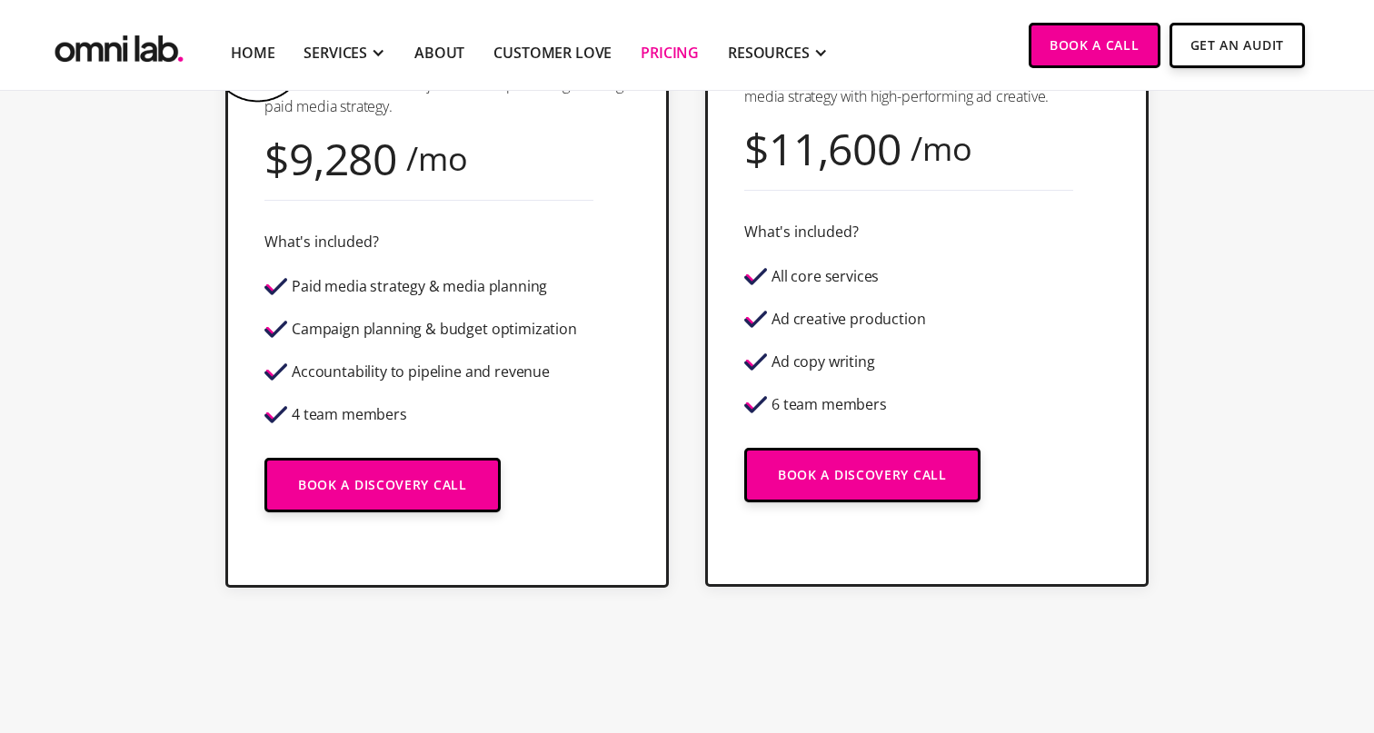
scroll to position [640, 0]
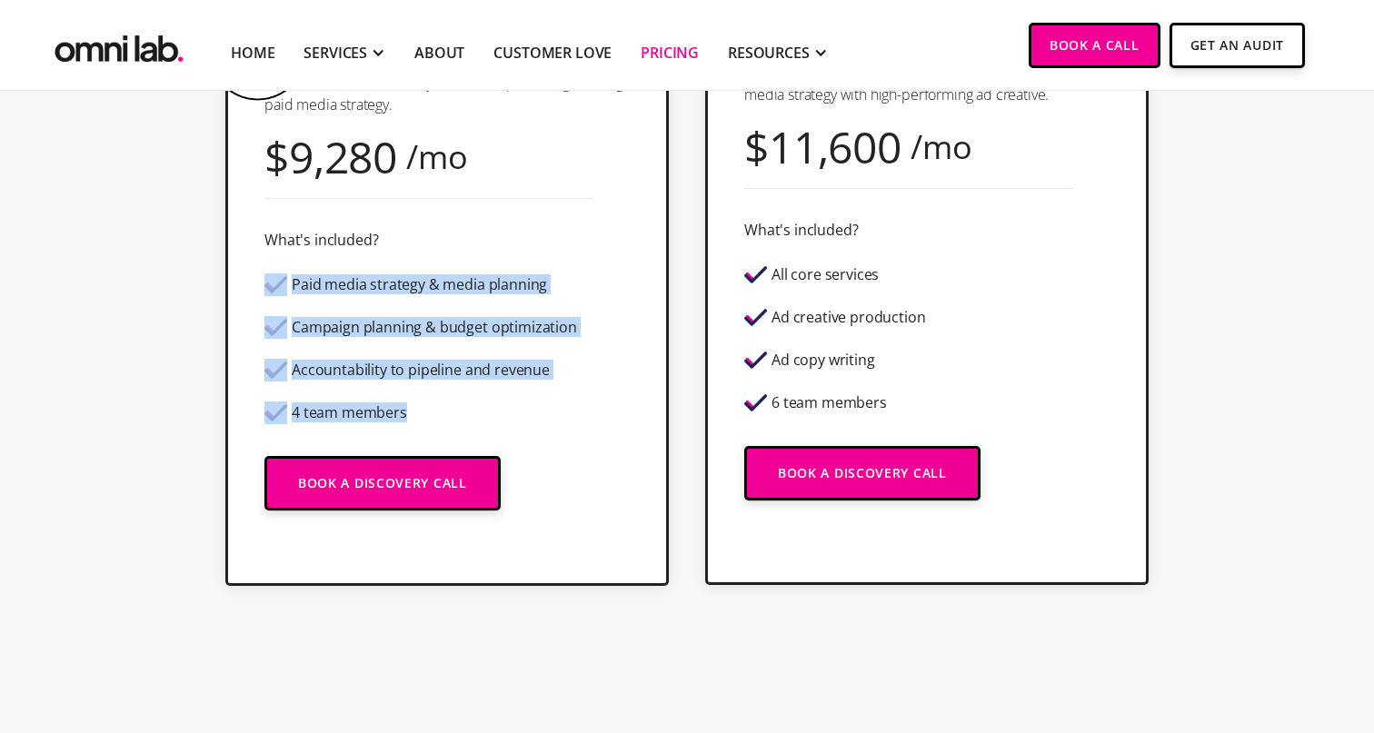
drag, startPoint x: 433, startPoint y: 413, endPoint x: 263, endPoint y: 291, distance: 209.5
click at [264, 291] on div "Paid media strategy & media planning Campaign planning & budget optimization Ac…" at bounding box center [420, 349] width 312 height 160
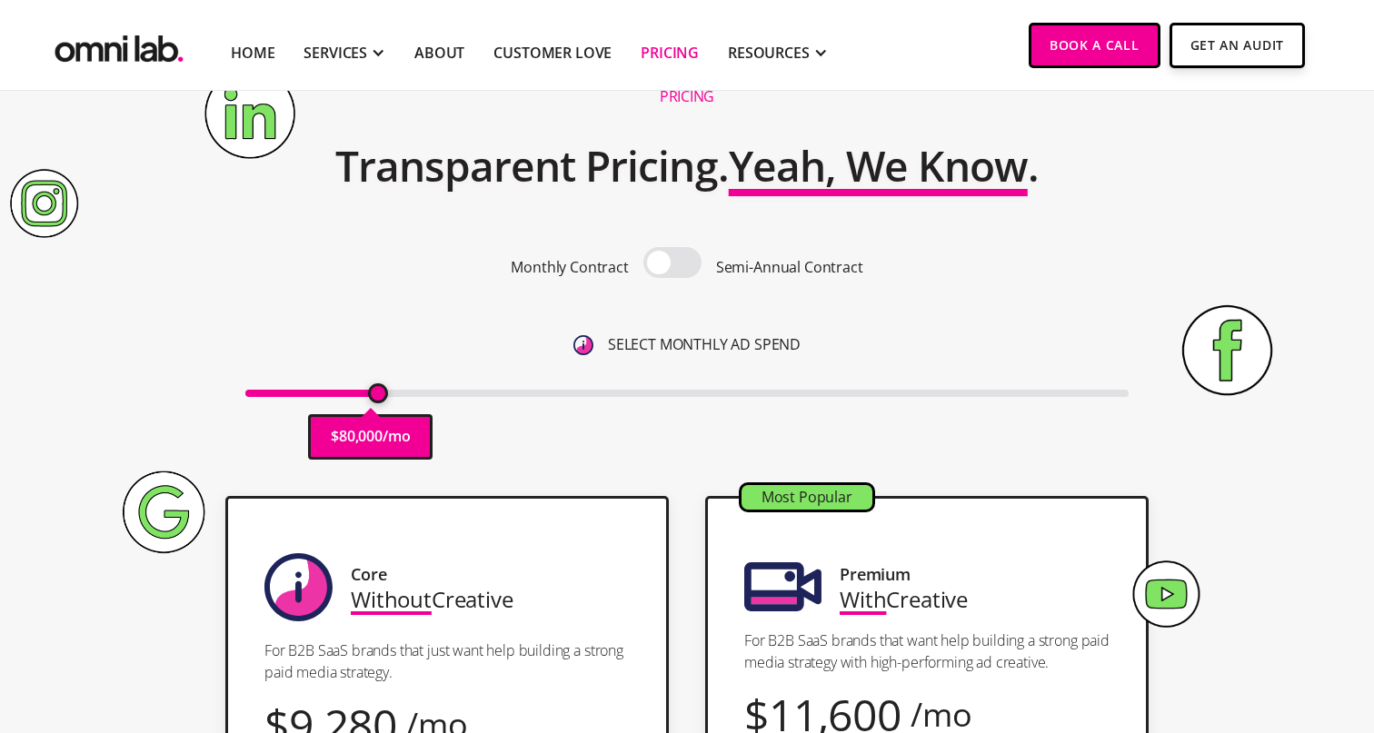
scroll to position [0, 0]
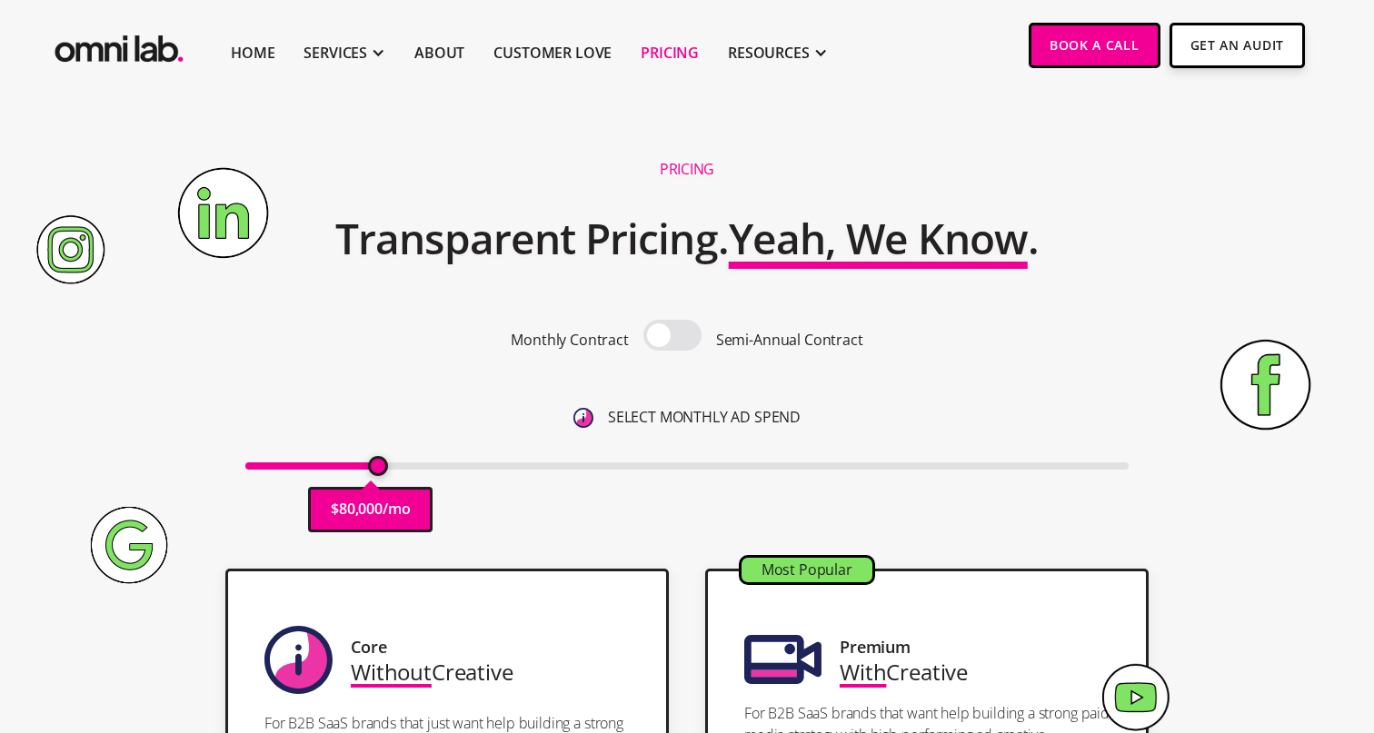
click at [656, 332] on span at bounding box center [672, 335] width 58 height 31
click at [672, 337] on input "checkbox" at bounding box center [672, 337] width 0 height 0
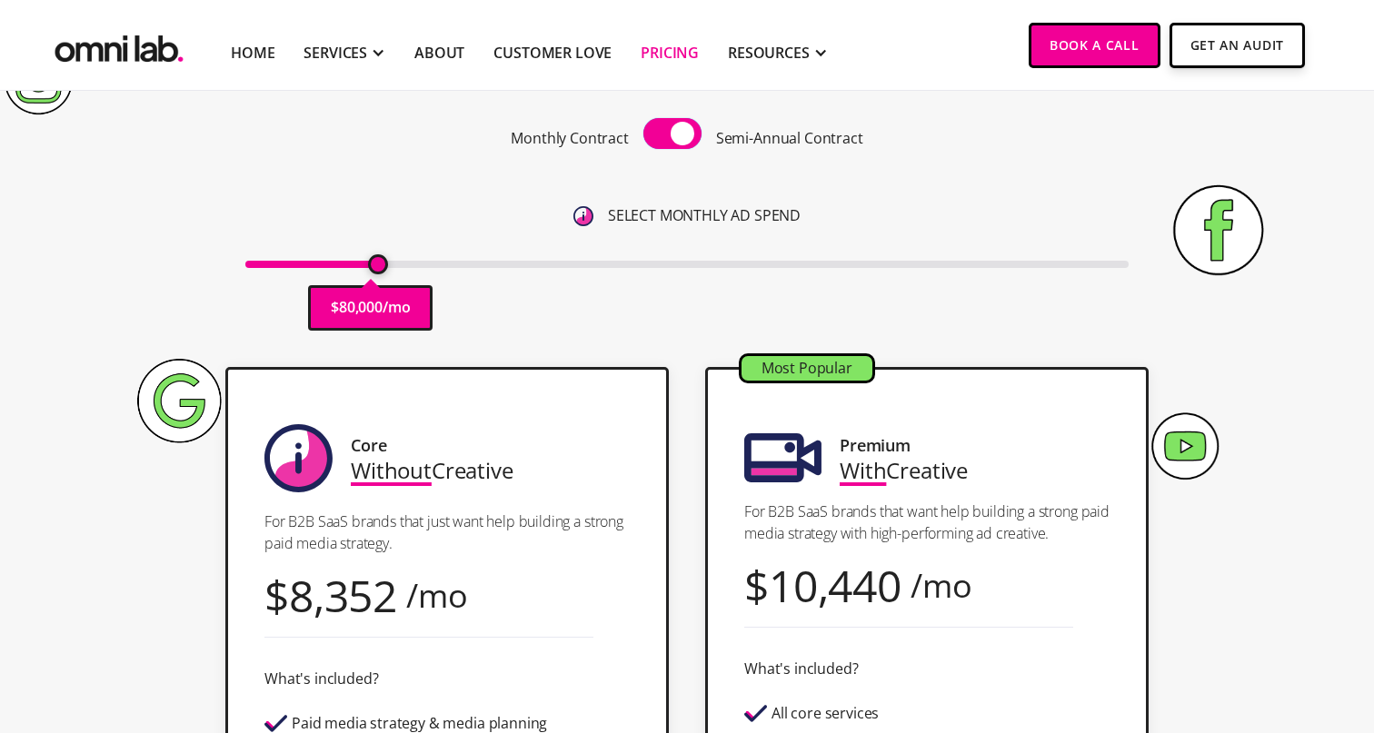
scroll to position [192, 0]
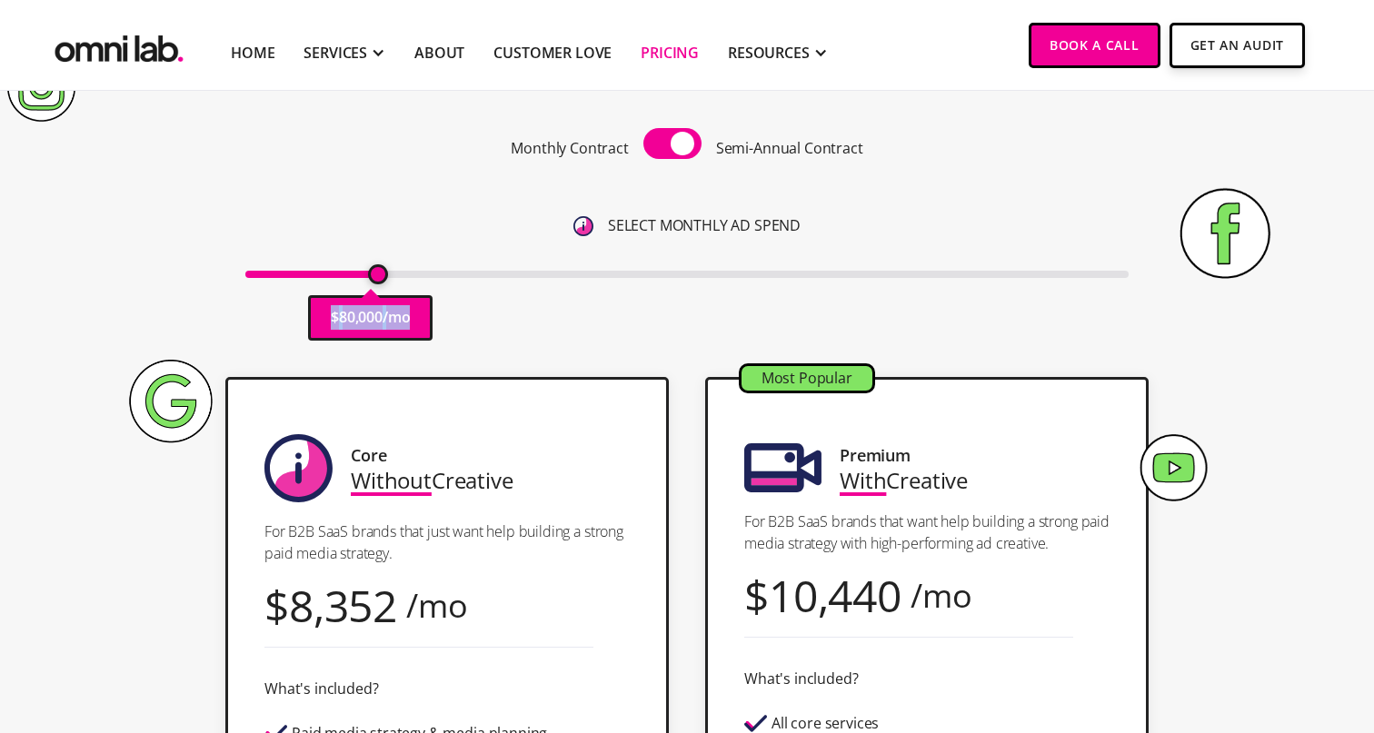
drag, startPoint x: 377, startPoint y: 281, endPoint x: 239, endPoint y: 286, distance: 138.2
click at [240, 287] on div "Pricing Transparent Pricing. Yeah, We Know . Monthly Contract Semi-Annual Contr…" at bounding box center [686, 156] width 1105 height 405
click at [365, 295] on div "$ 75,000 /mo" at bounding box center [361, 317] width 124 height 45
drag, startPoint x: 366, startPoint y: 280, endPoint x: 284, endPoint y: 283, distance: 81.8
click at [284, 283] on div "$ 75,000 /mo" at bounding box center [687, 273] width 884 height 25
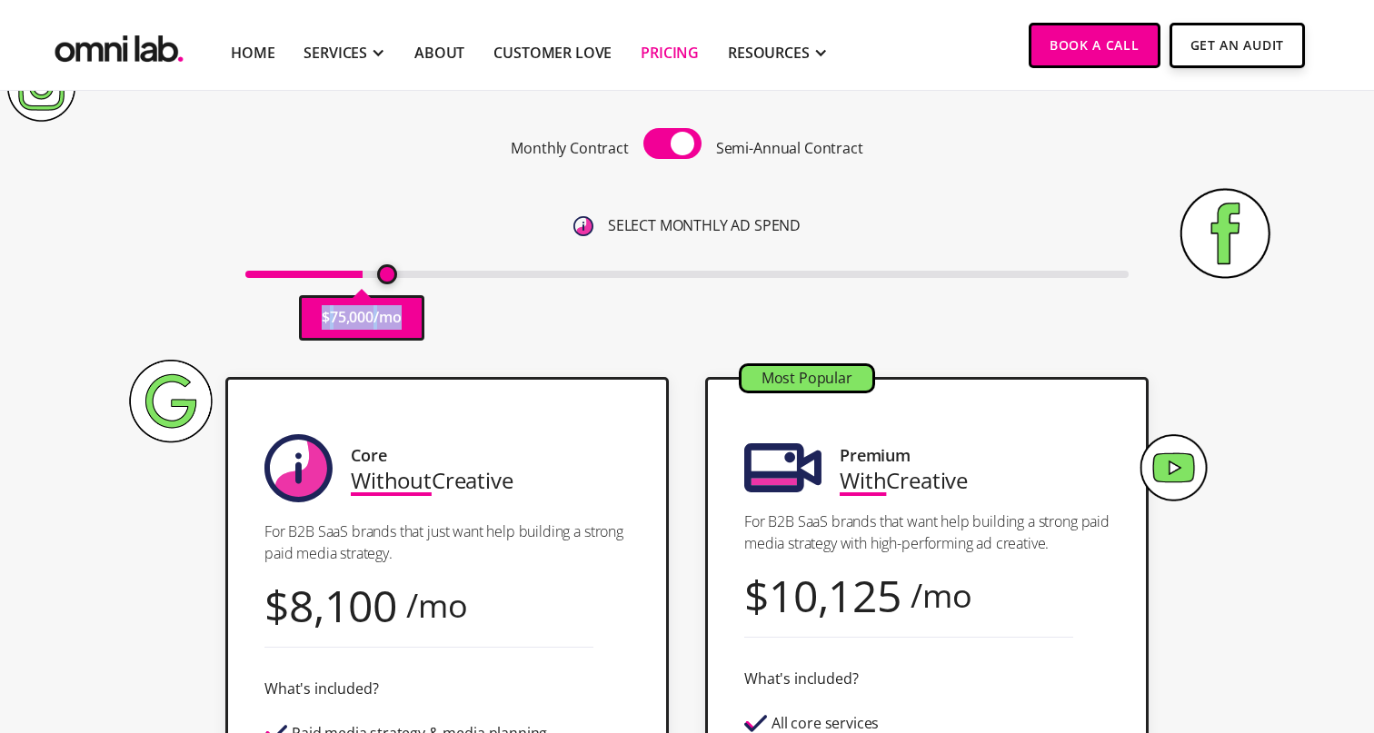
click at [383, 277] on input "range" at bounding box center [687, 274] width 884 height 7
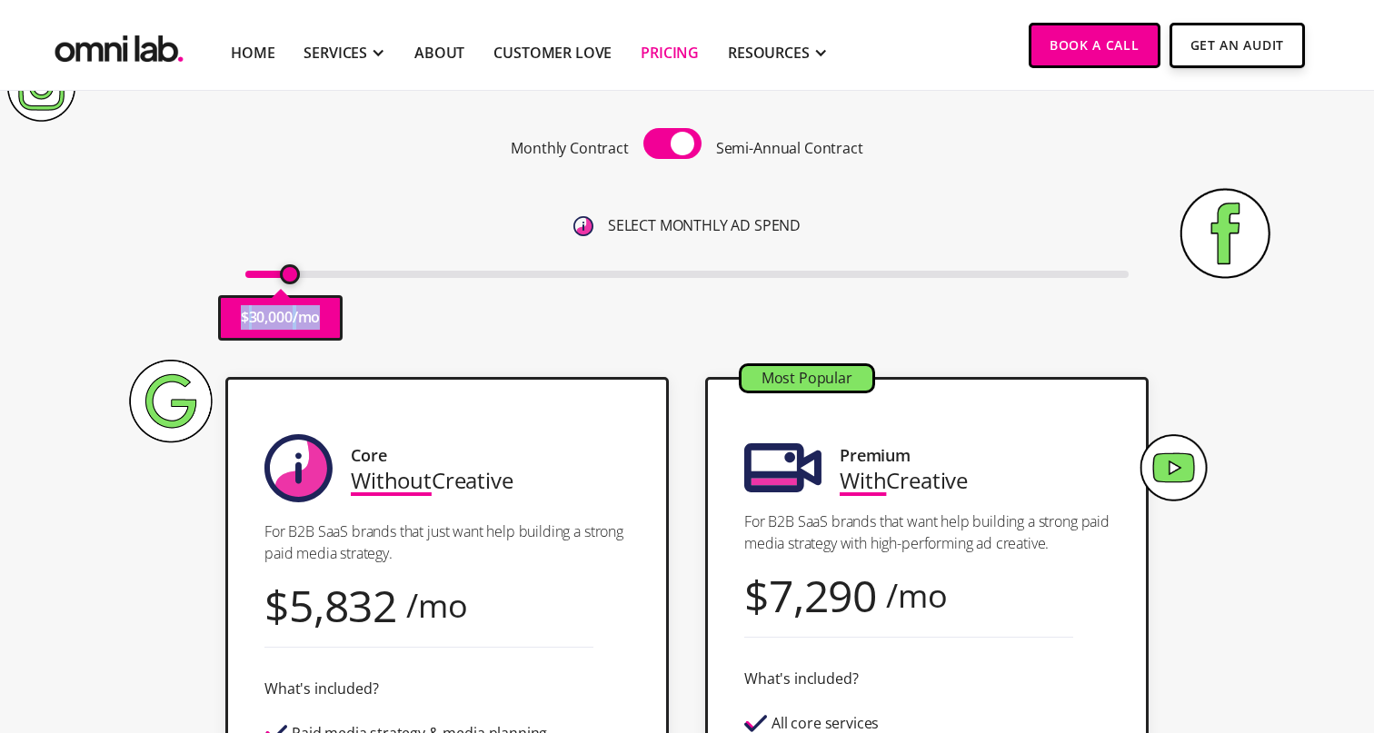
click at [288, 275] on input "range" at bounding box center [687, 274] width 884 height 7
click at [261, 278] on input "range" at bounding box center [687, 274] width 884 height 7
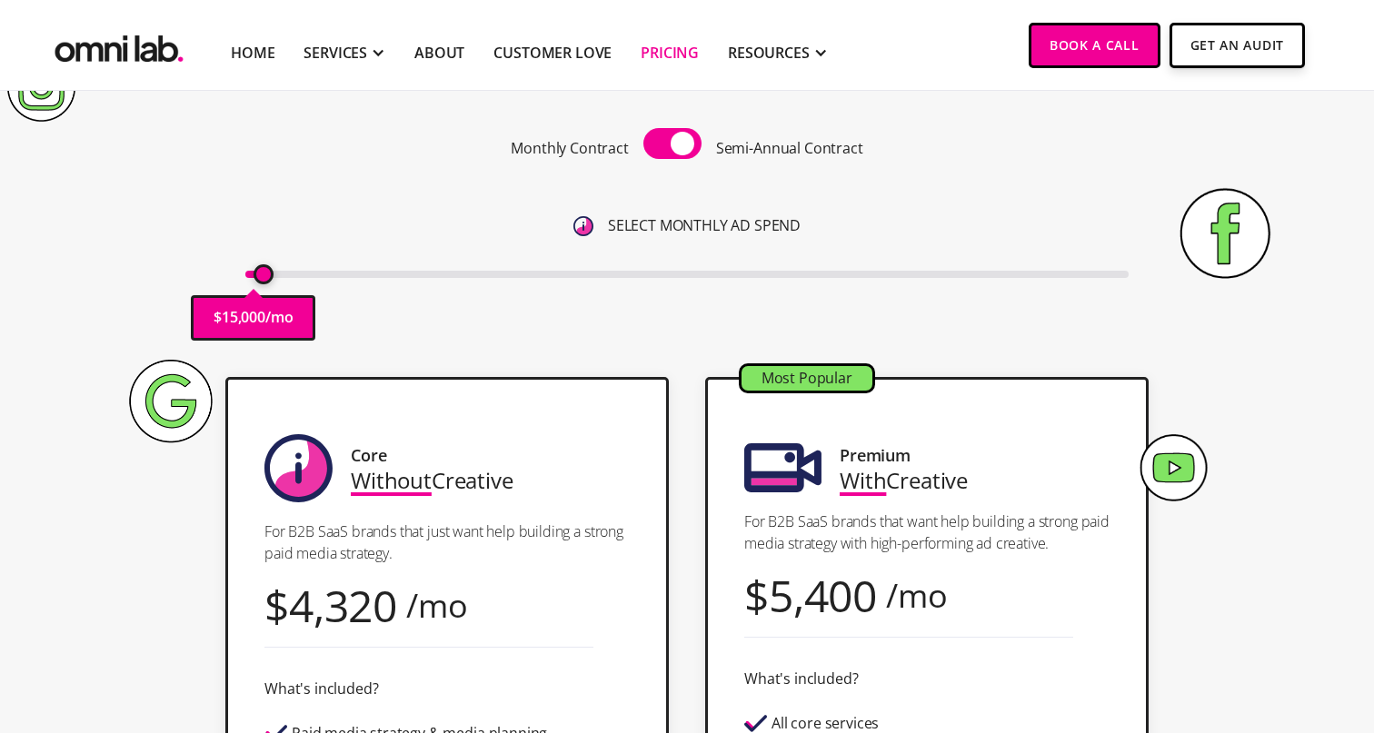
click at [251, 295] on div "$ 15,000 /mo" at bounding box center [253, 317] width 124 height 45
drag, startPoint x: 262, startPoint y: 276, endPoint x: 224, endPoint y: 281, distance: 37.5
type input "10000"
click at [245, 278] on input "range" at bounding box center [687, 274] width 884 height 7
click at [679, 148] on span at bounding box center [672, 143] width 58 height 31
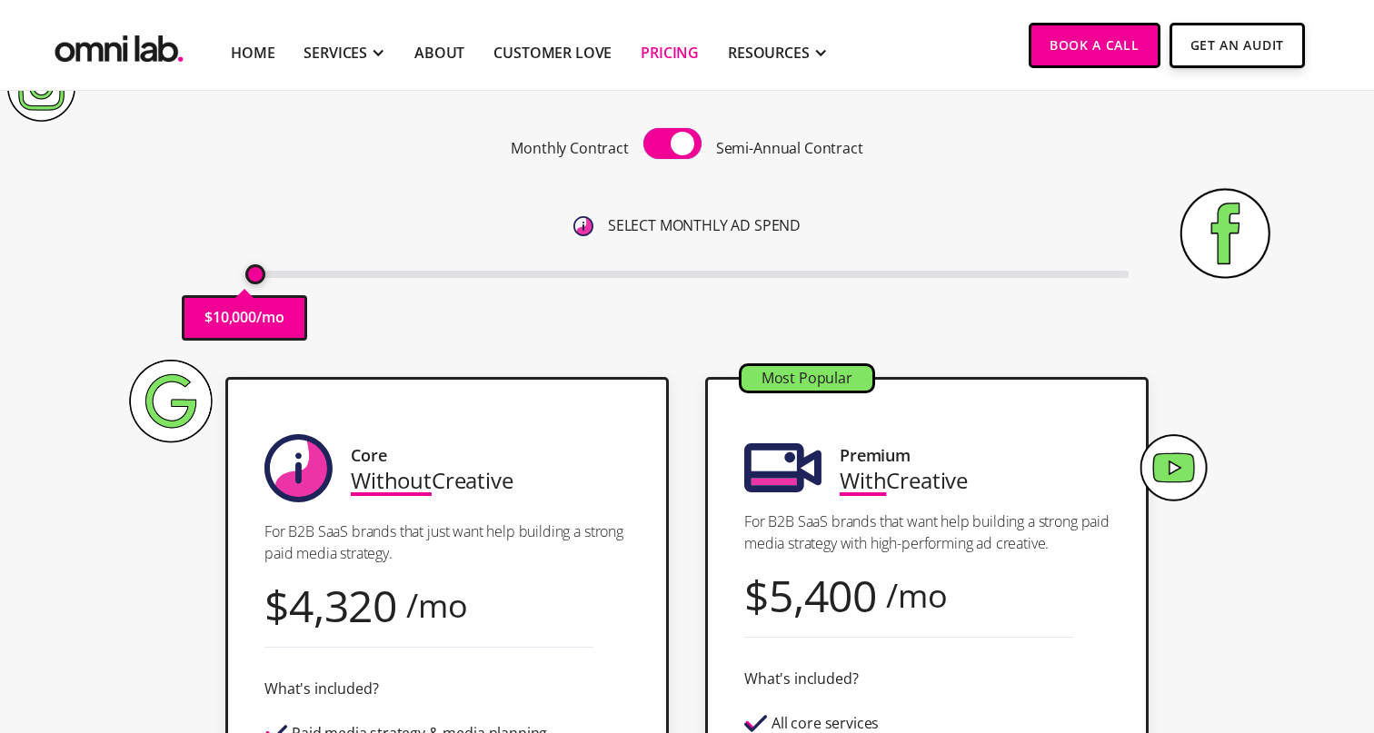
click at [672, 145] on input "checkbox" at bounding box center [672, 145] width 0 height 0
click at [679, 148] on span at bounding box center [672, 143] width 58 height 31
click at [672, 145] on input "checkbox" at bounding box center [672, 145] width 0 height 0
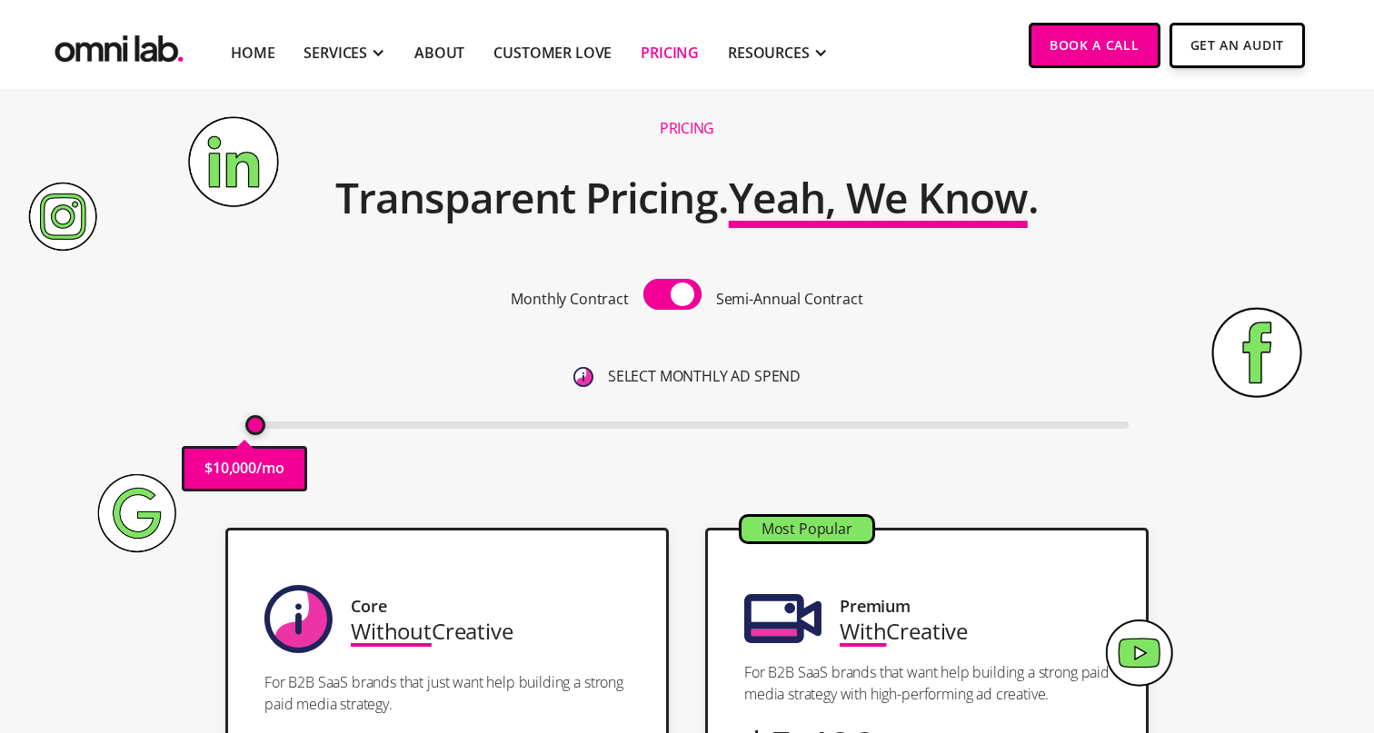
scroll to position [0, 0]
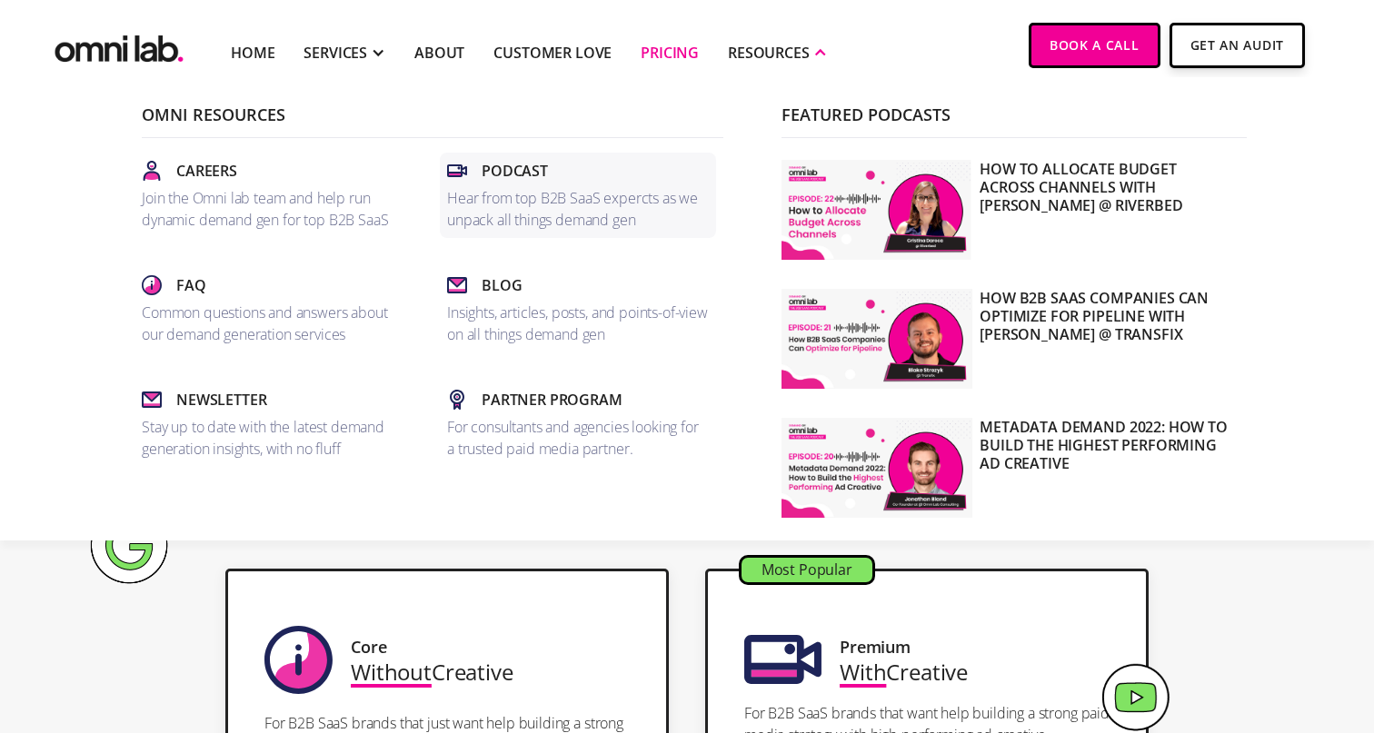
click at [511, 189] on p "Hear from top B2B SaaS expercts as we unpack all things demand gen" at bounding box center [578, 209] width 262 height 44
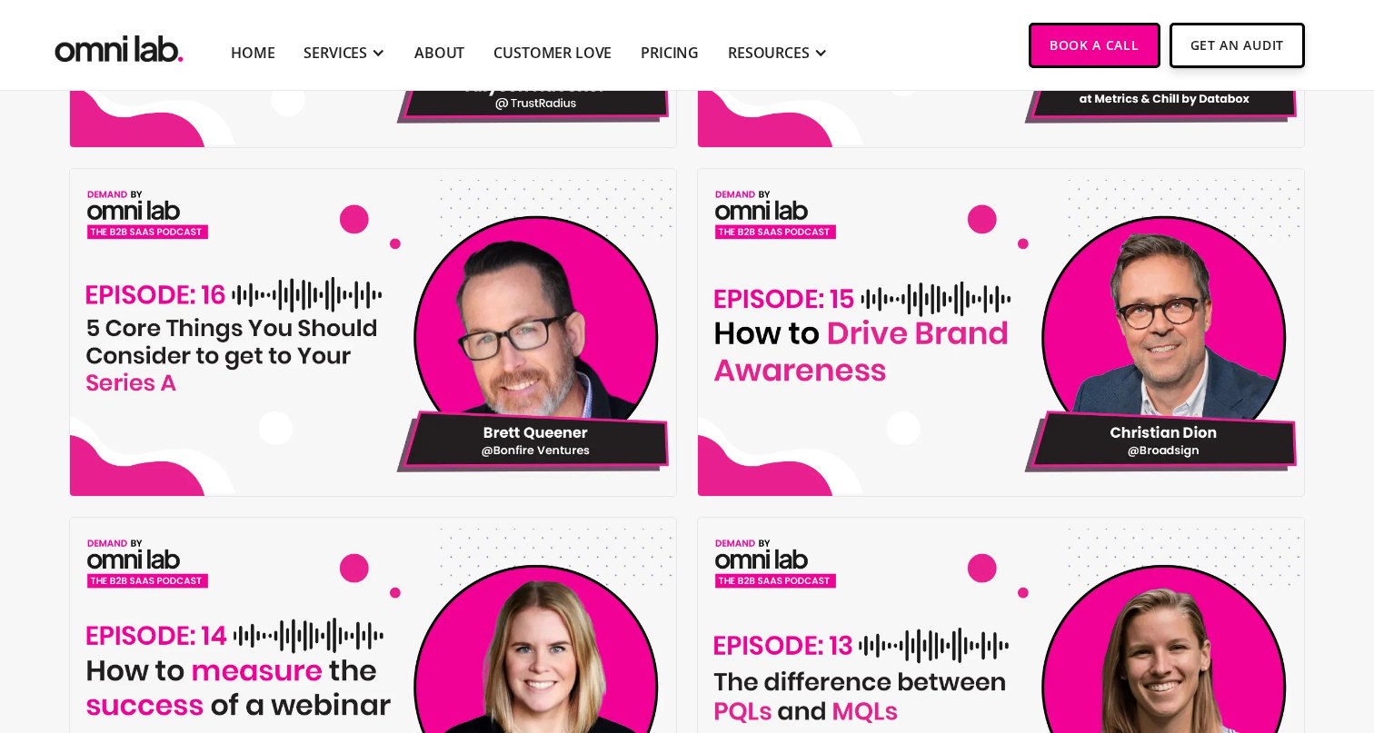
scroll to position [1511, 0]
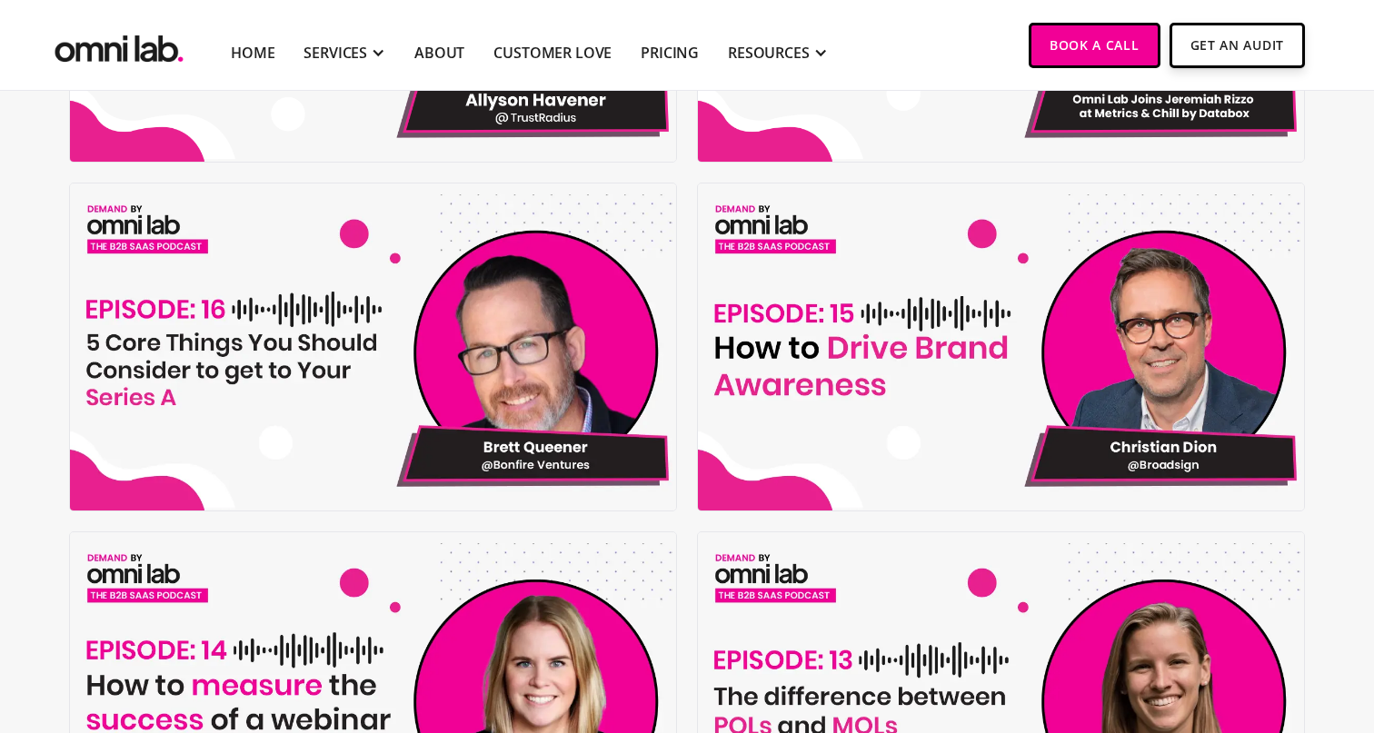
click at [843, 388] on img at bounding box center [1004, 347] width 612 height 328
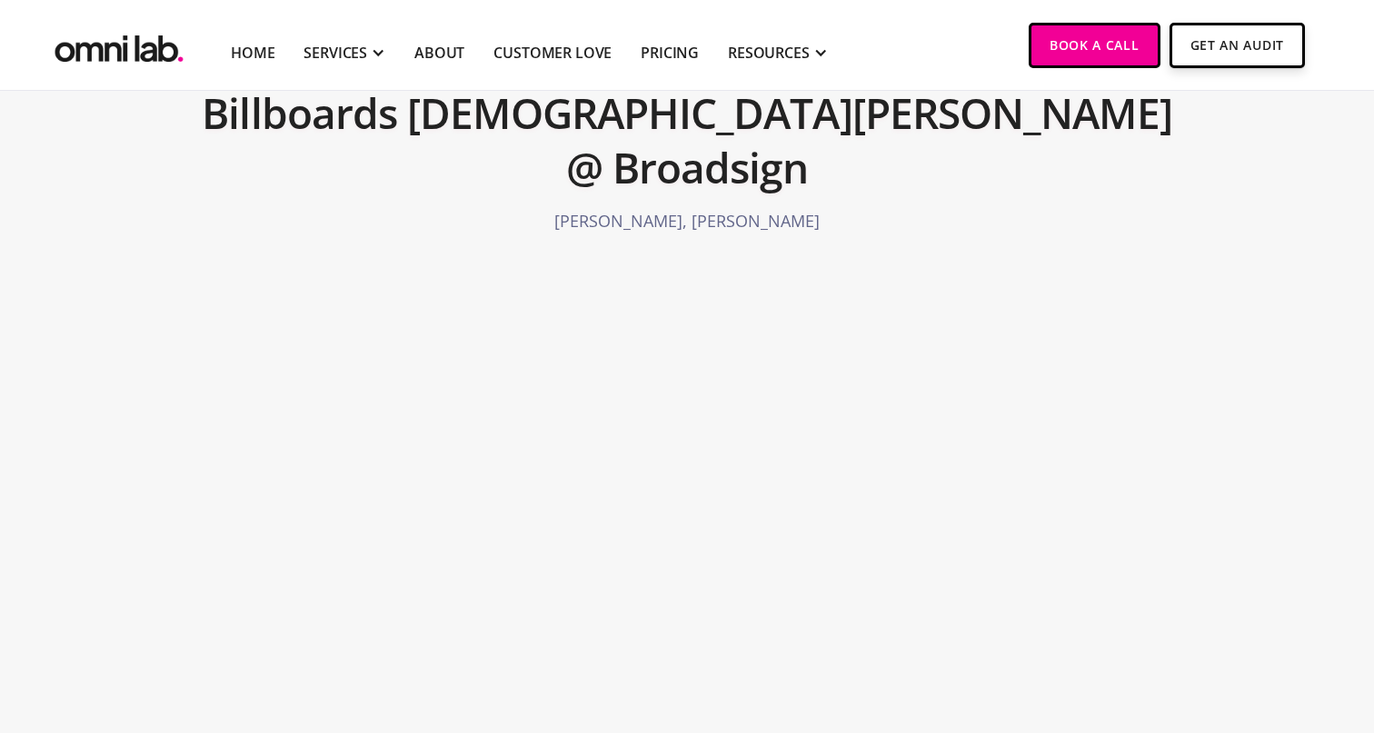
scroll to position [205, 0]
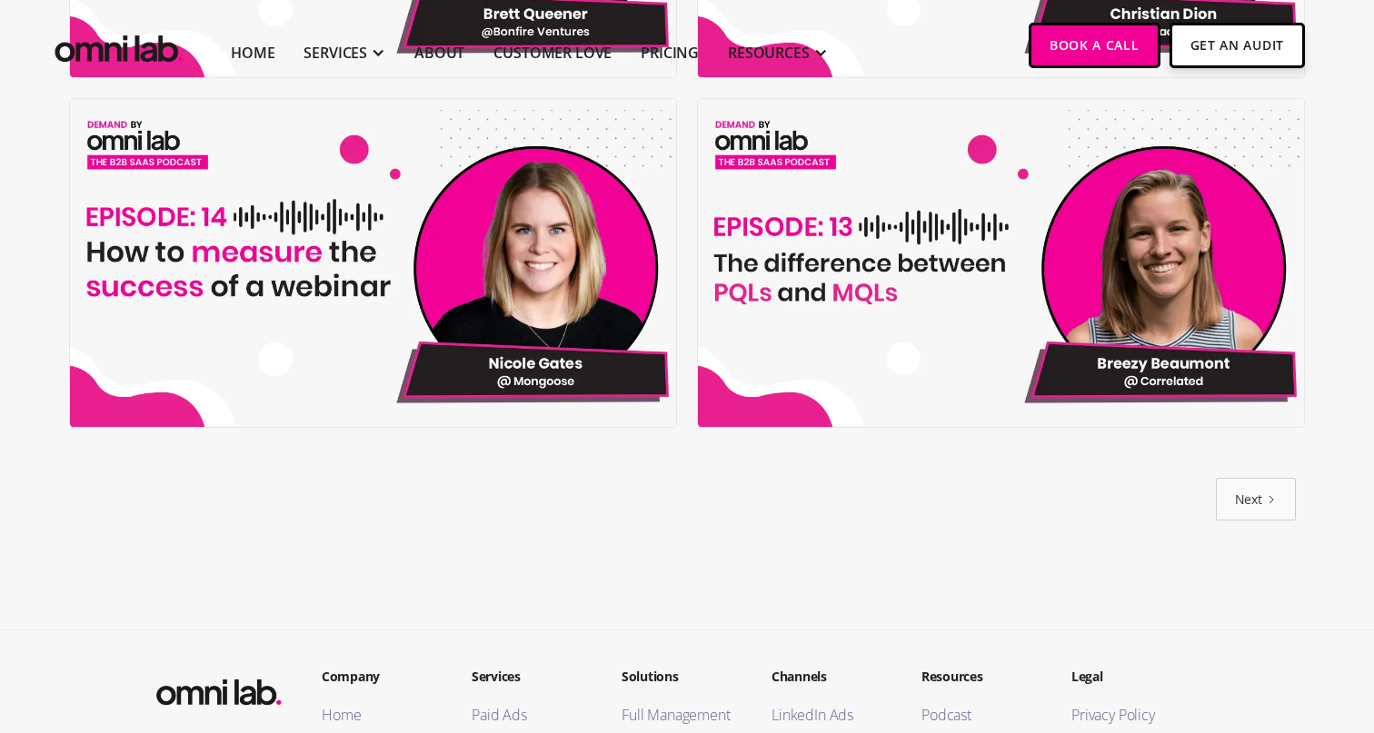
scroll to position [1956, 0]
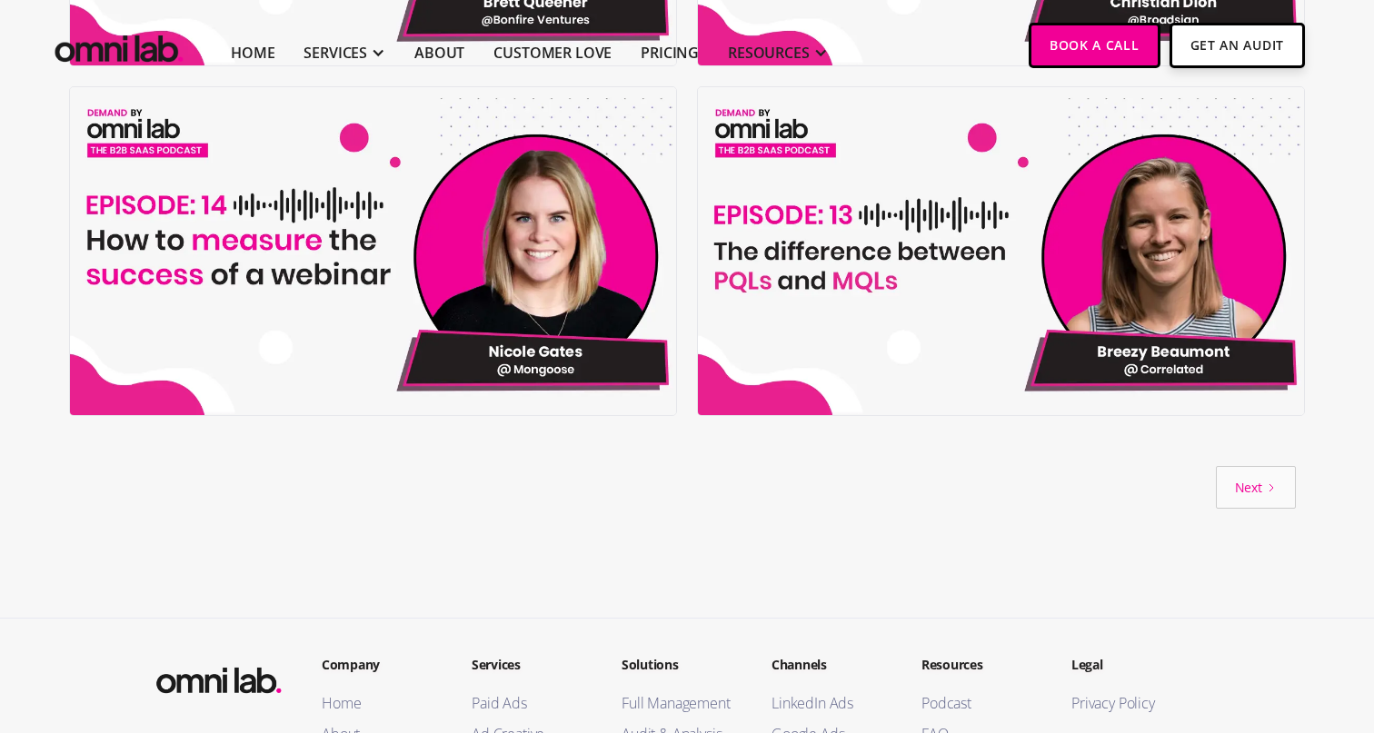
click at [1235, 475] on div "Next" at bounding box center [1248, 487] width 27 height 25
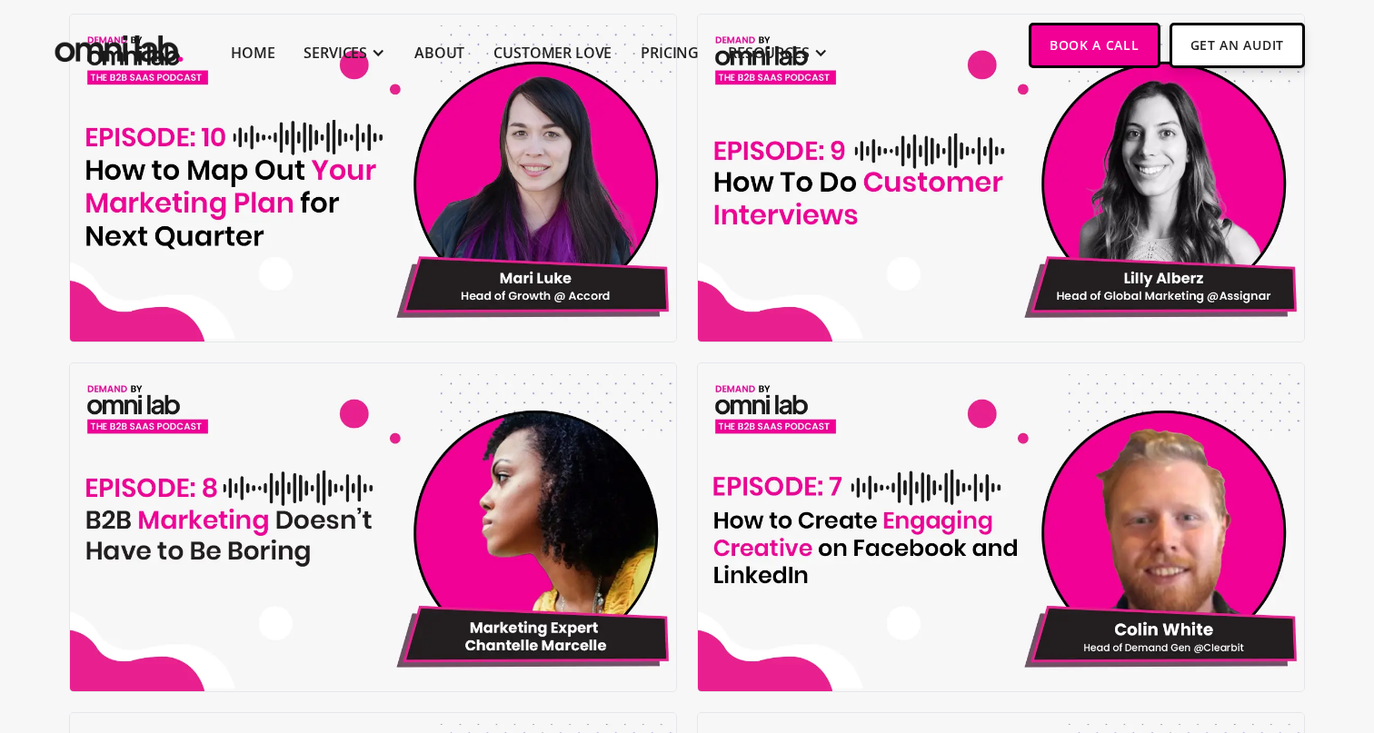
scroll to position [967, 0]
